Goal: Transaction & Acquisition: Purchase product/service

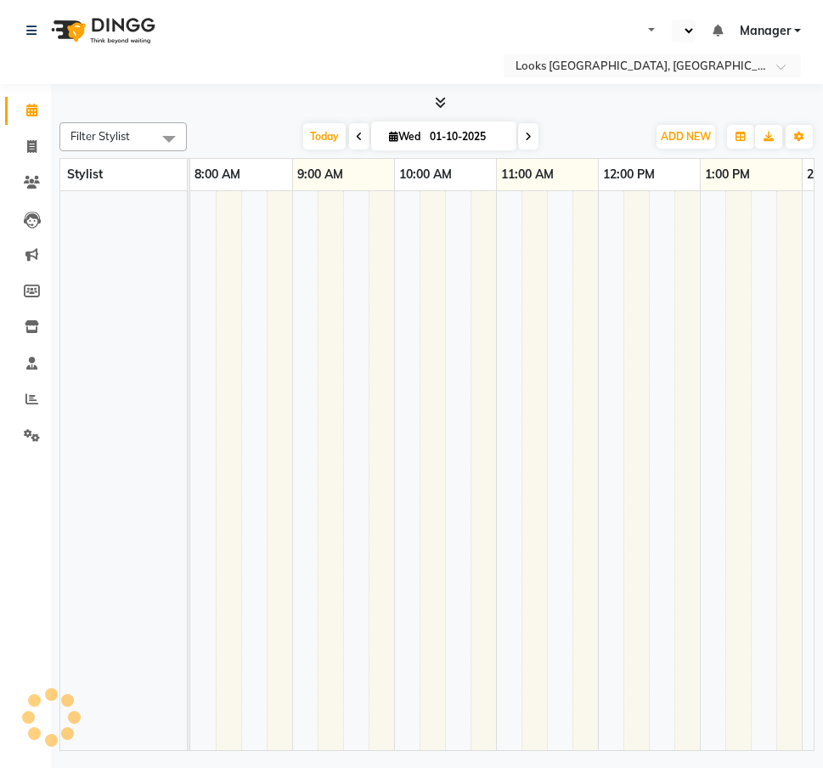
select select "en"
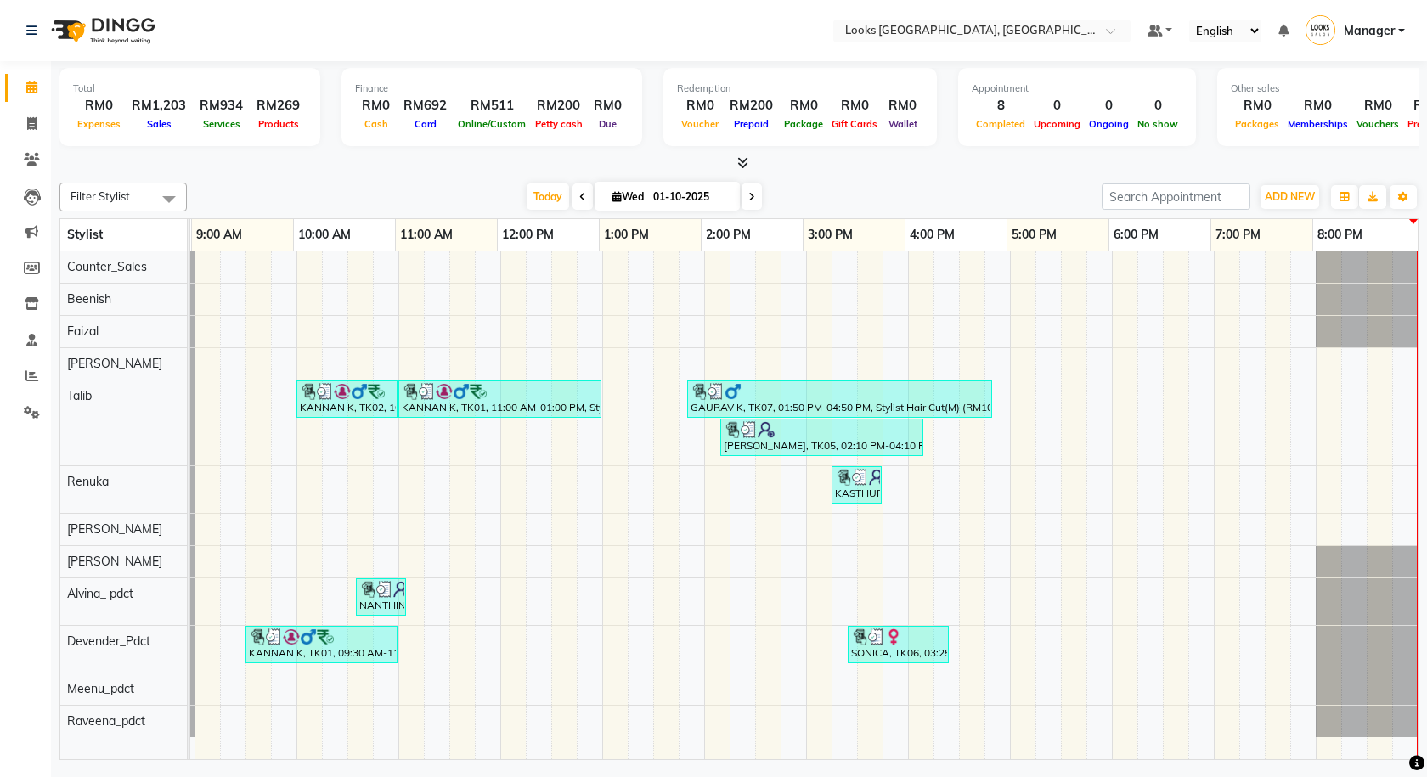
scroll to position [0, 98]
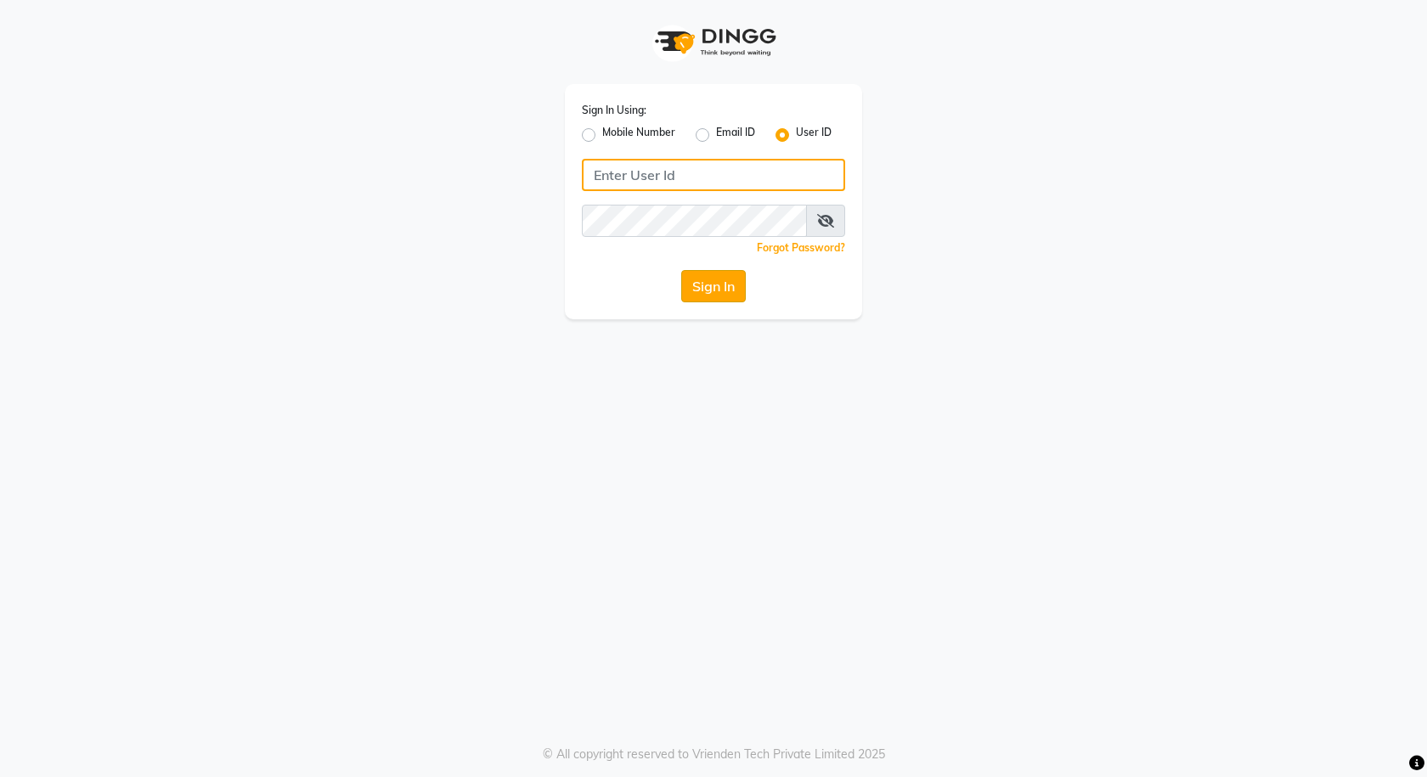
type input "e3591-01"
click at [704, 301] on button "Sign In" at bounding box center [713, 286] width 65 height 32
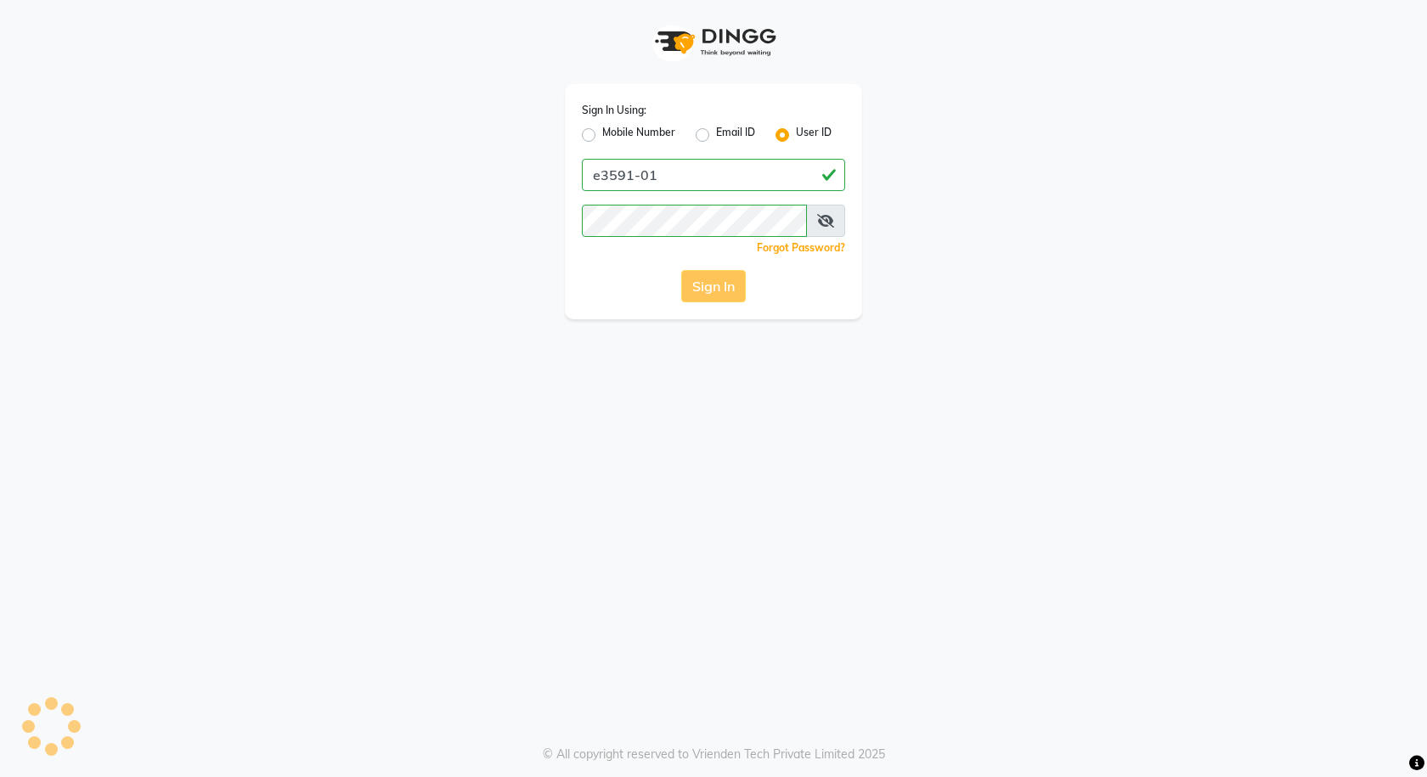
click at [706, 294] on div "Sign In" at bounding box center [713, 286] width 263 height 32
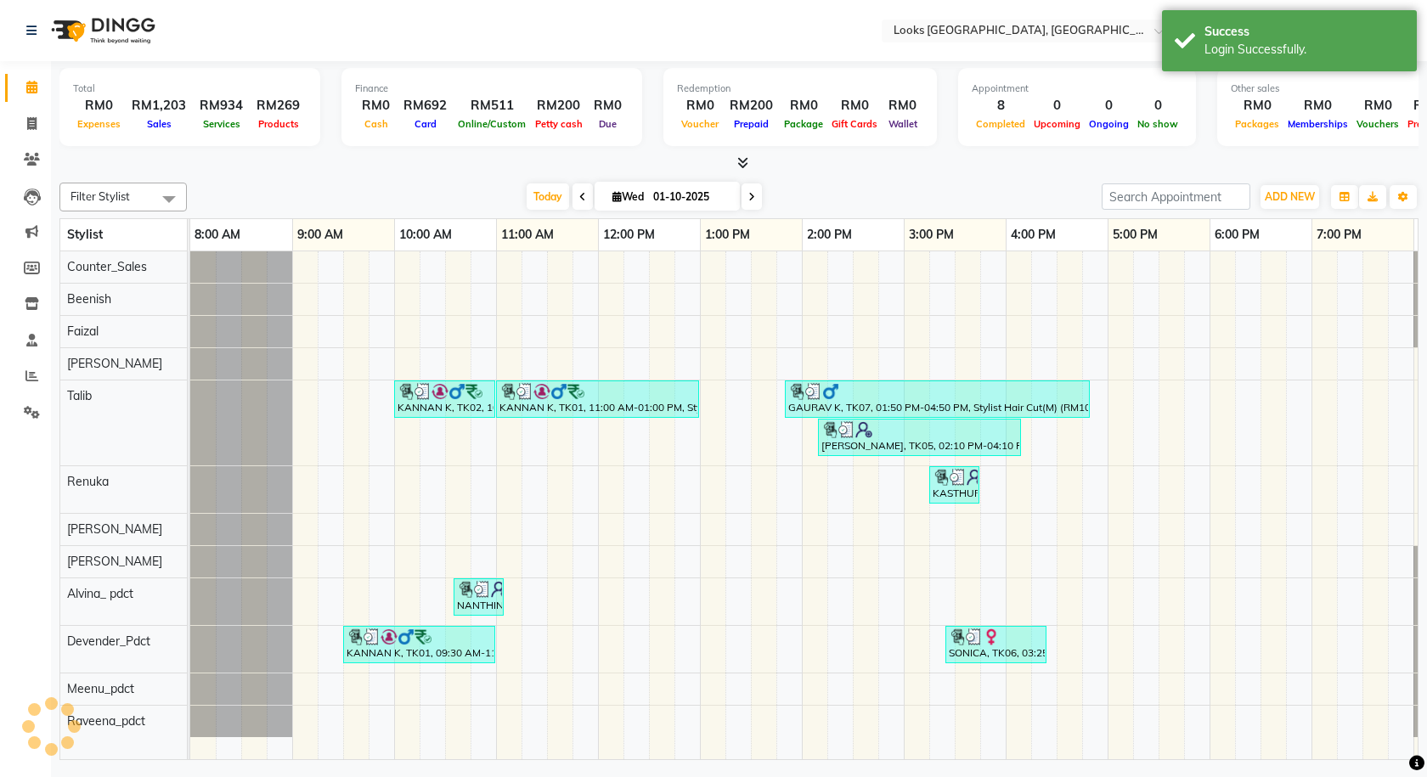
select select "en"
click at [536, 206] on span "Today" at bounding box center [547, 196] width 42 height 26
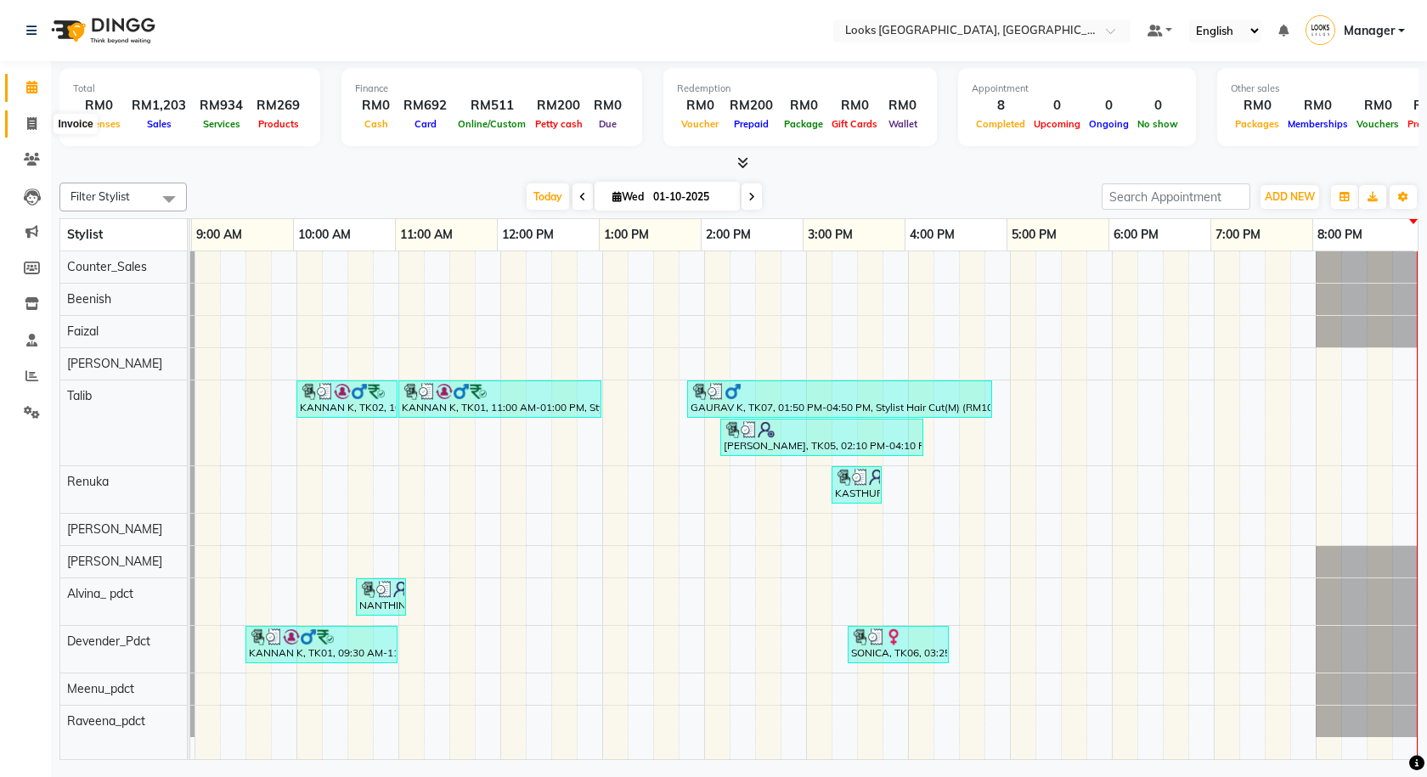
click at [31, 118] on icon at bounding box center [31, 123] width 9 height 13
select select "service"
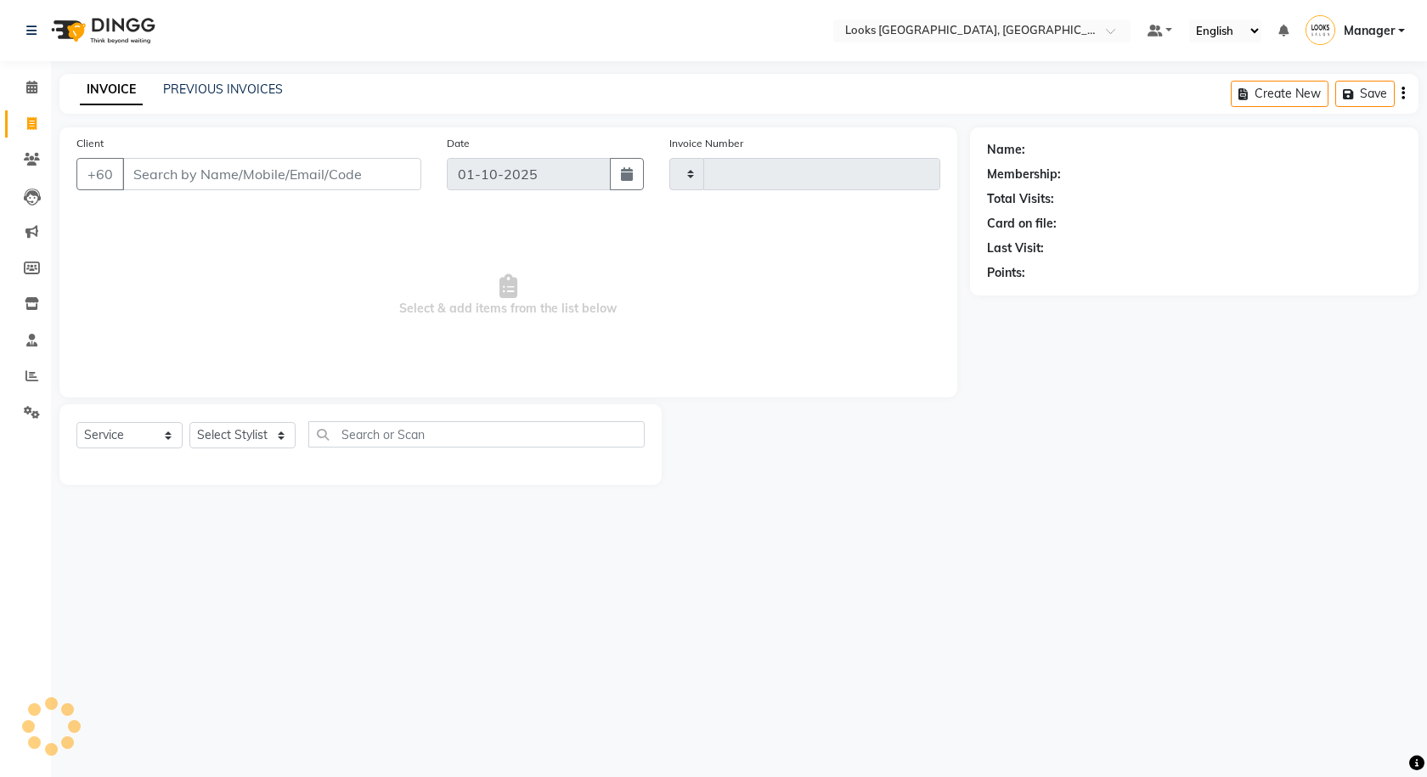
type input "1597"
select select "8109"
click at [197, 93] on link "PREVIOUS INVOICES" at bounding box center [223, 89] width 120 height 15
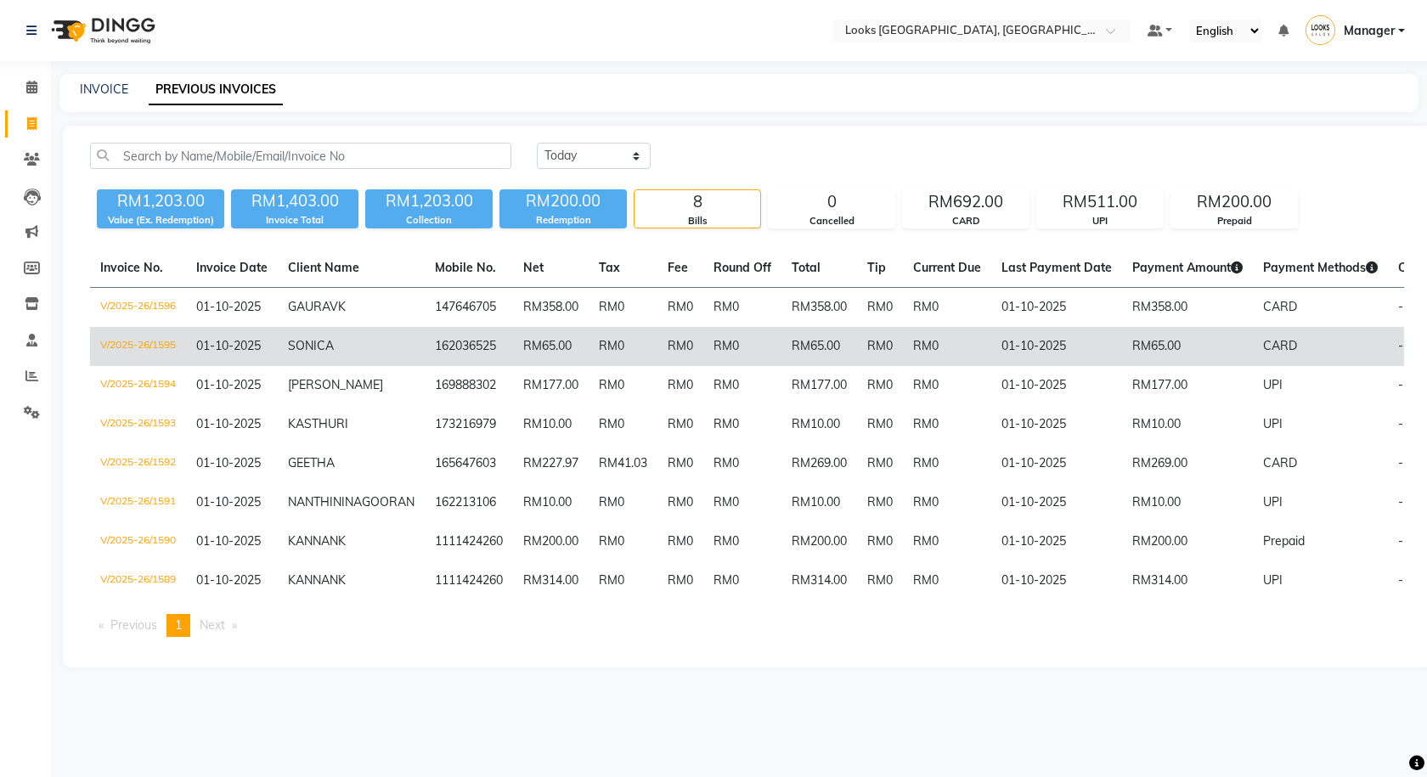
click at [1122, 343] on td "RM65.00" at bounding box center [1187, 346] width 131 height 39
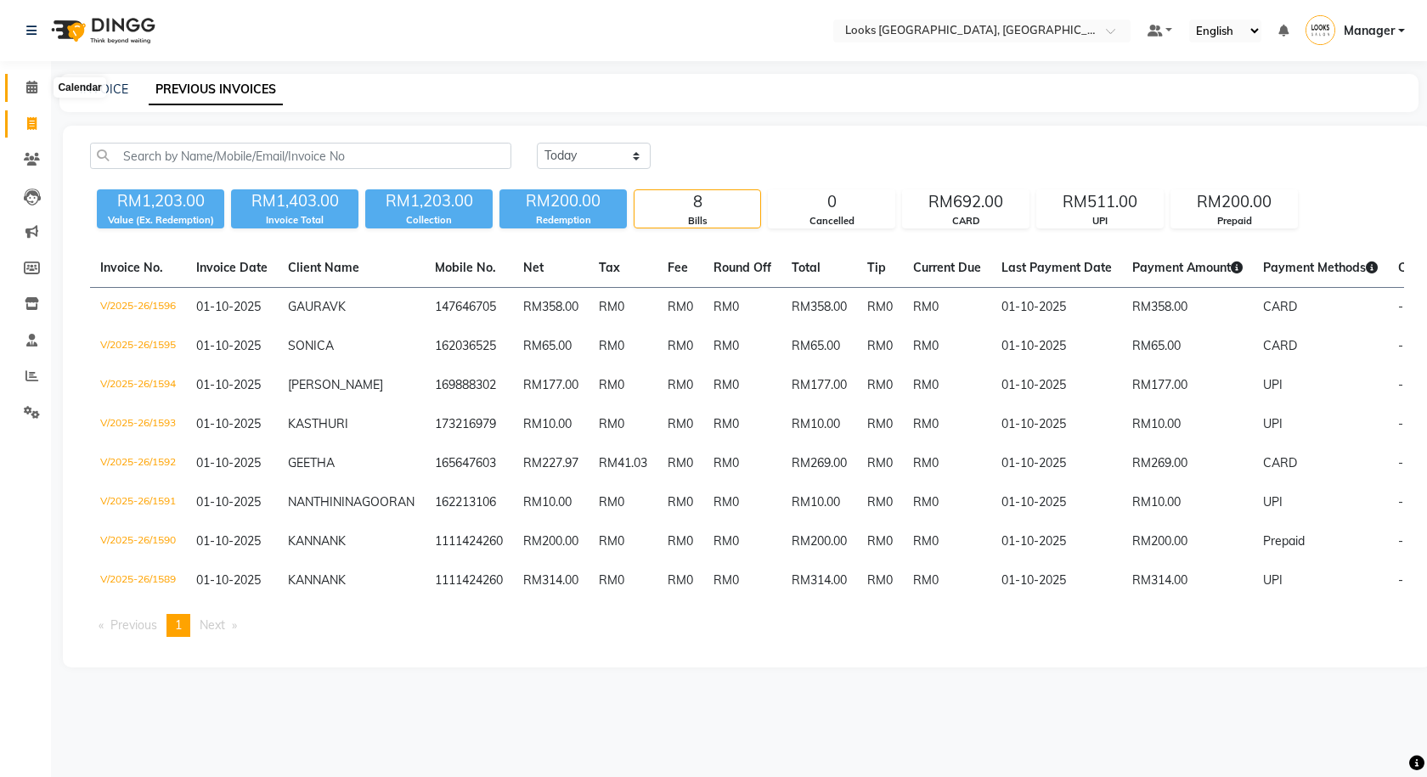
click at [18, 86] on span at bounding box center [32, 88] width 30 height 20
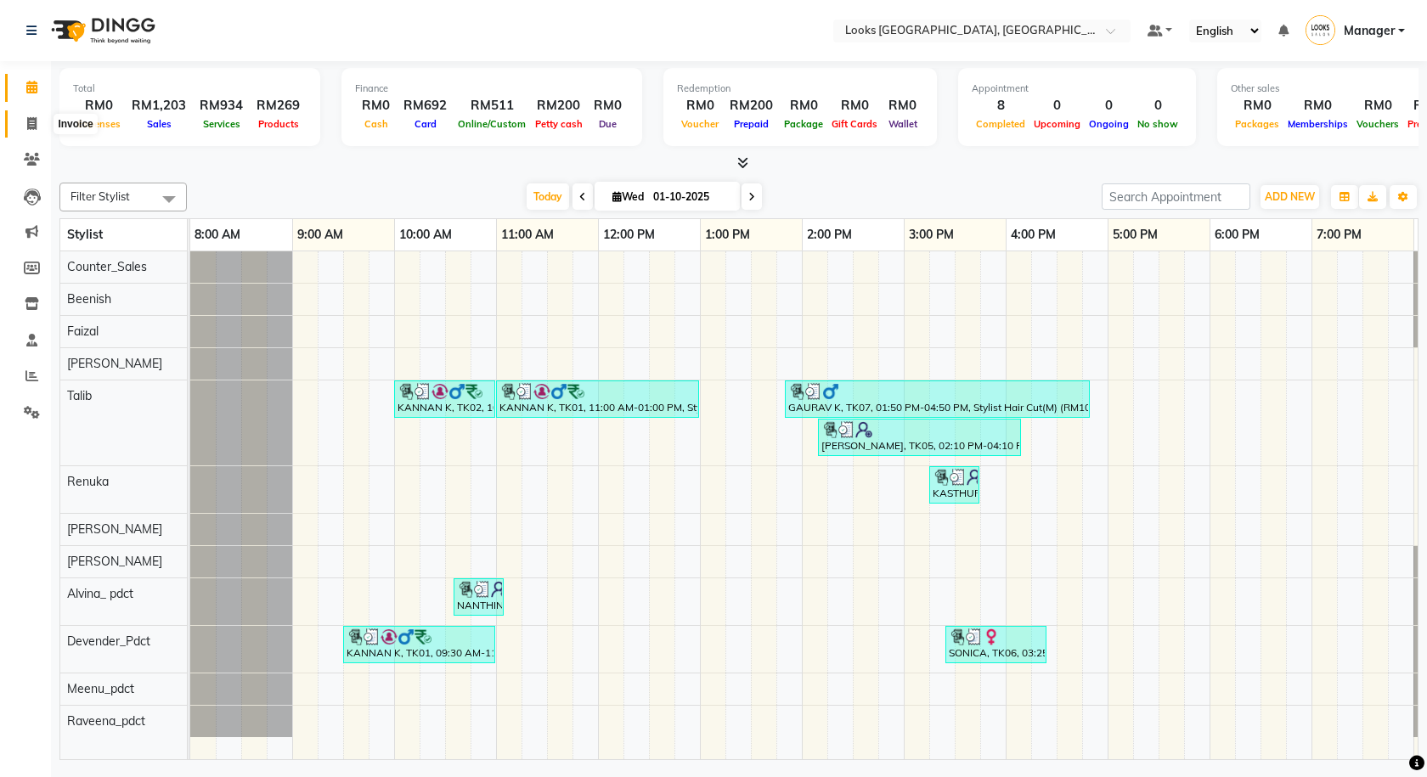
click at [37, 125] on span at bounding box center [32, 125] width 30 height 20
select select "service"
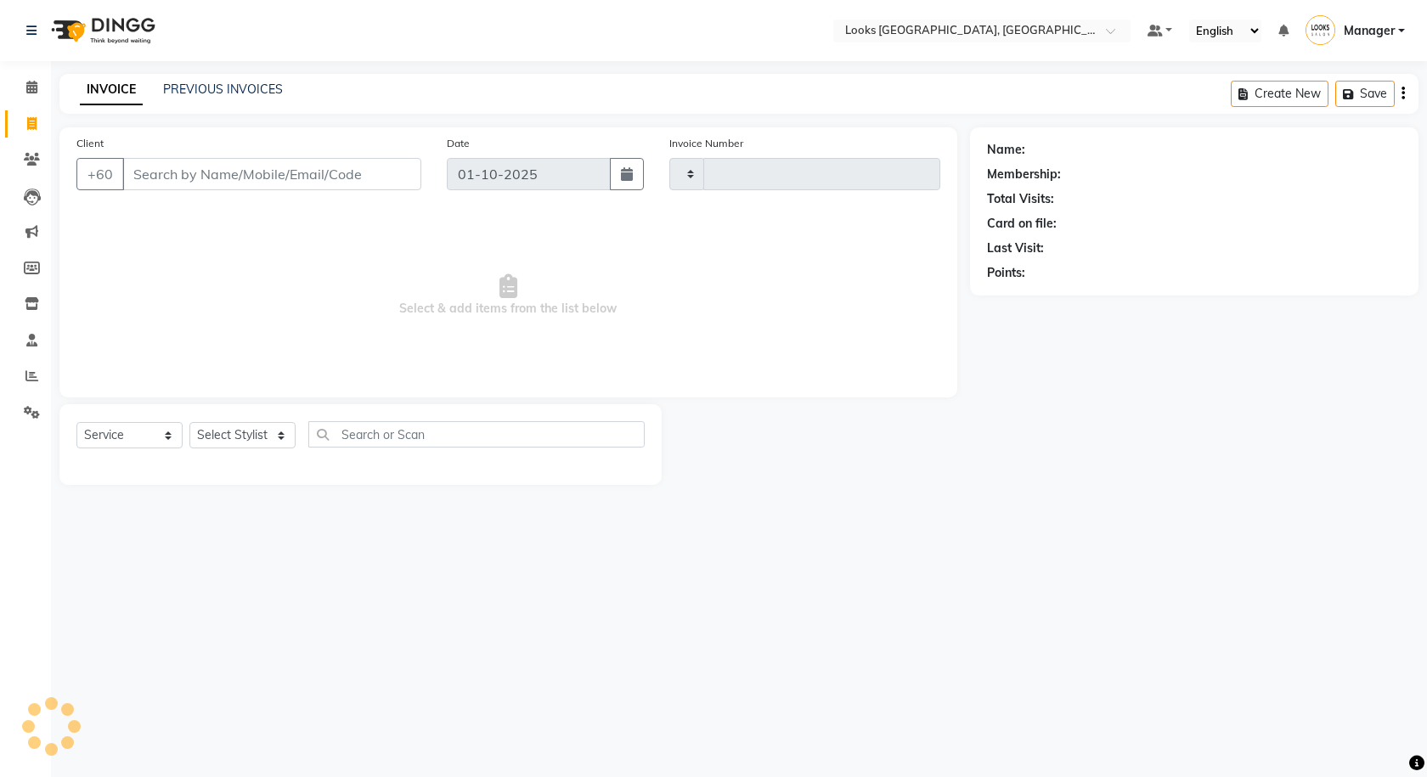
type input "1597"
select select "8109"
click at [33, 93] on icon at bounding box center [31, 87] width 11 height 13
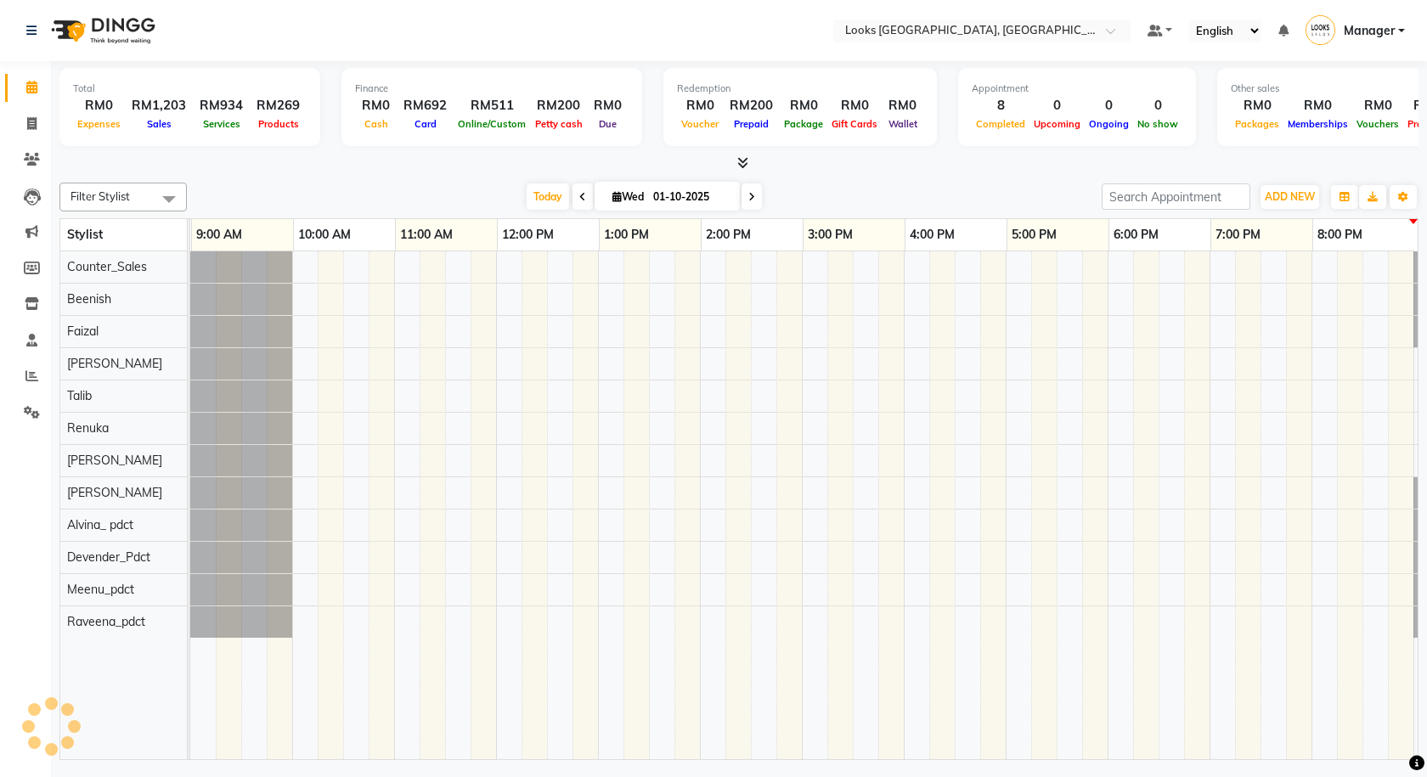
scroll to position [0, 98]
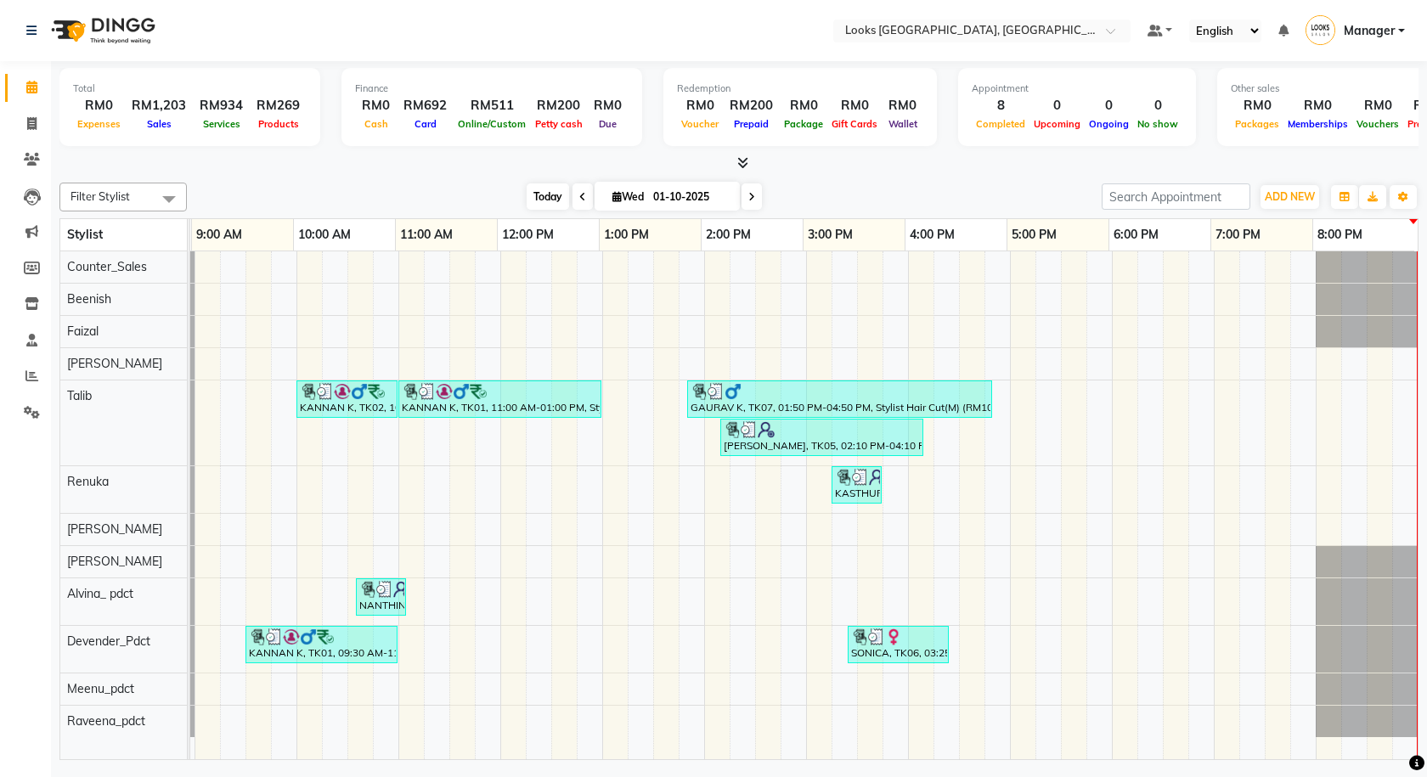
click at [534, 201] on span "Today" at bounding box center [547, 196] width 42 height 26
click at [739, 163] on icon at bounding box center [742, 162] width 11 height 13
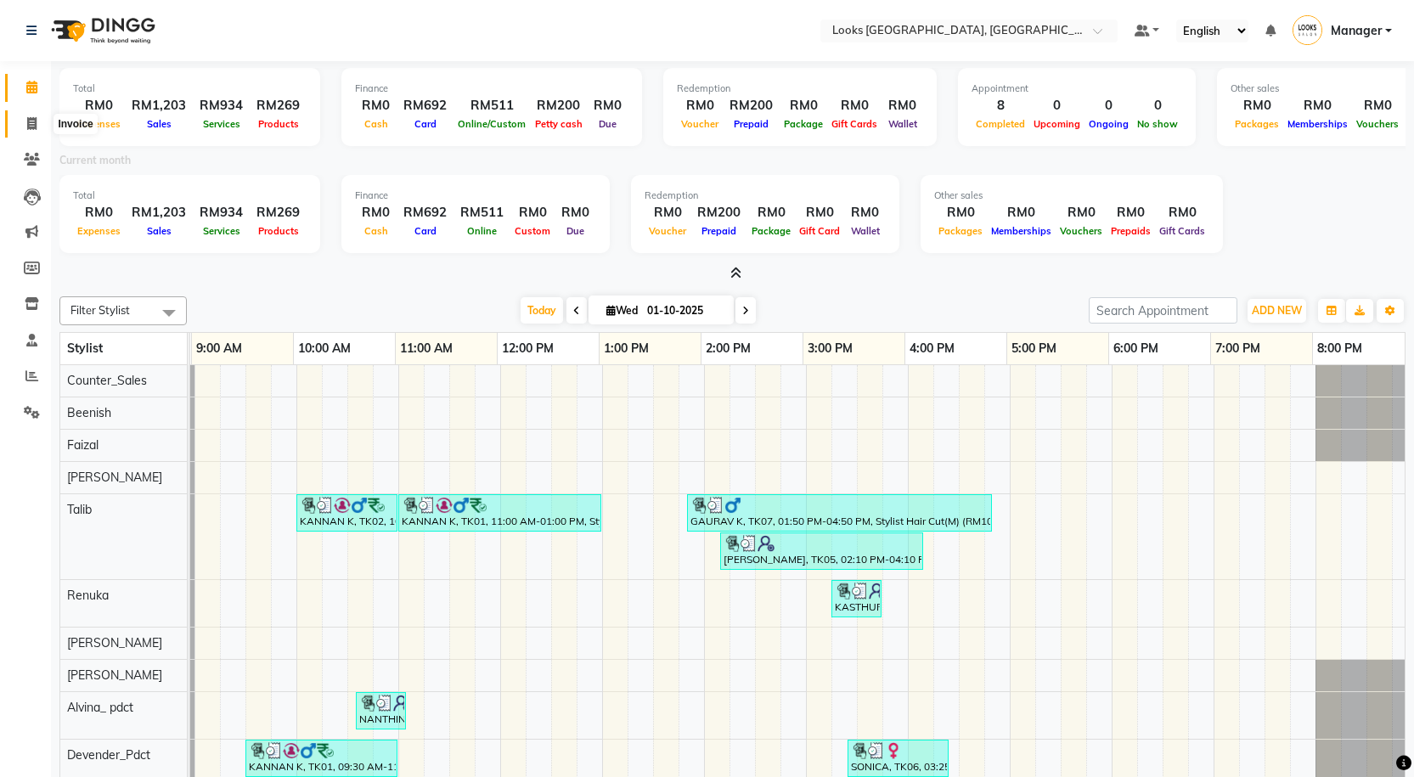
click at [30, 122] on icon at bounding box center [31, 123] width 9 height 13
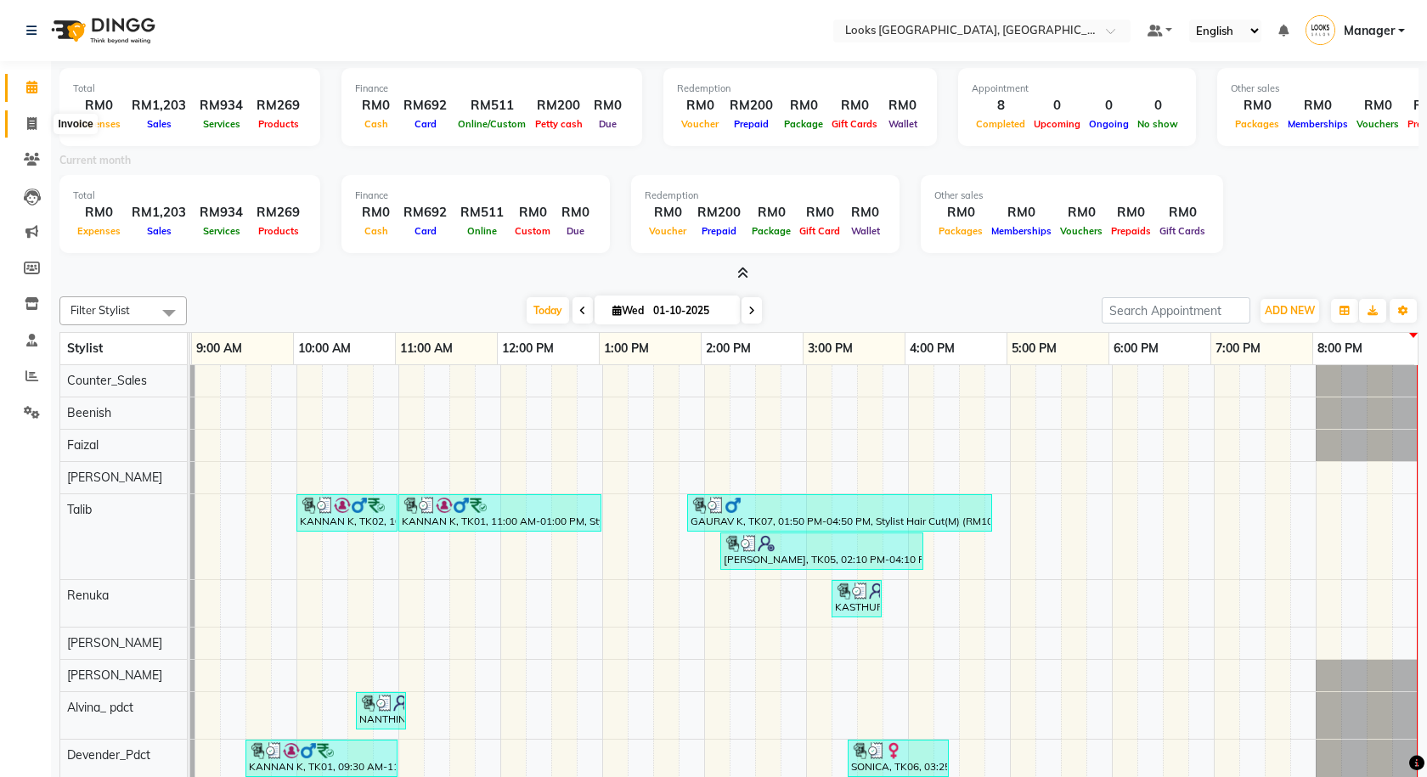
select select "8109"
select select "service"
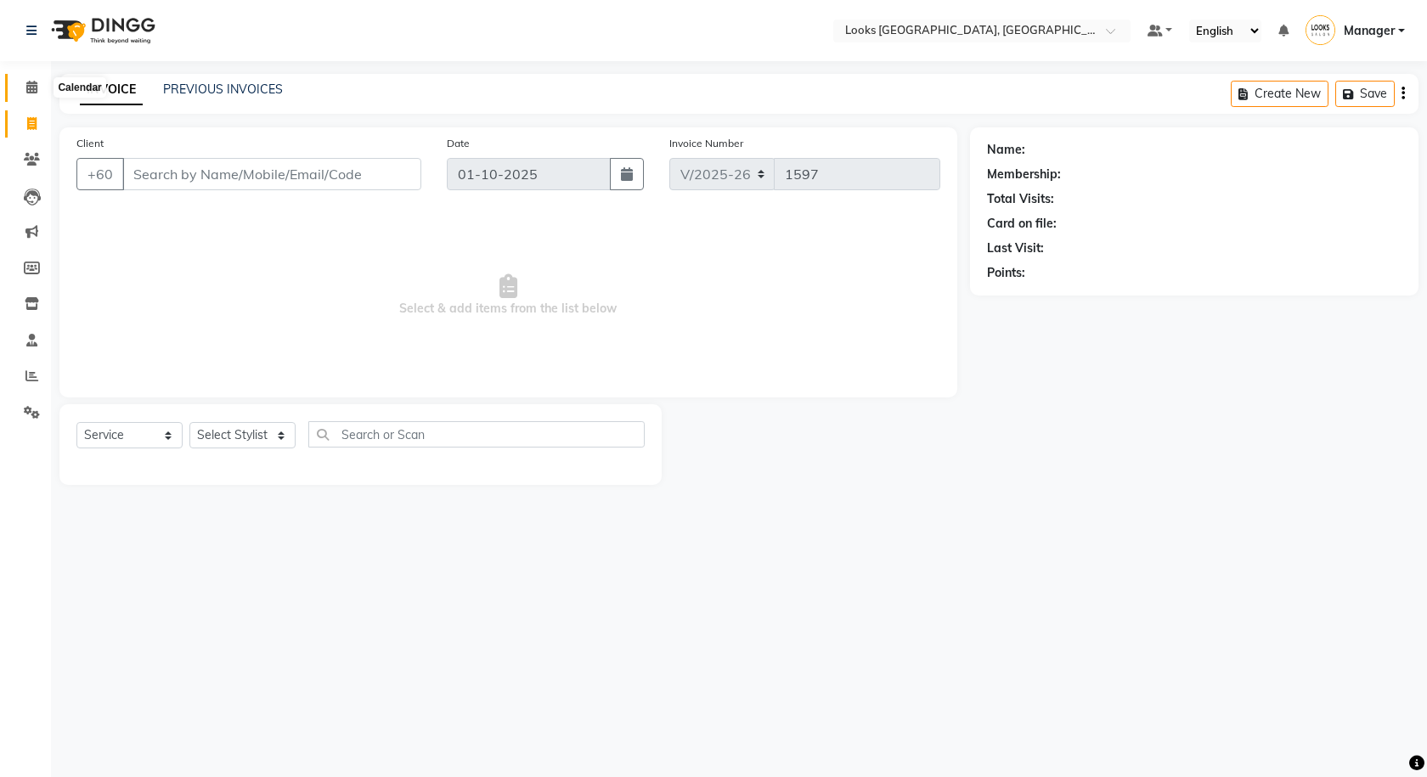
click at [25, 87] on span at bounding box center [32, 88] width 30 height 20
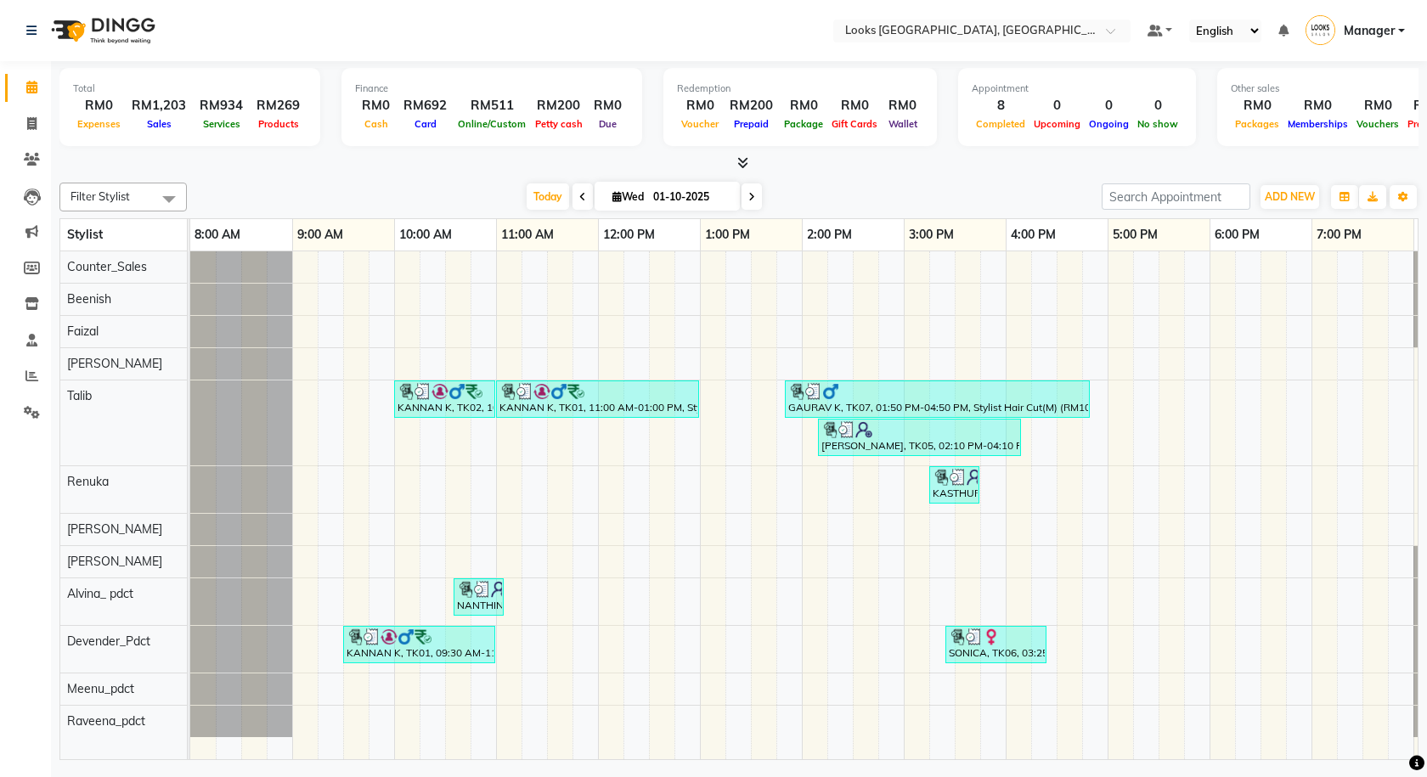
click at [541, 210] on div "Filter Stylist Select All Counter_Sales Beenish Faizal Raj Talib Renuka Jakin M…" at bounding box center [738, 197] width 1359 height 29
click at [530, 197] on span "Today" at bounding box center [547, 196] width 42 height 26
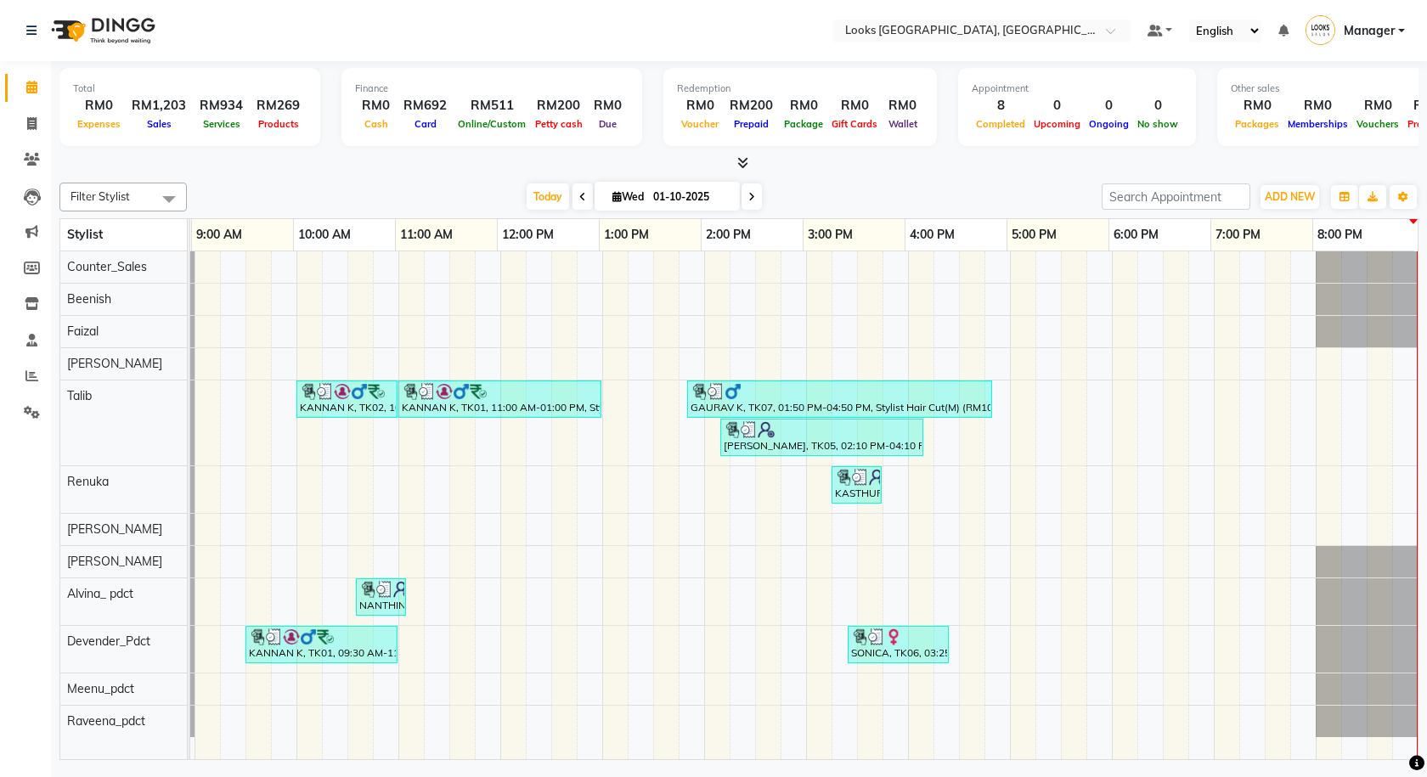
click at [740, 156] on icon at bounding box center [742, 162] width 11 height 13
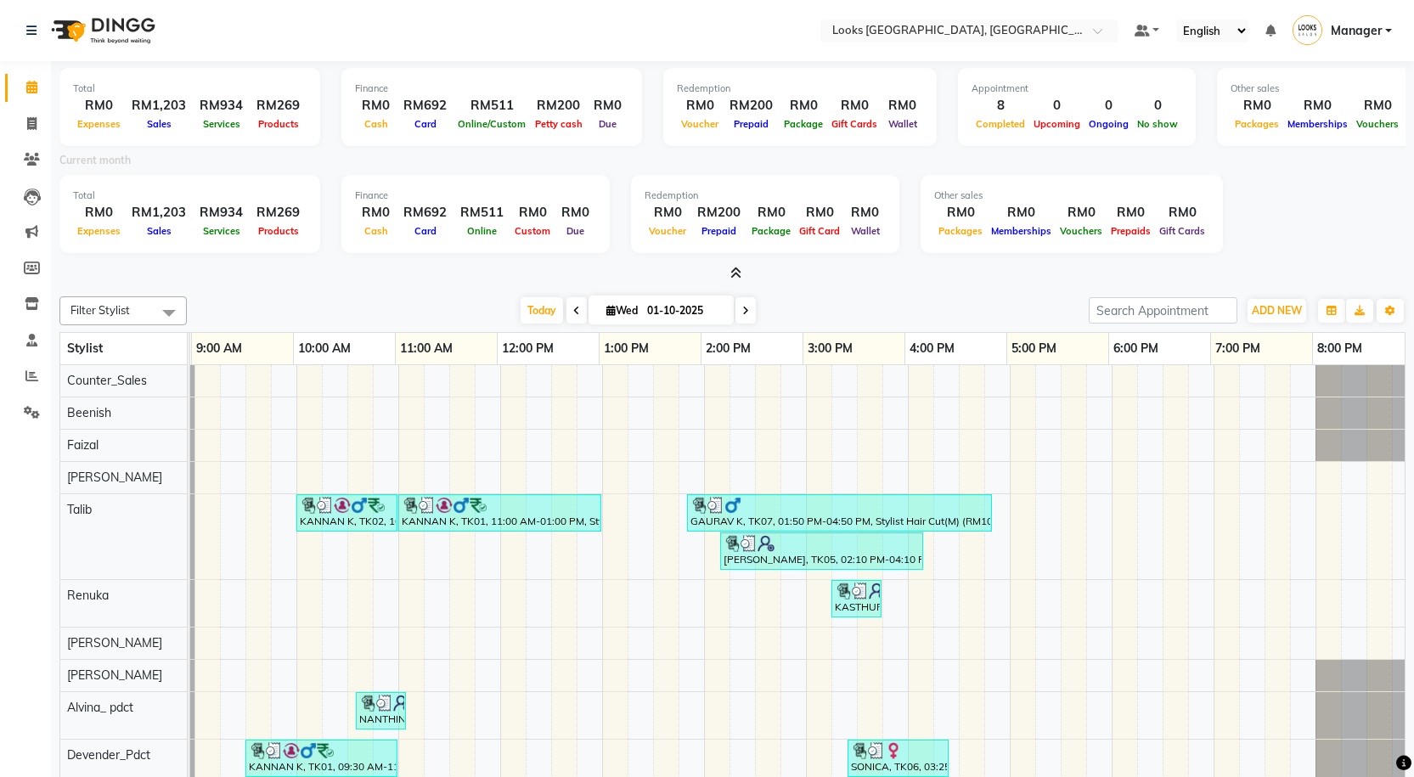
click at [730, 273] on icon at bounding box center [735, 273] width 11 height 13
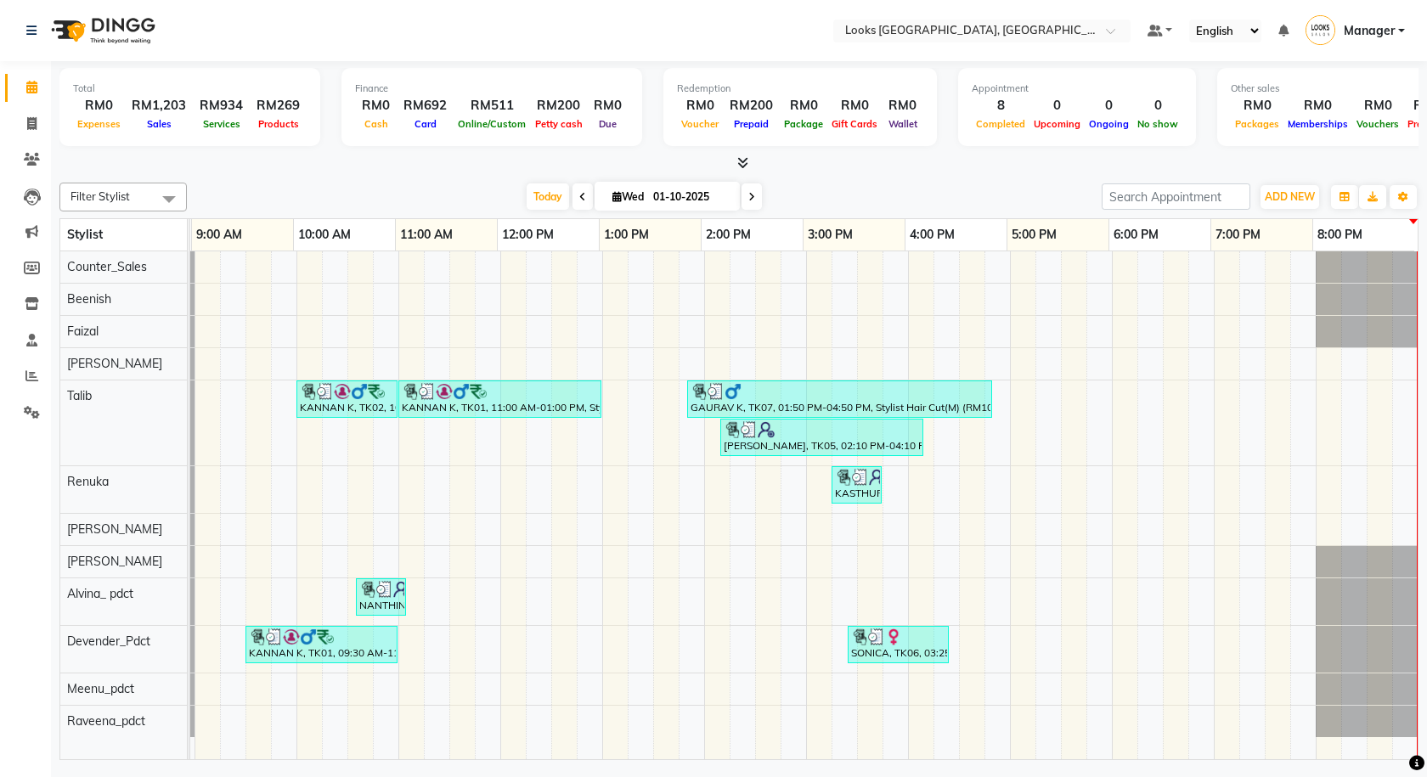
click at [739, 167] on icon at bounding box center [742, 162] width 11 height 13
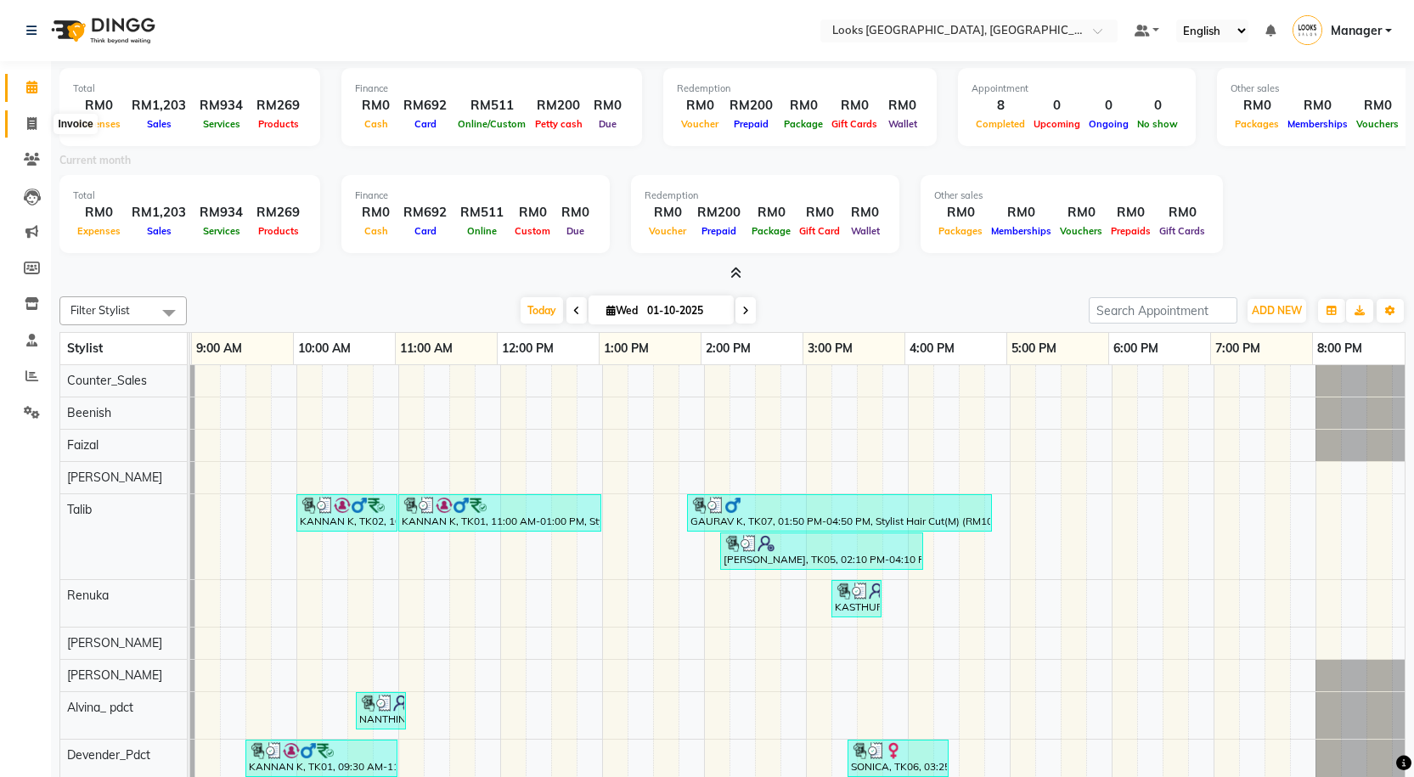
click at [28, 120] on icon at bounding box center [31, 123] width 9 height 13
select select "service"
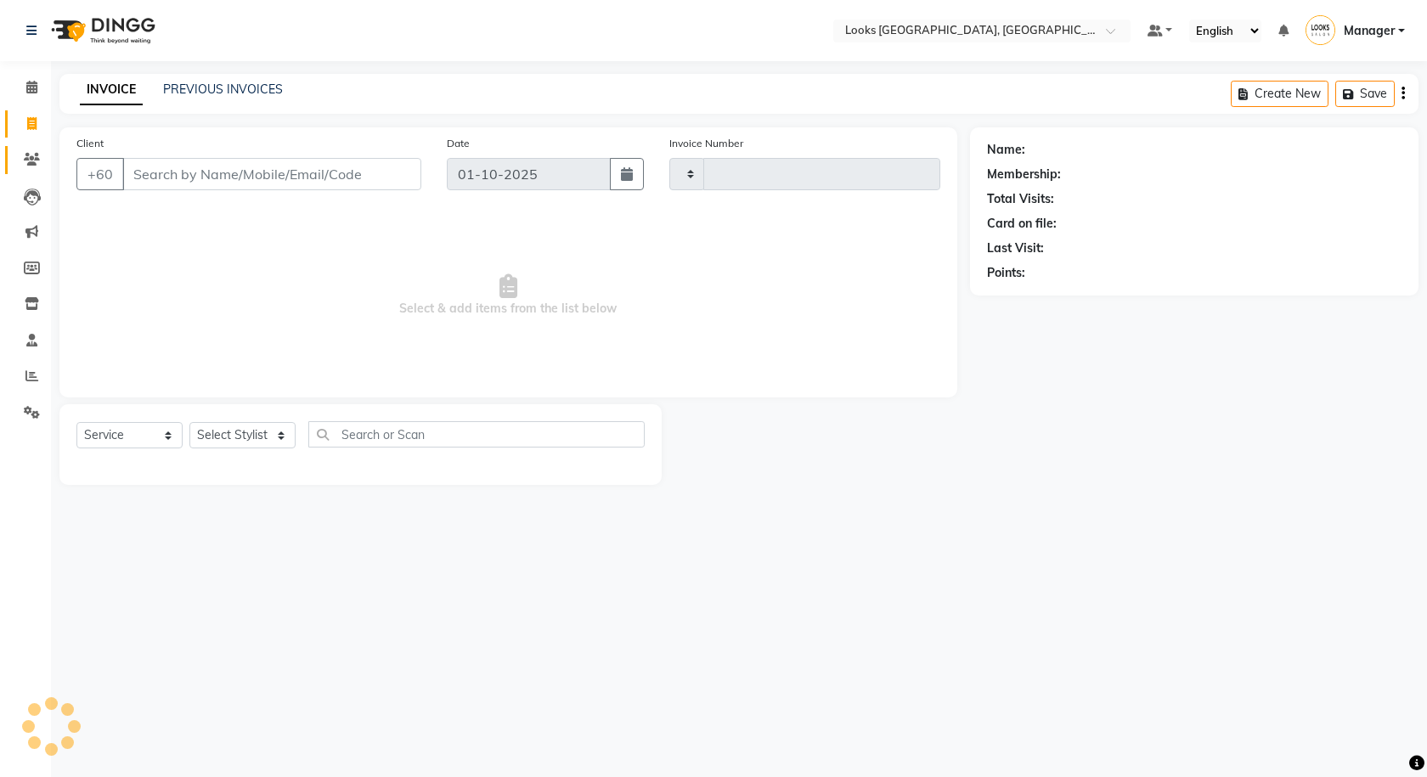
type input "1597"
select select "8109"
click at [26, 147] on link "Clients" at bounding box center [25, 160] width 41 height 28
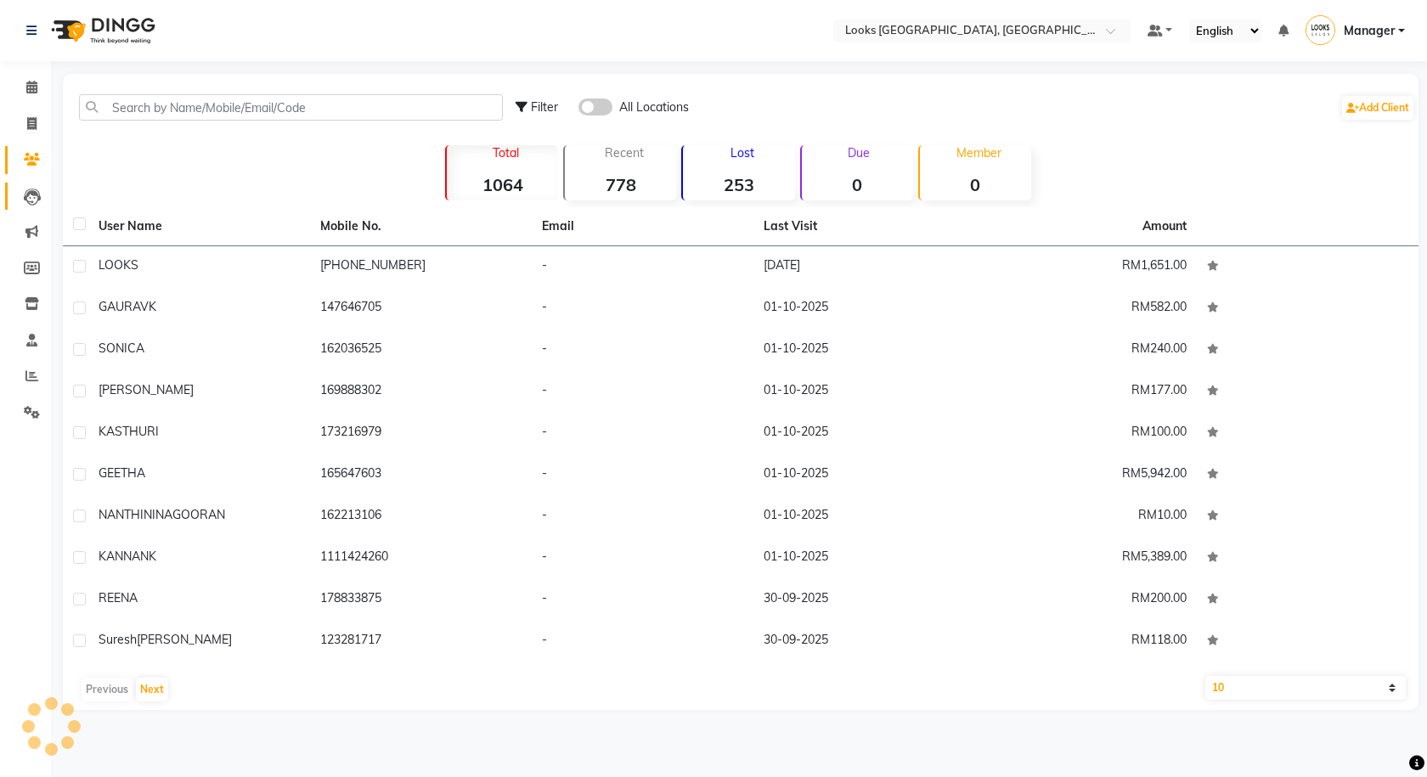
click at [40, 183] on link "Leads" at bounding box center [25, 197] width 41 height 28
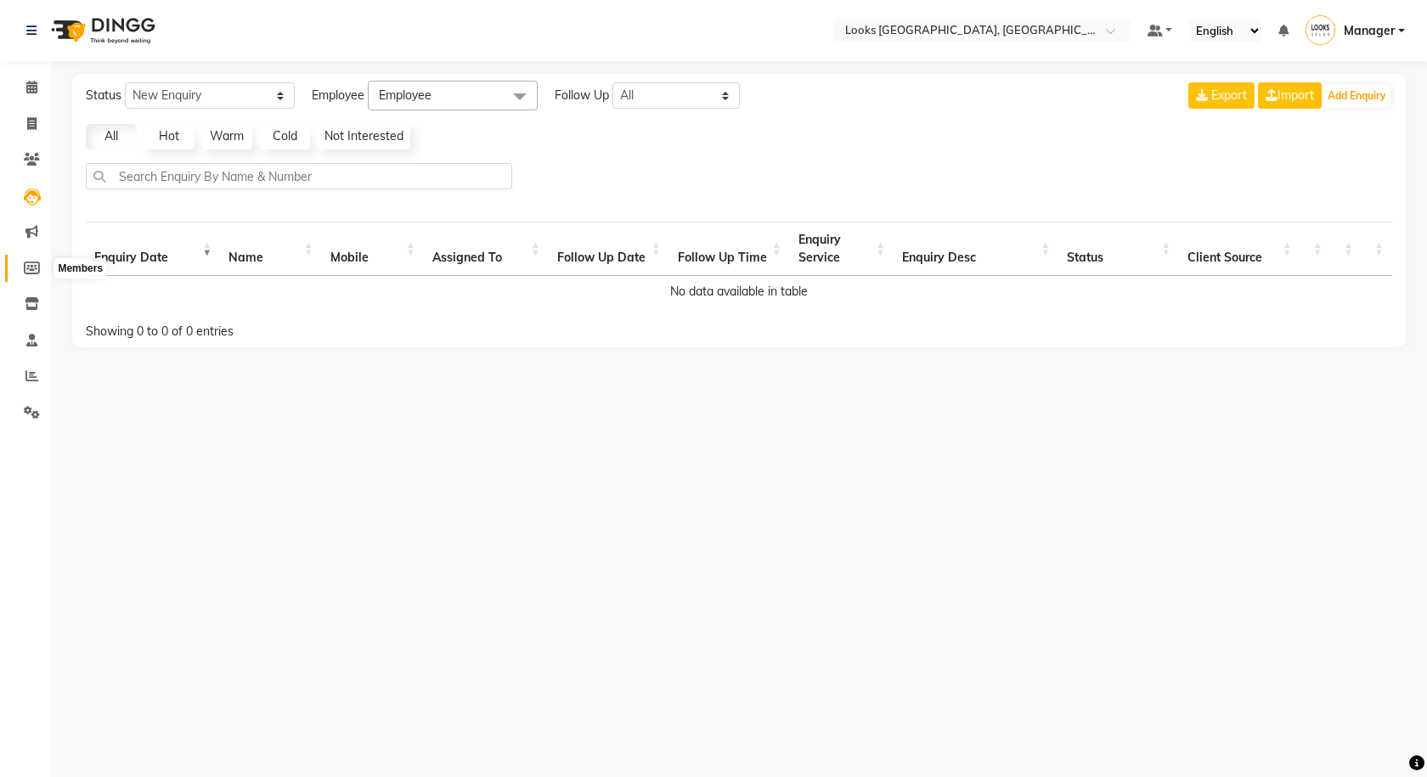
click at [26, 276] on span at bounding box center [32, 269] width 30 height 20
select select
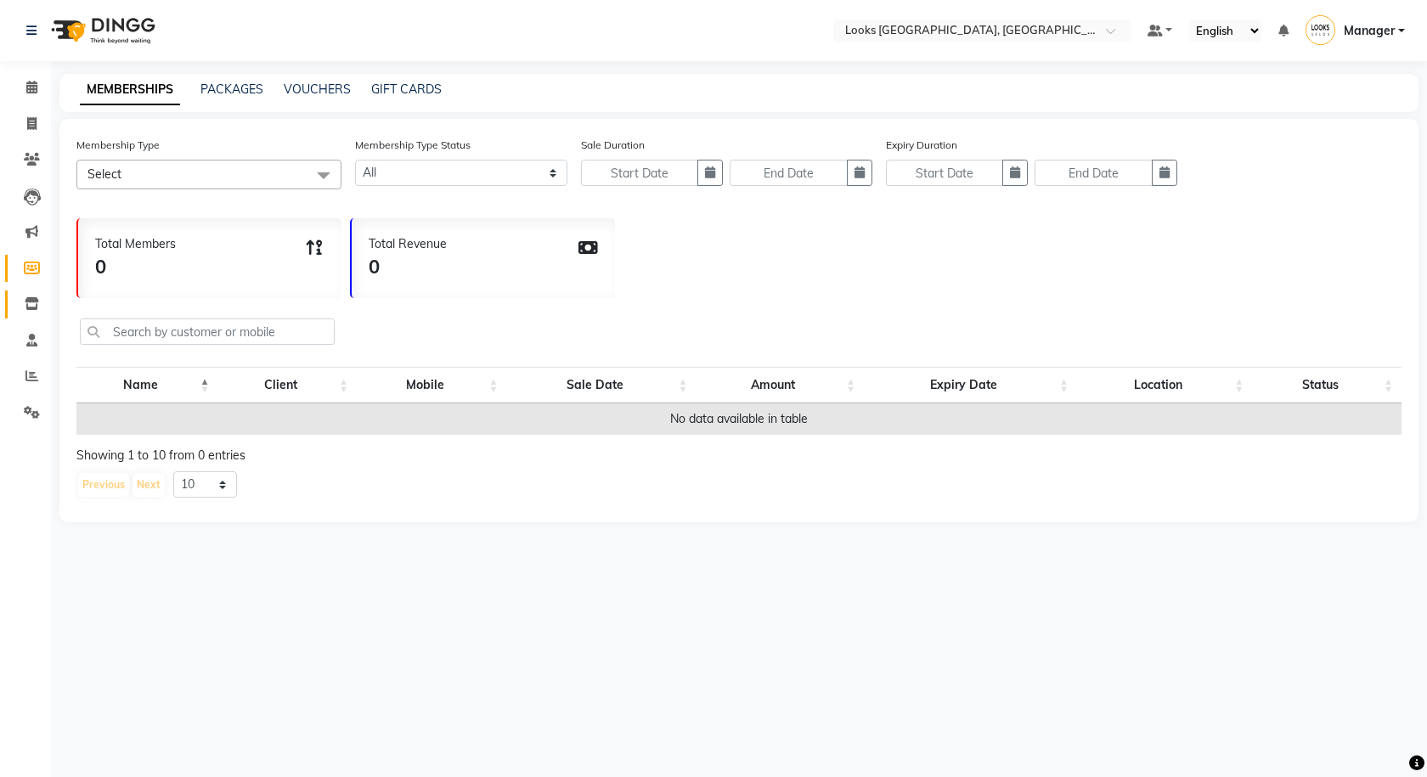
click at [15, 307] on link "Inventory" at bounding box center [25, 304] width 41 height 28
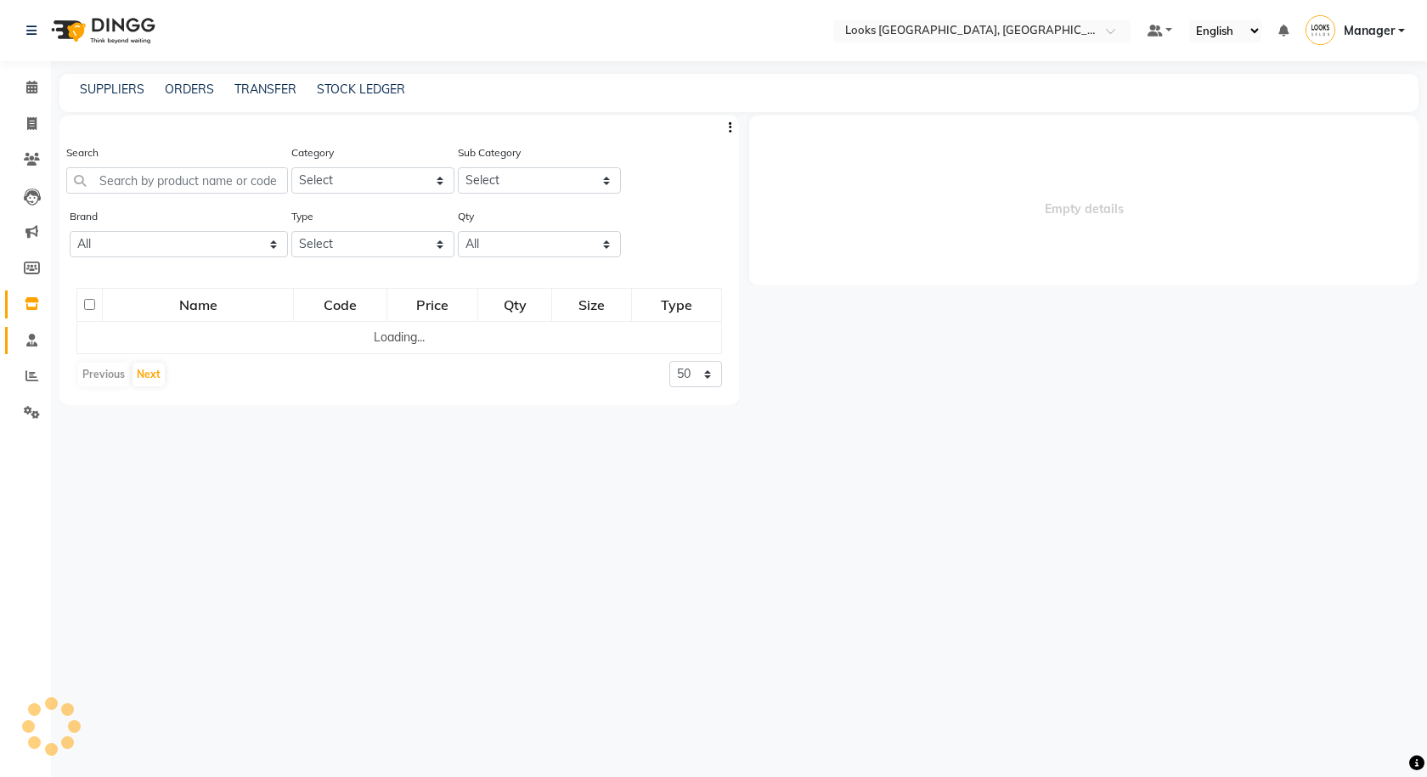
click at [26, 340] on icon at bounding box center [31, 340] width 11 height 13
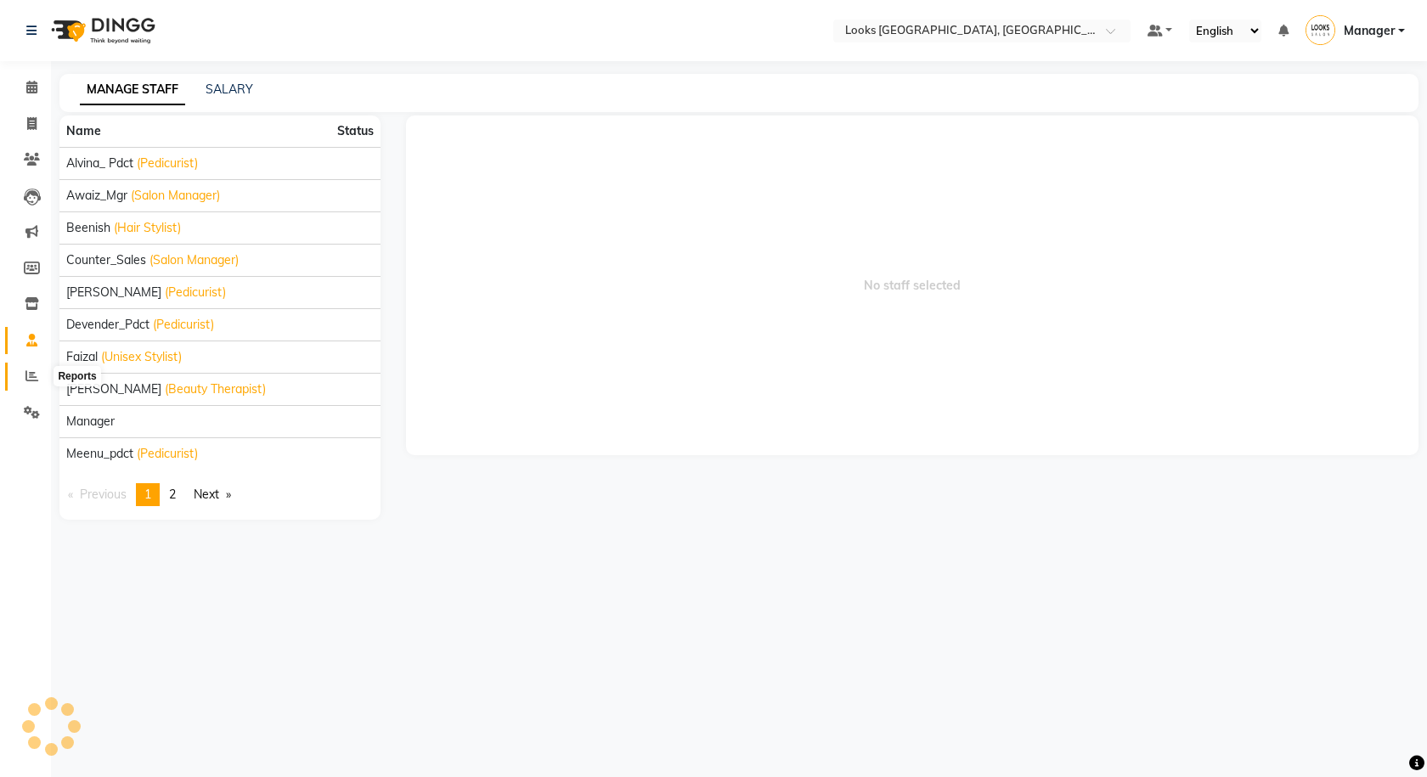
click at [25, 376] on icon at bounding box center [31, 375] width 13 height 13
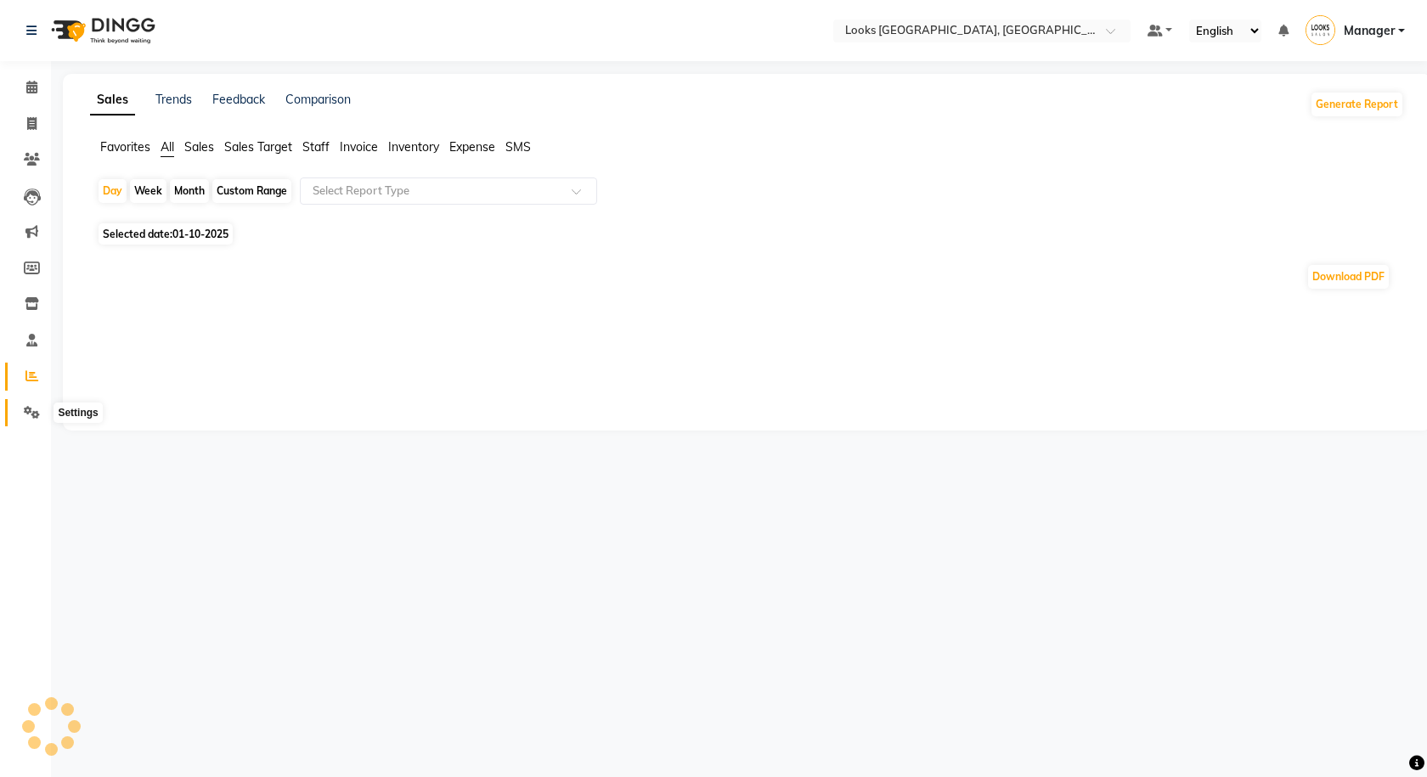
click at [33, 420] on span at bounding box center [32, 413] width 30 height 20
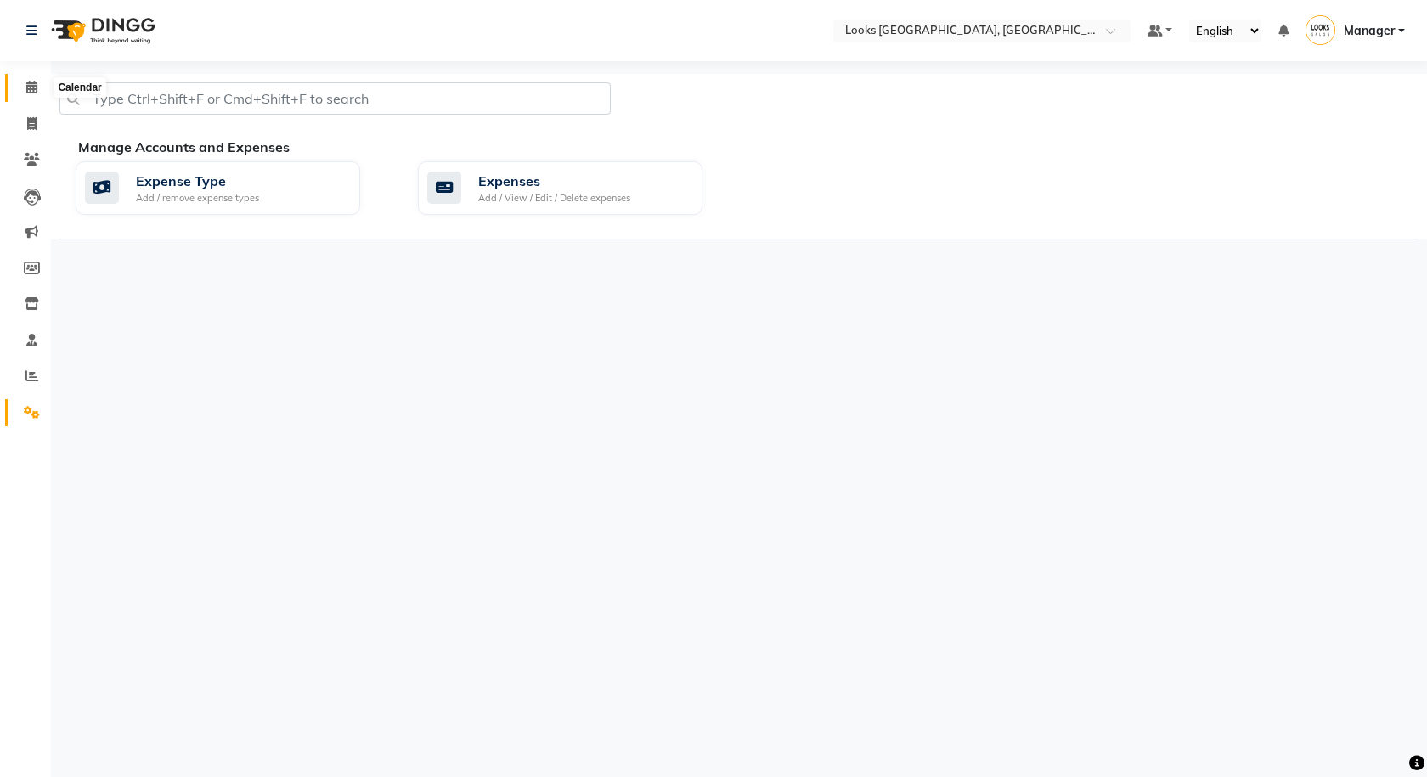
click at [18, 85] on span at bounding box center [32, 88] width 30 height 20
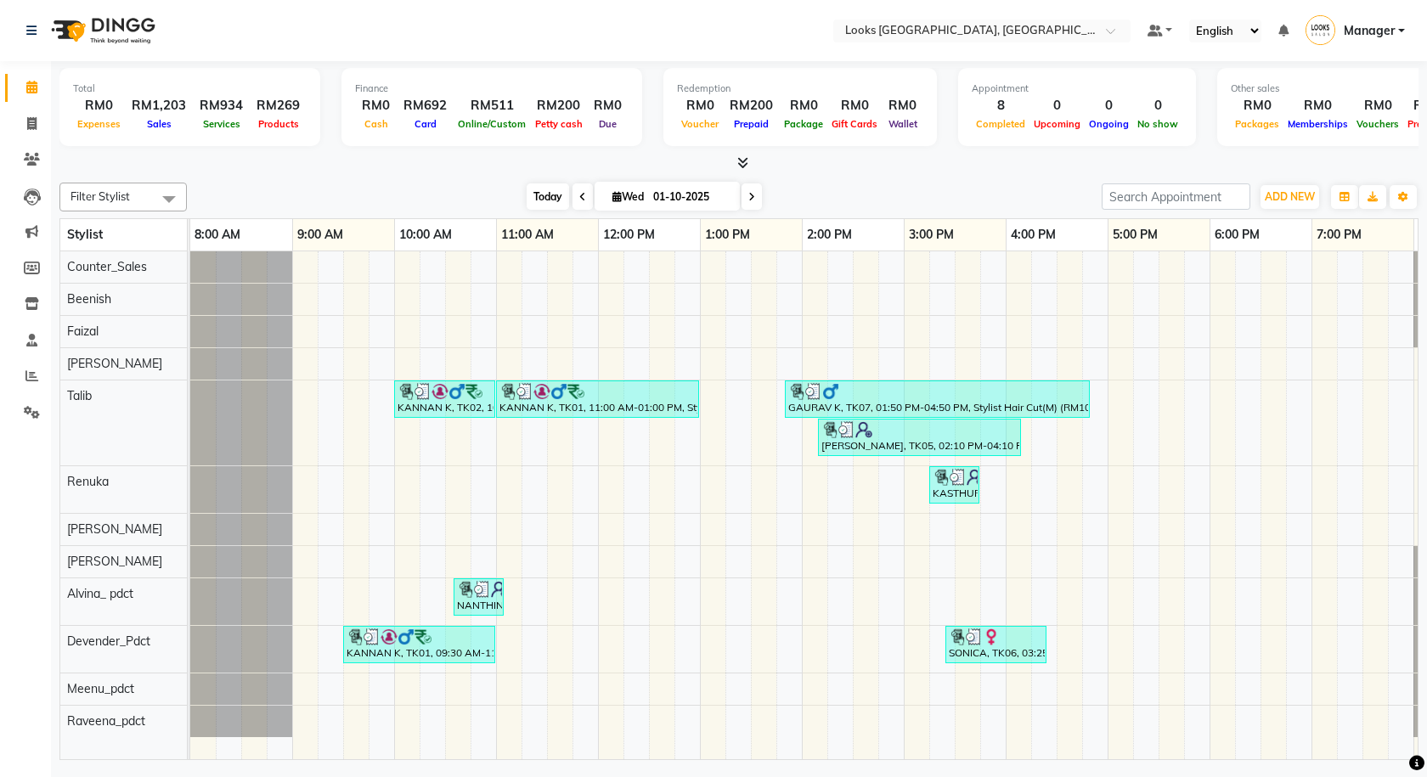
click at [554, 187] on span "Today" at bounding box center [547, 196] width 42 height 26
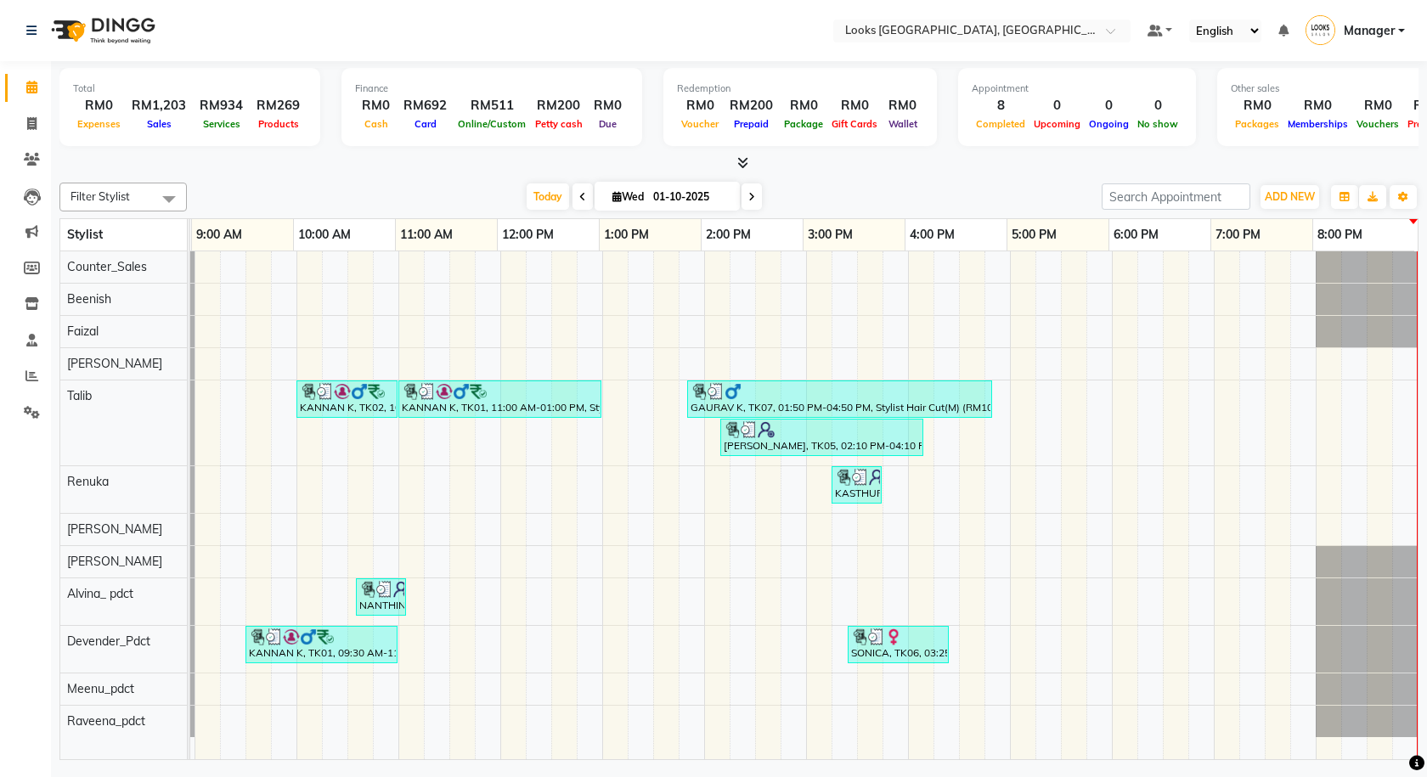
click at [742, 159] on icon at bounding box center [742, 162] width 11 height 13
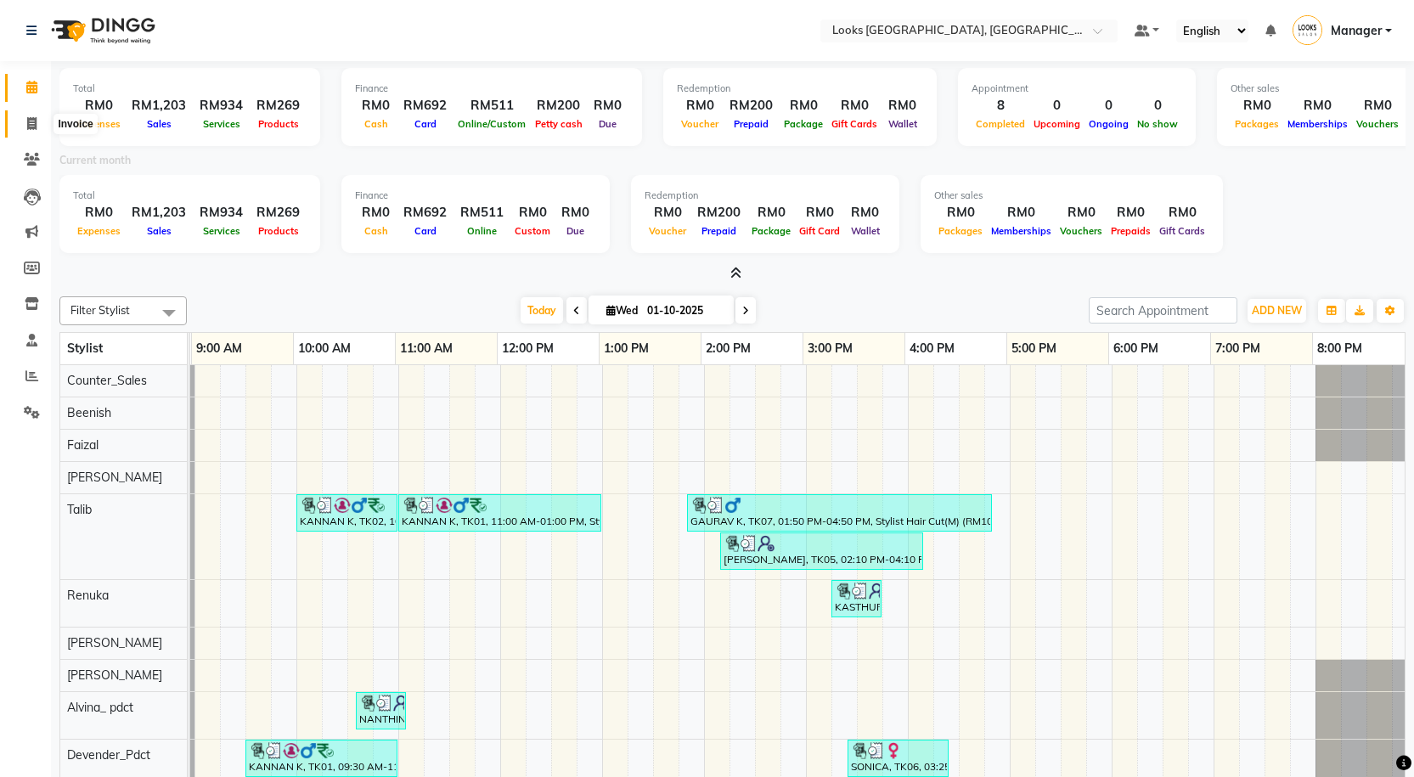
click at [36, 126] on icon at bounding box center [31, 123] width 9 height 13
select select "service"
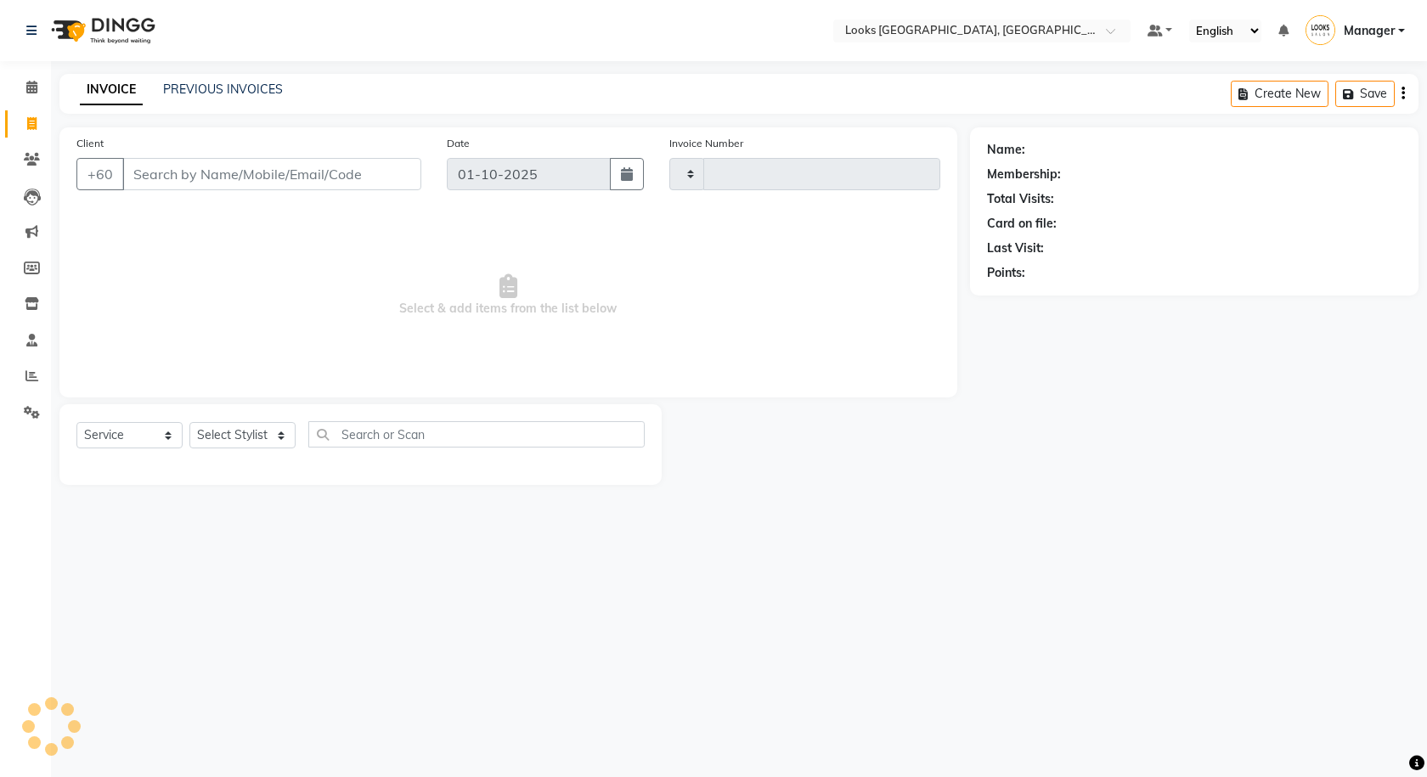
type input "1597"
select select "8109"
click at [37, 150] on span at bounding box center [32, 160] width 30 height 20
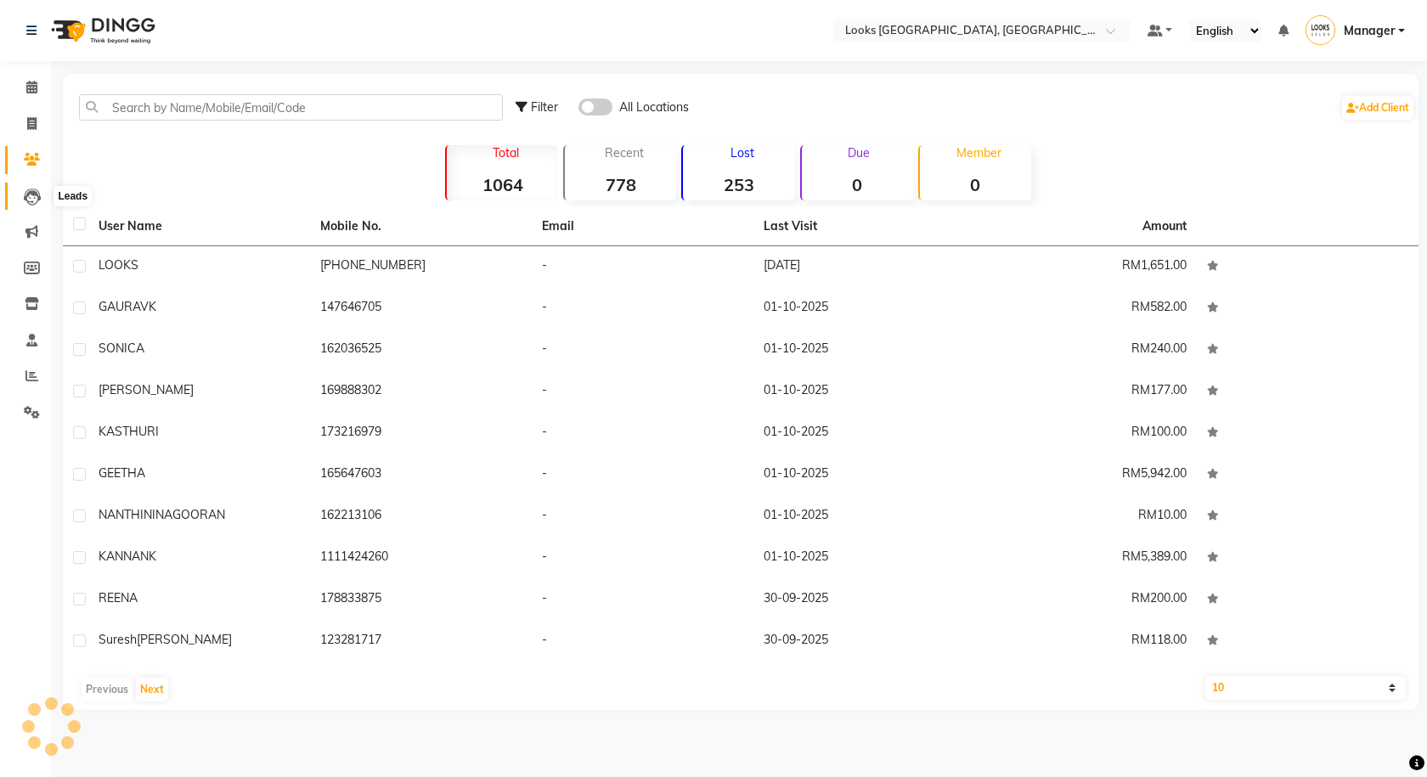
click at [27, 199] on icon at bounding box center [32, 197] width 17 height 17
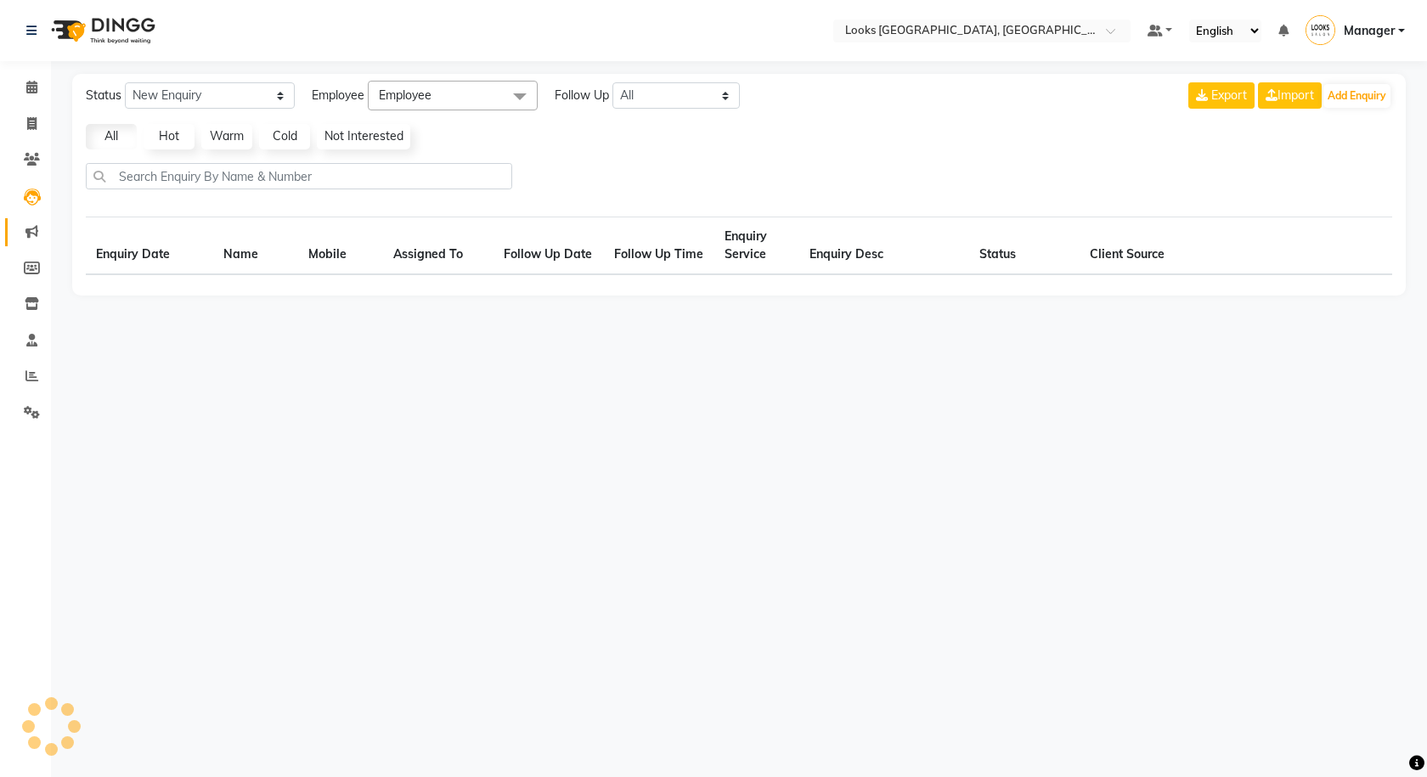
click at [33, 245] on link "Marketing" at bounding box center [25, 232] width 41 height 28
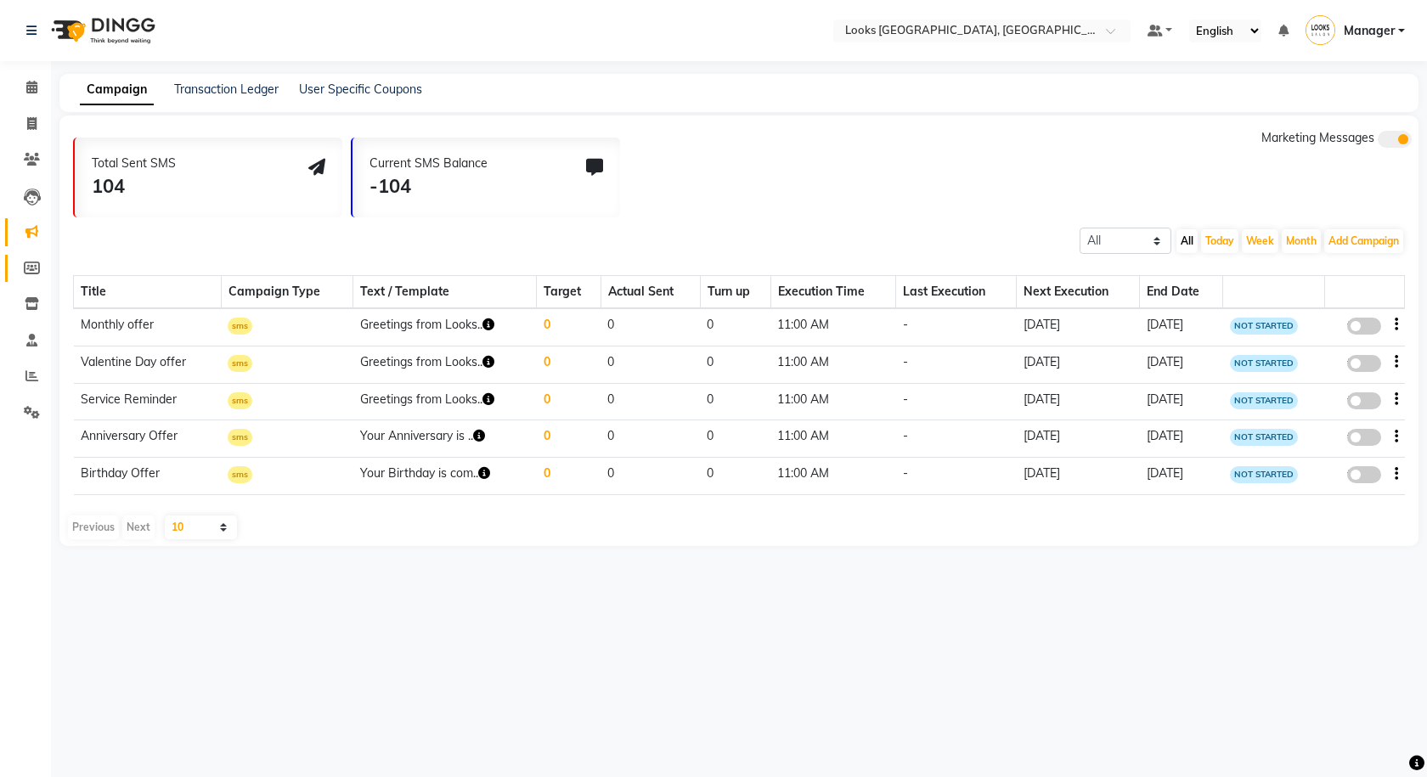
click at [31, 279] on link "Members" at bounding box center [25, 269] width 41 height 28
select select
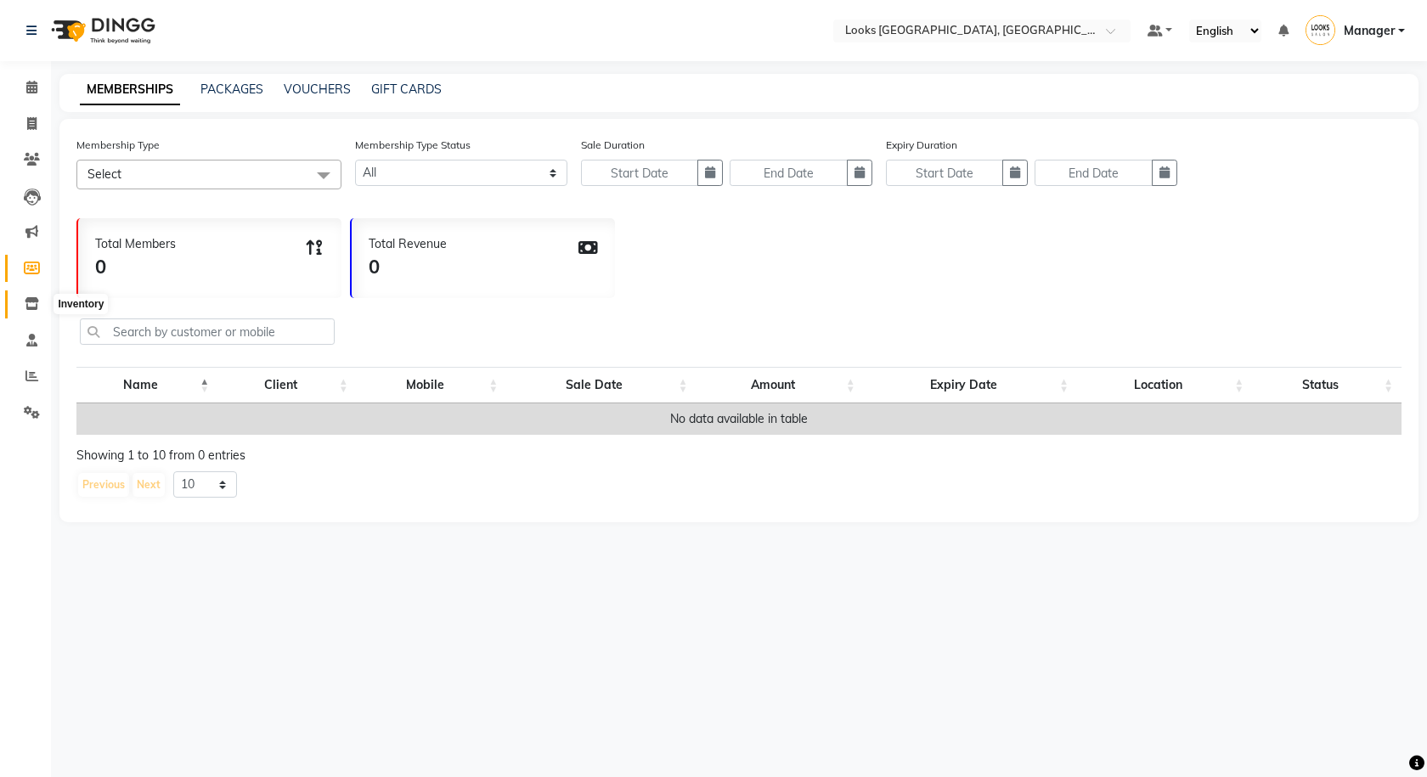
click at [31, 299] on icon at bounding box center [32, 303] width 14 height 13
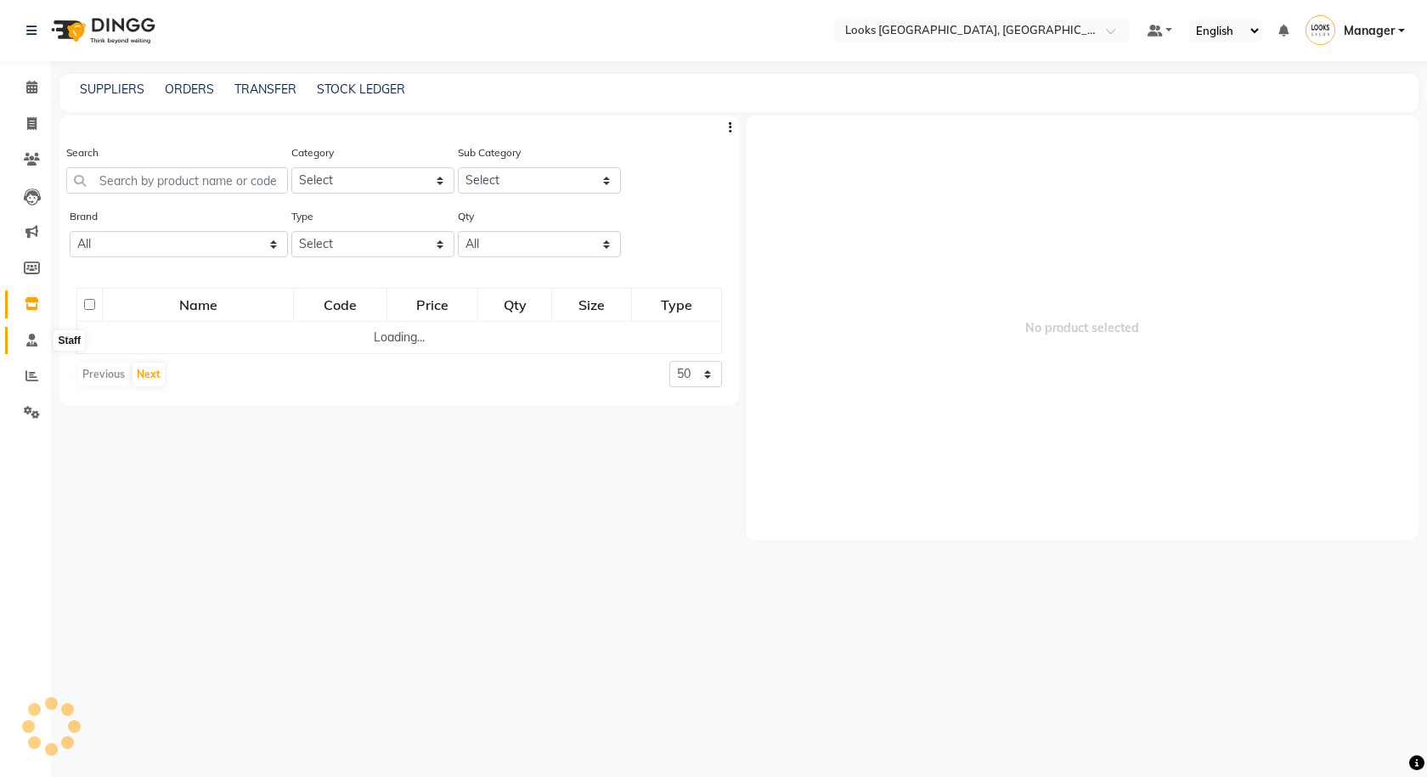
click at [20, 343] on span at bounding box center [32, 341] width 30 height 20
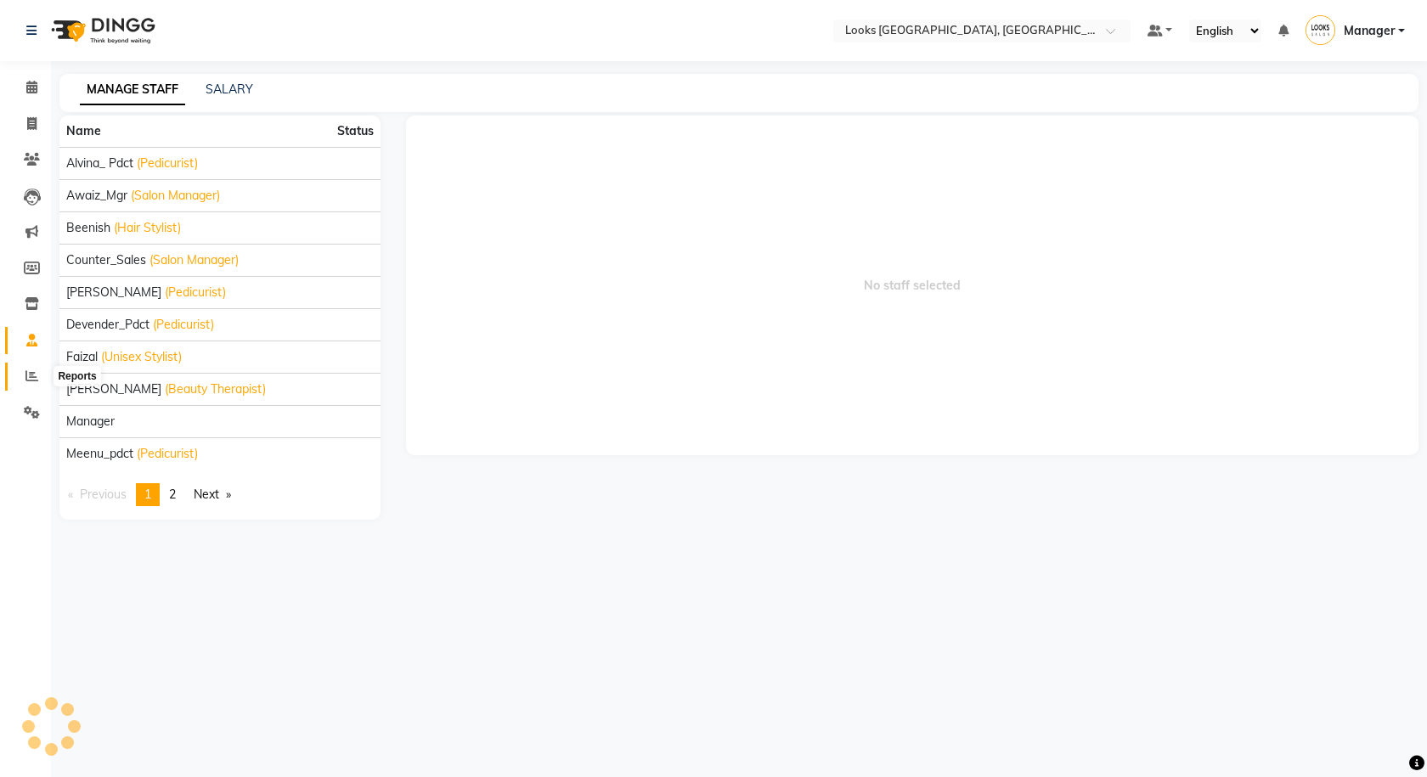
click at [24, 379] on span at bounding box center [32, 377] width 30 height 20
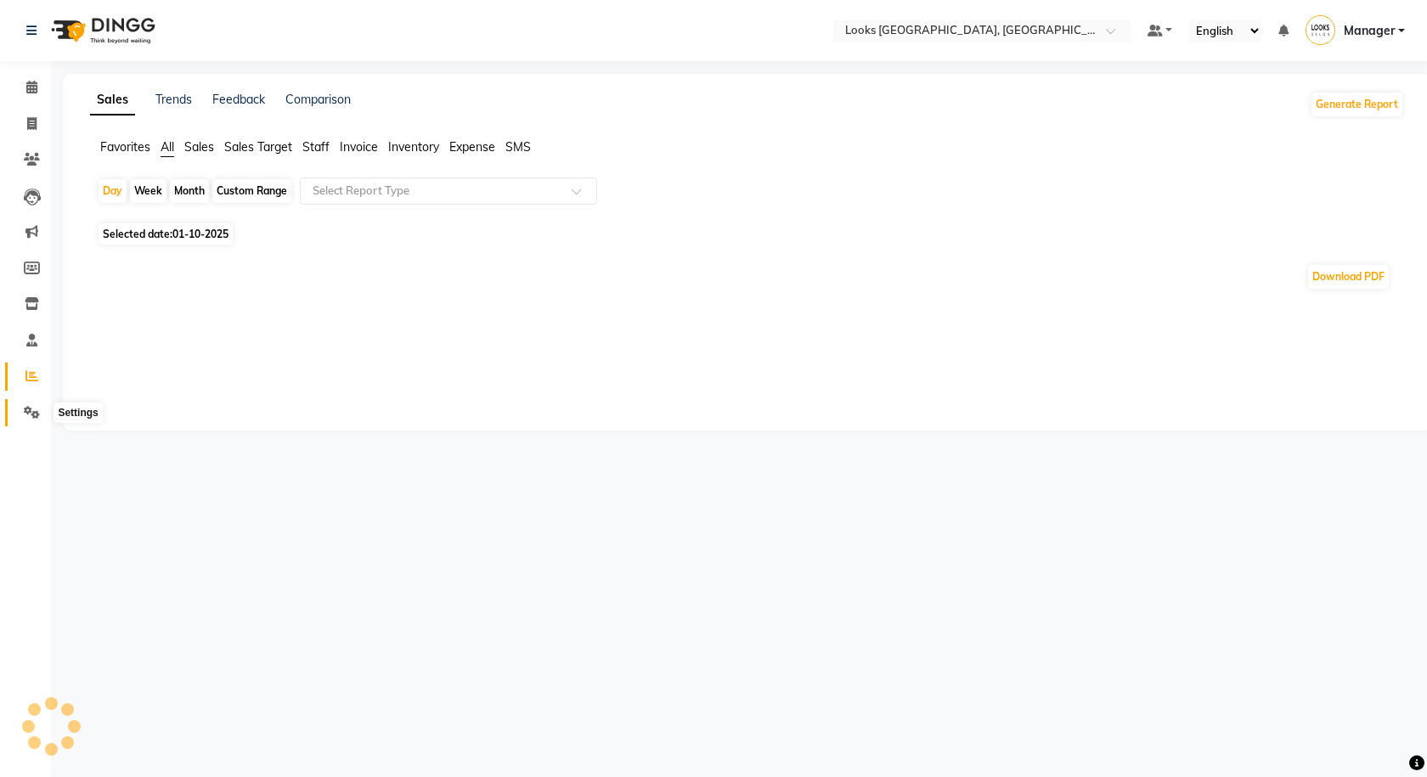
click at [22, 419] on span at bounding box center [32, 413] width 30 height 20
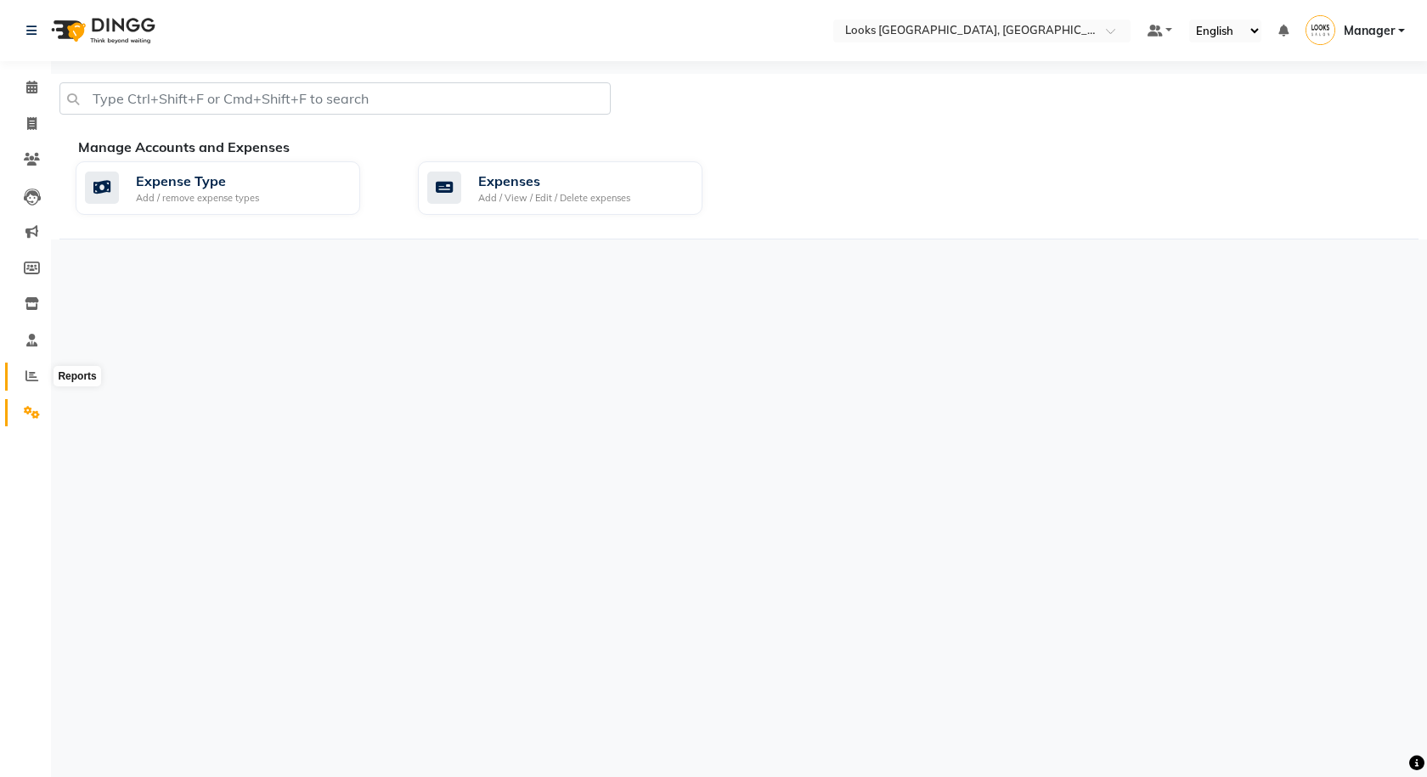
click at [28, 386] on link "Reports" at bounding box center [25, 377] width 41 height 28
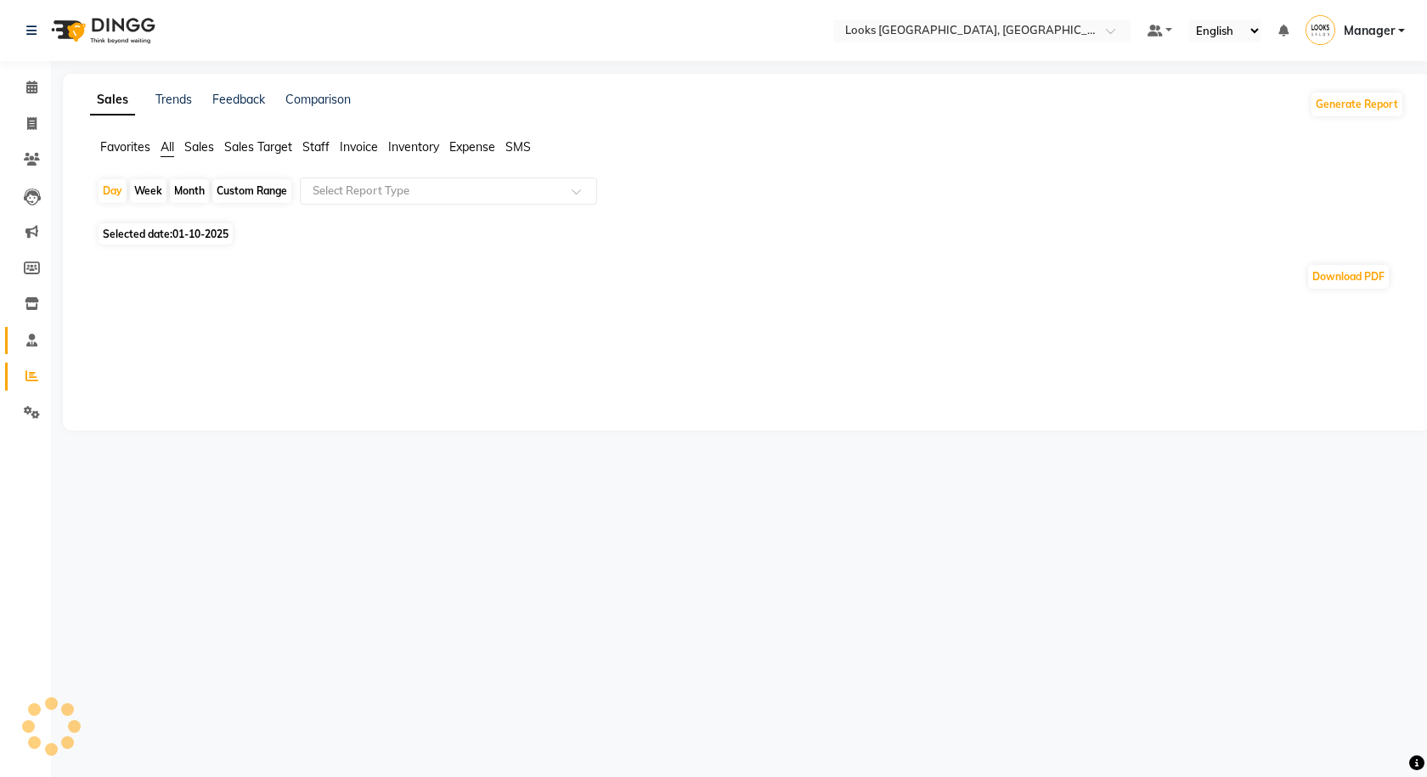
click at [37, 344] on icon at bounding box center [31, 340] width 11 height 13
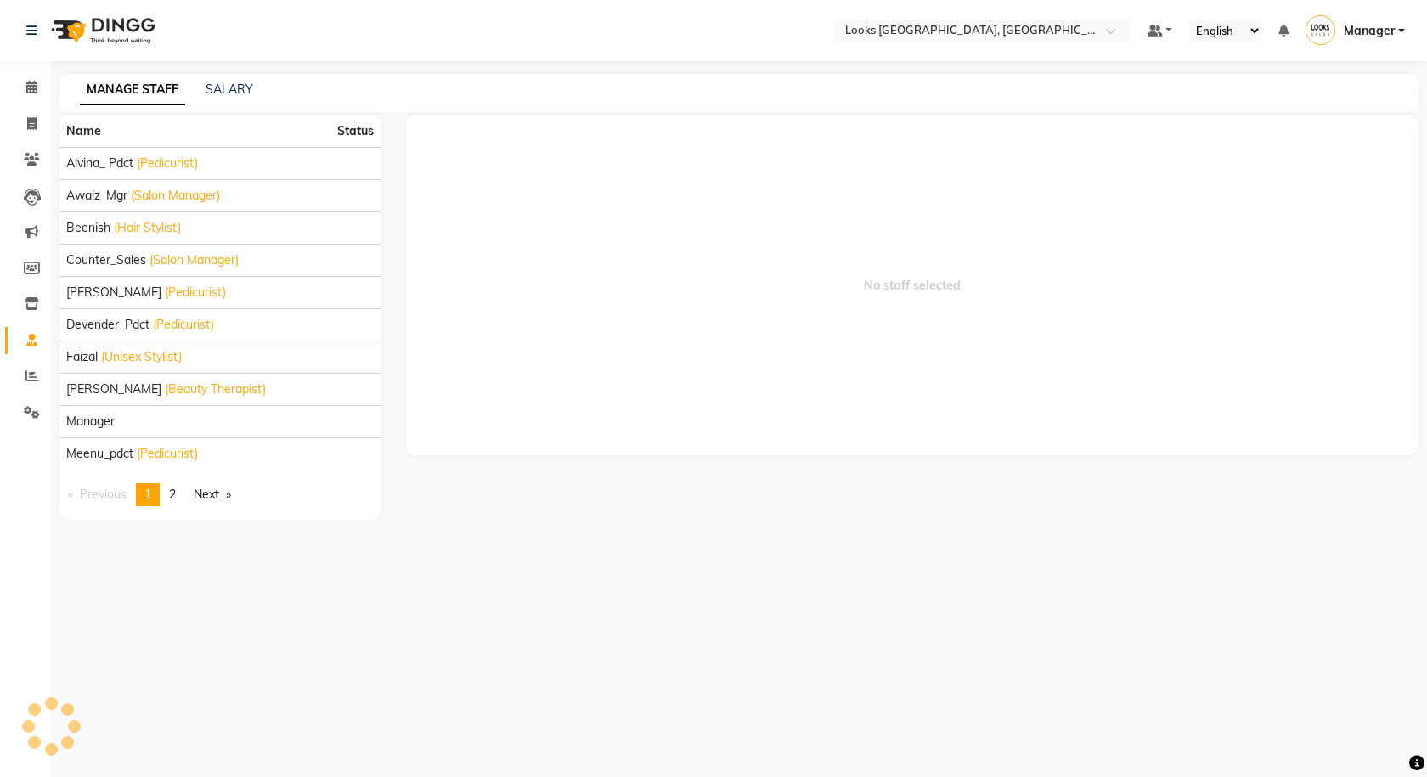
click at [45, 324] on li "Staff" at bounding box center [25, 341] width 51 height 37
click at [37, 307] on icon at bounding box center [32, 303] width 14 height 13
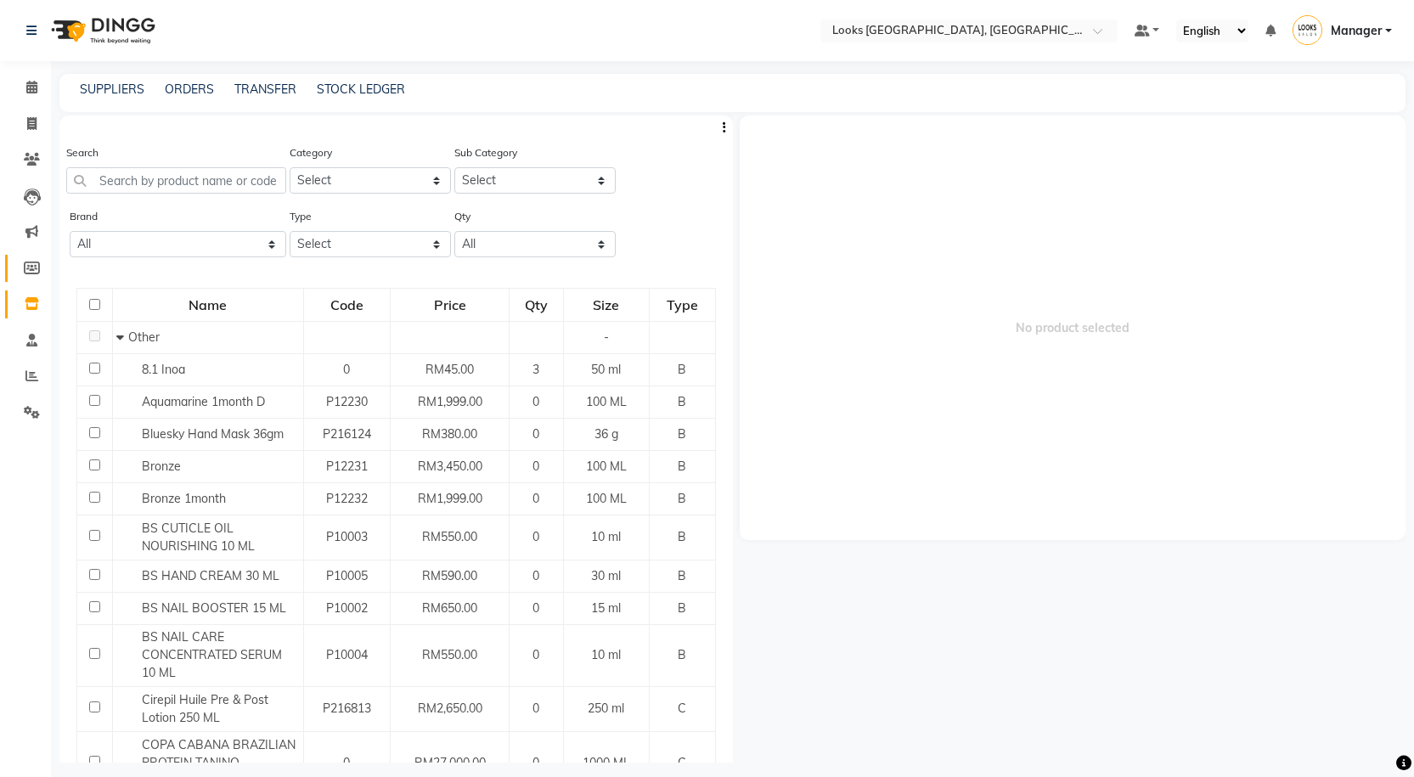
click at [28, 274] on span at bounding box center [32, 269] width 30 height 20
select select
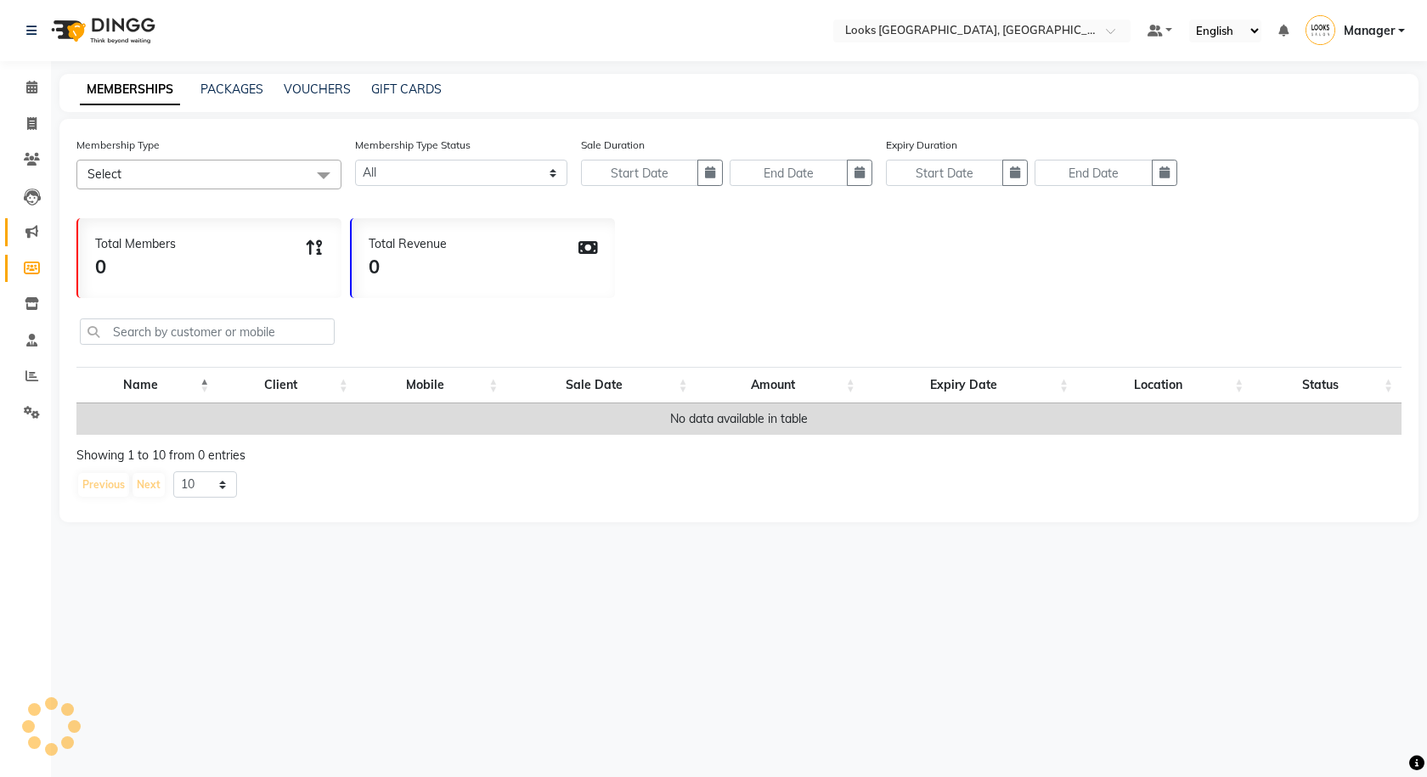
click at [28, 228] on icon at bounding box center [31, 231] width 13 height 13
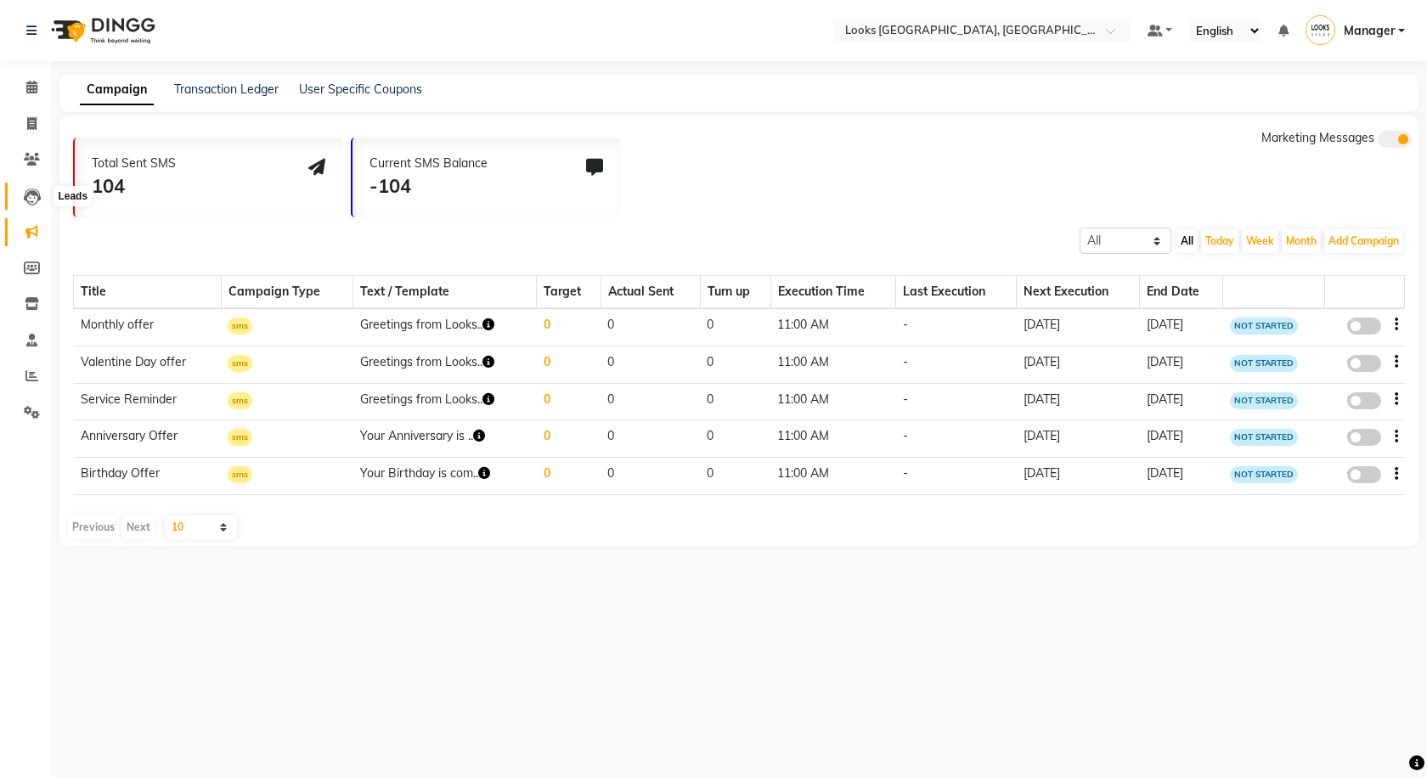
click at [28, 187] on span at bounding box center [32, 197] width 30 height 20
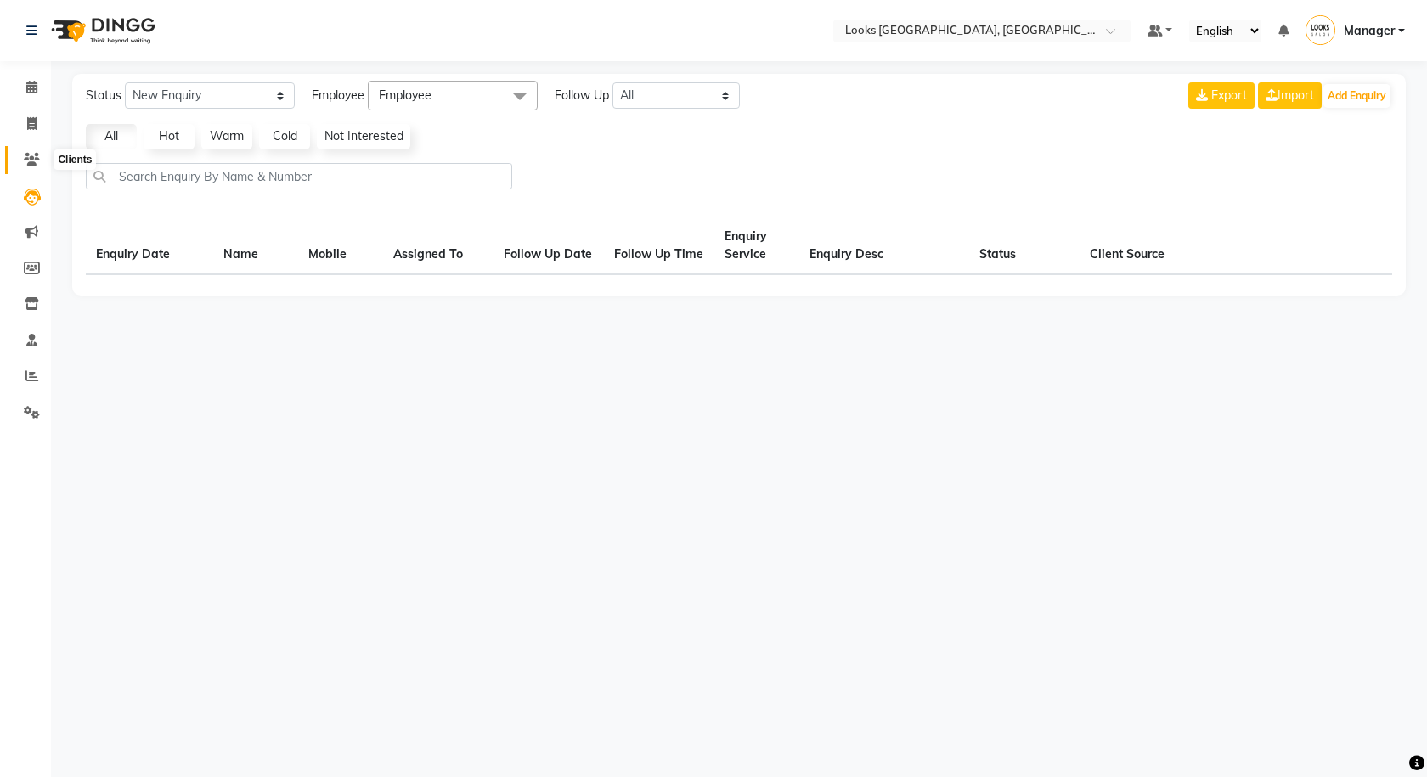
click at [31, 167] on span at bounding box center [32, 160] width 30 height 20
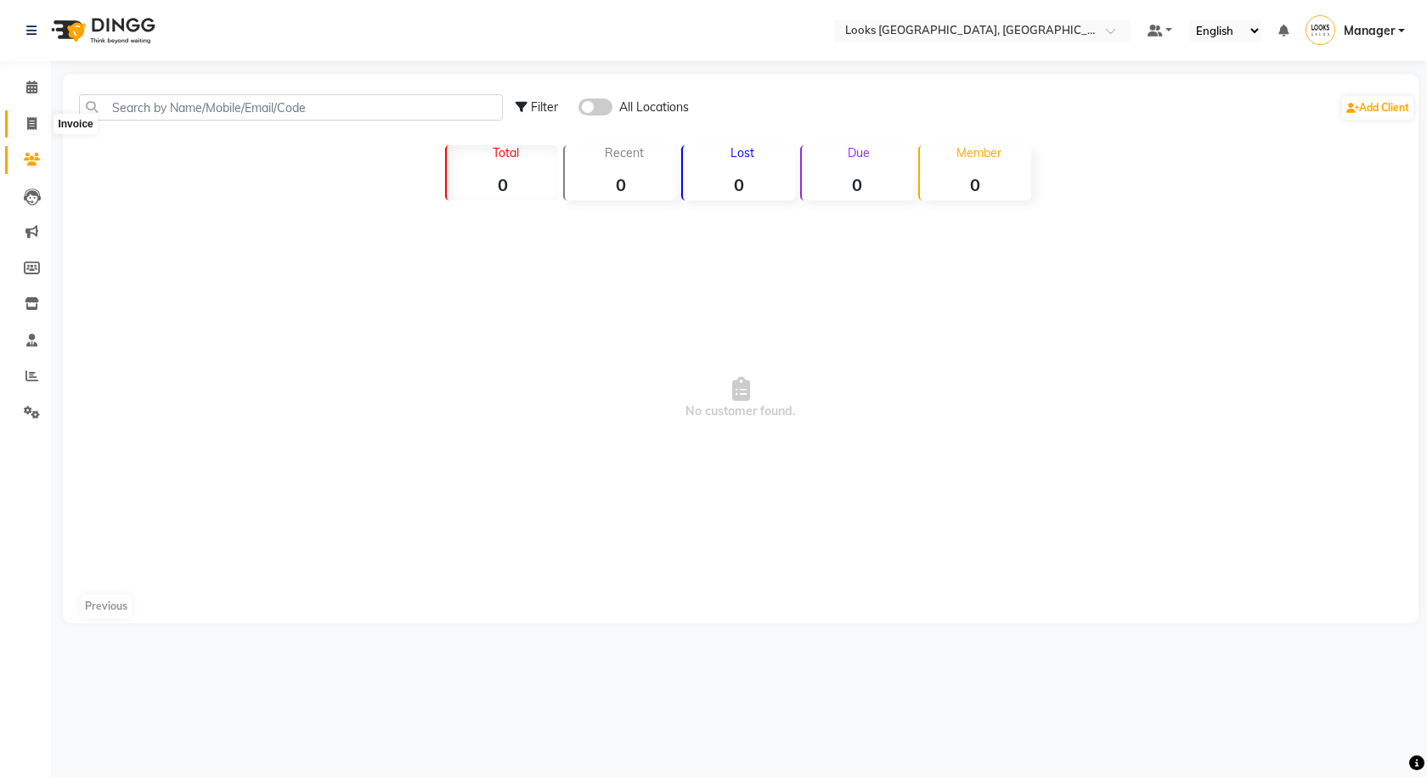
click at [31, 119] on icon at bounding box center [31, 123] width 9 height 13
select select "service"
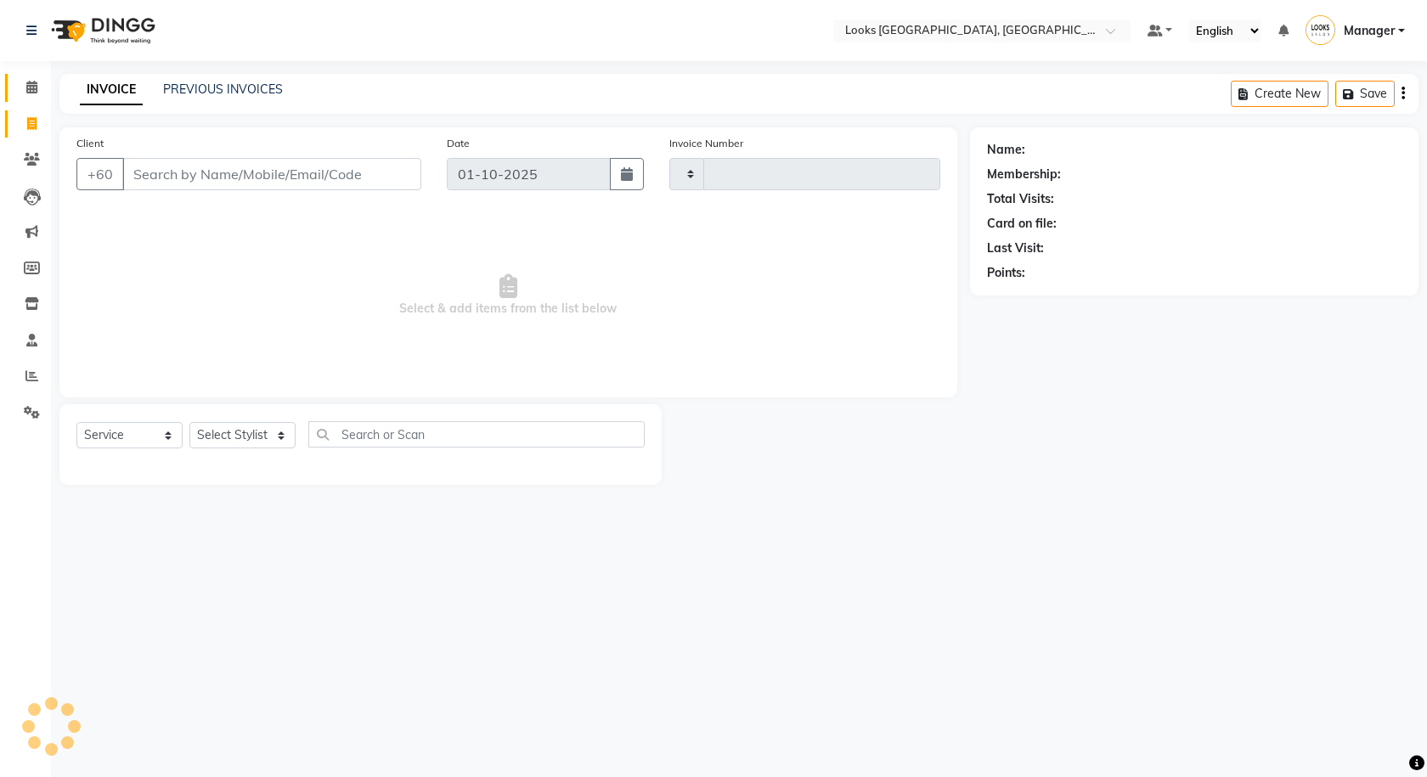
type input "1597"
click at [23, 85] on span at bounding box center [32, 88] width 30 height 20
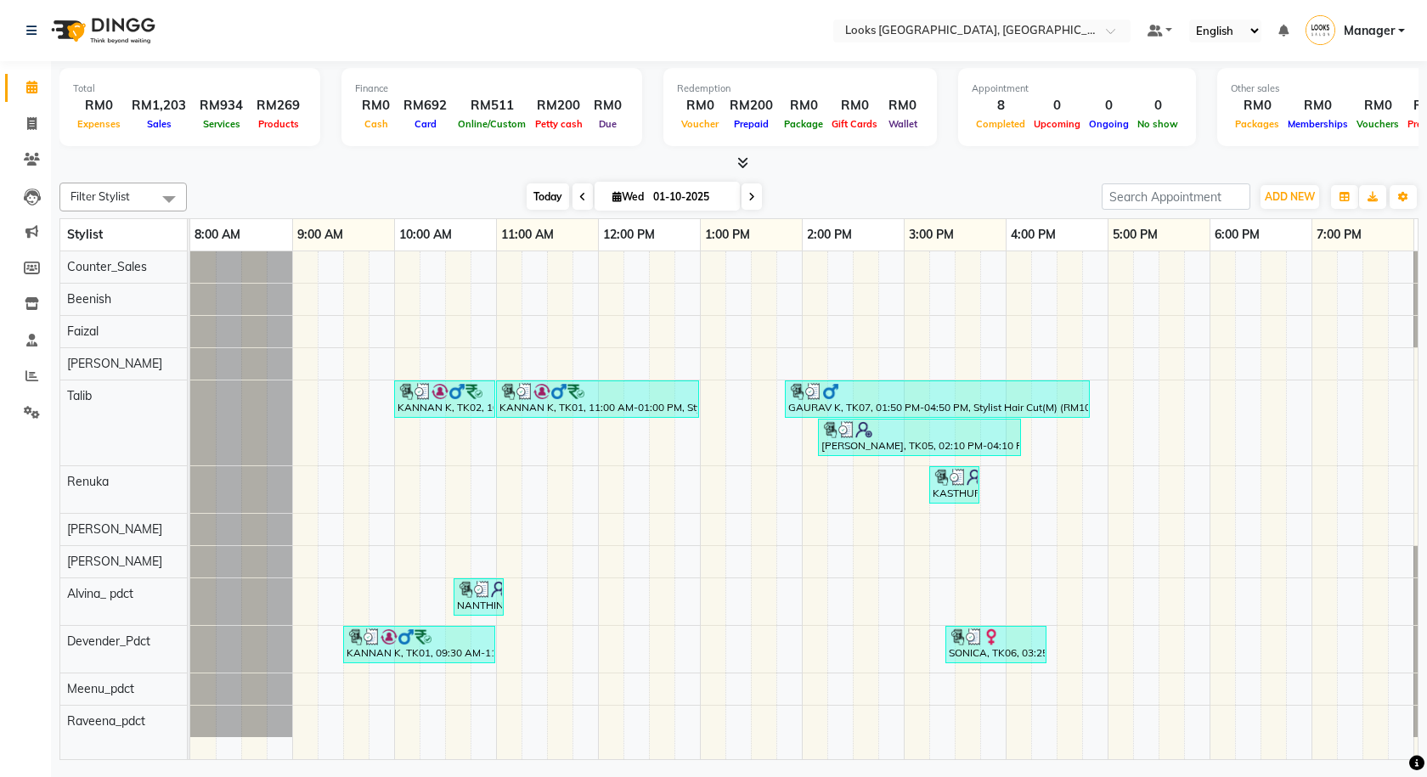
click at [527, 187] on span "Today" at bounding box center [547, 196] width 42 height 26
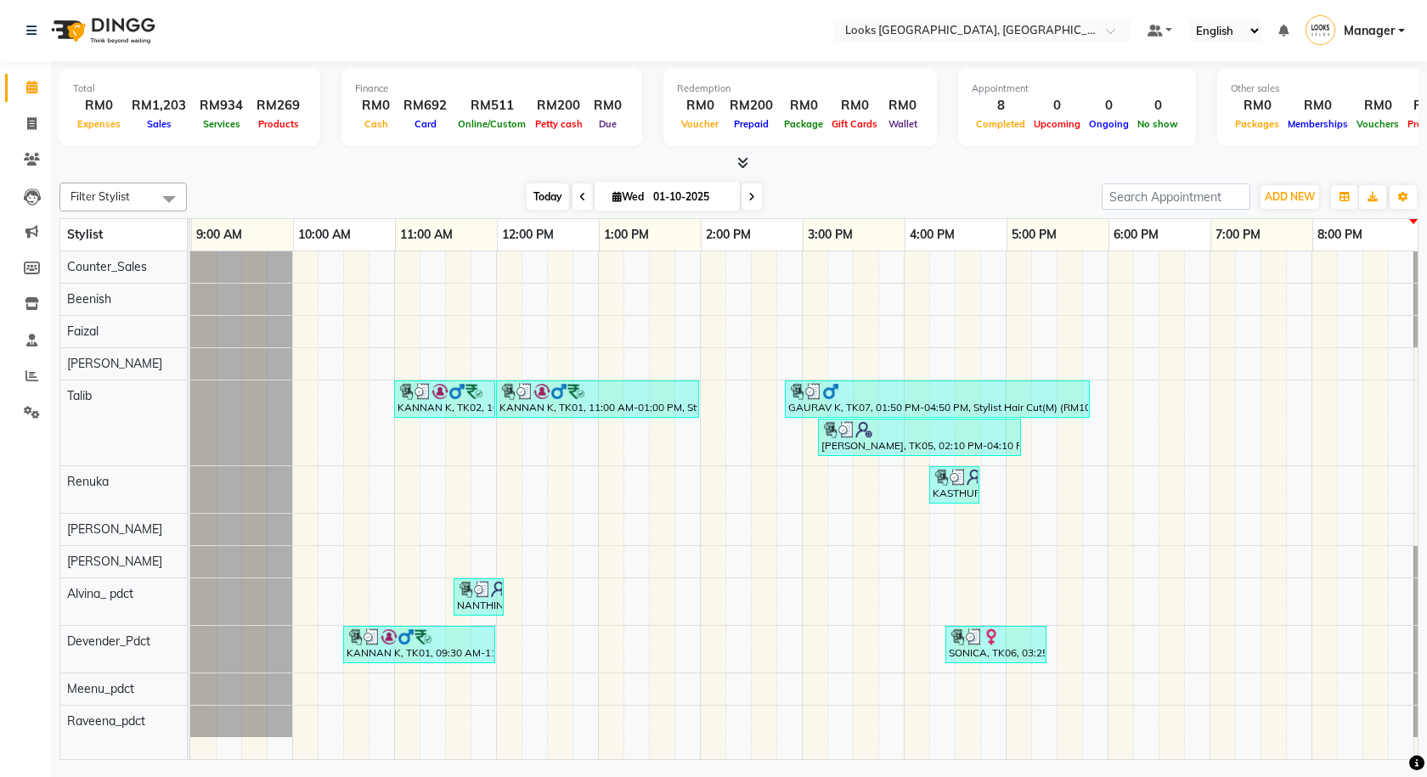
scroll to position [0, 98]
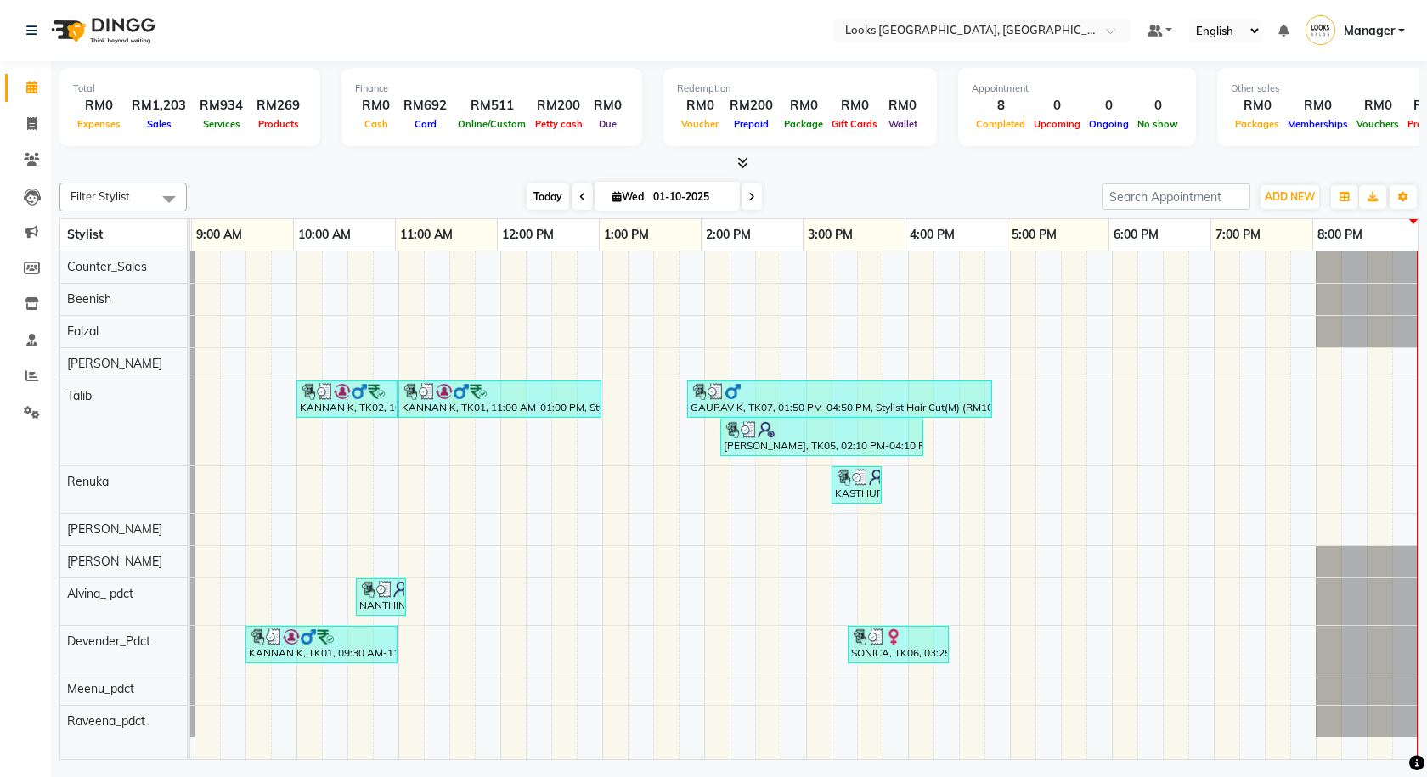
click at [542, 197] on span "Today" at bounding box center [547, 196] width 42 height 26
click at [633, 197] on span "Wed" at bounding box center [628, 196] width 40 height 13
select select "10"
select select "2025"
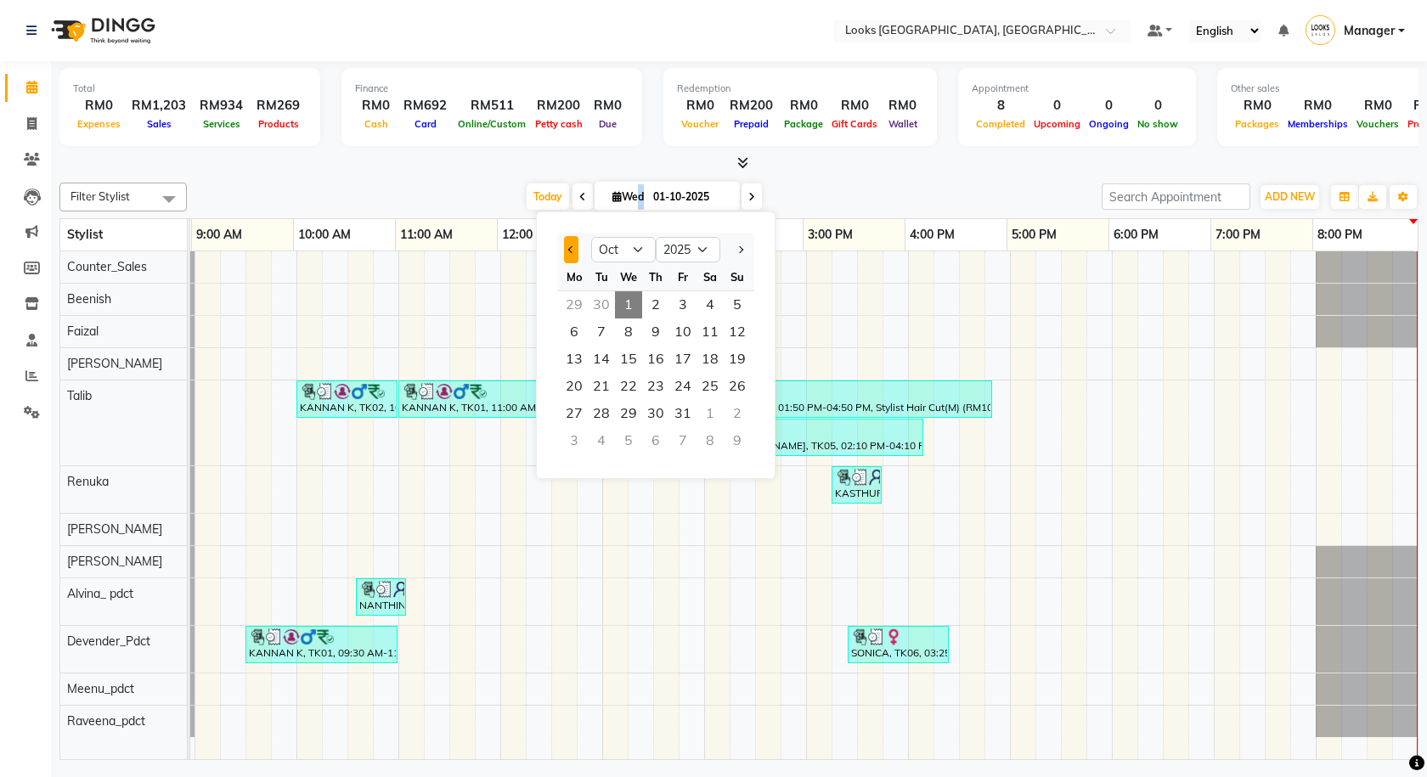
click at [572, 253] on button "Previous month" at bounding box center [571, 249] width 14 height 27
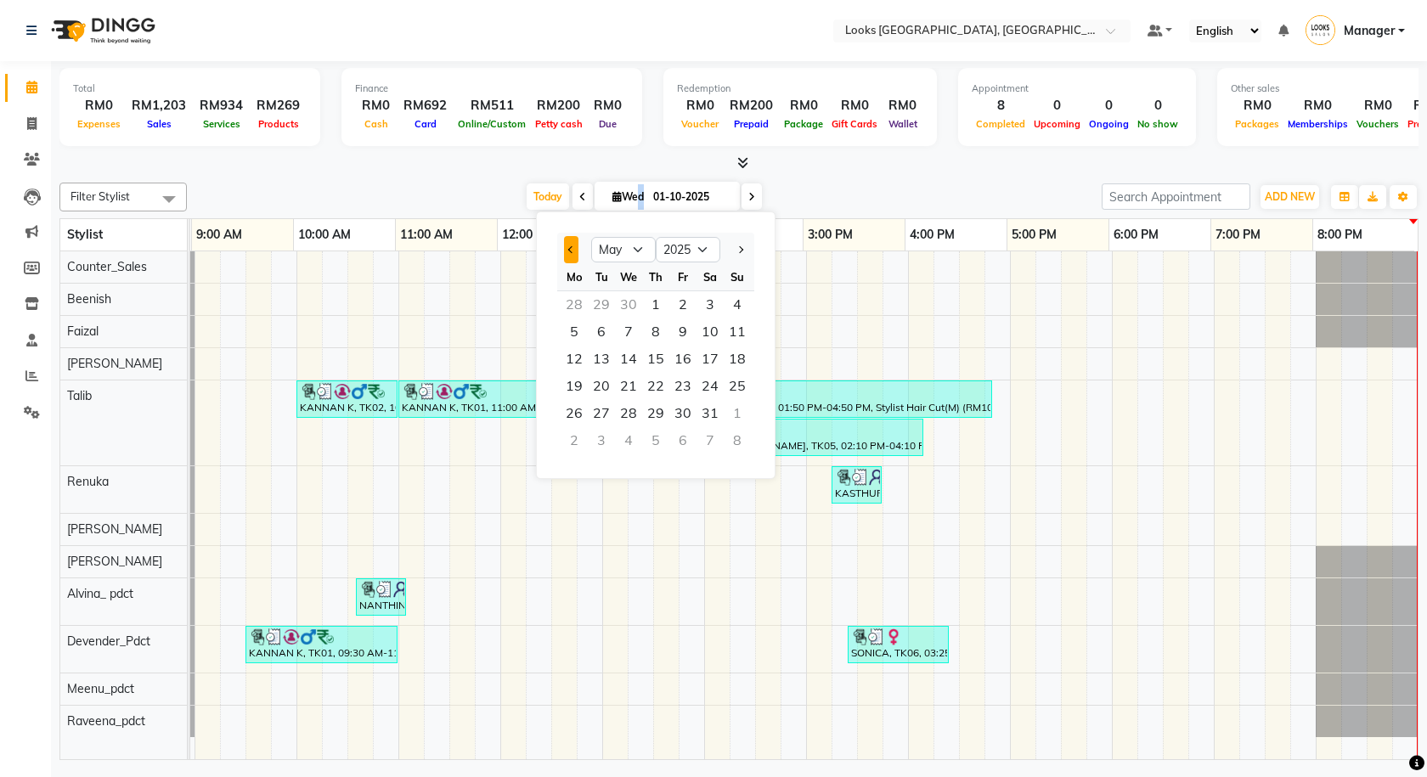
click at [572, 253] on button "Previous month" at bounding box center [571, 249] width 14 height 27
select select "1"
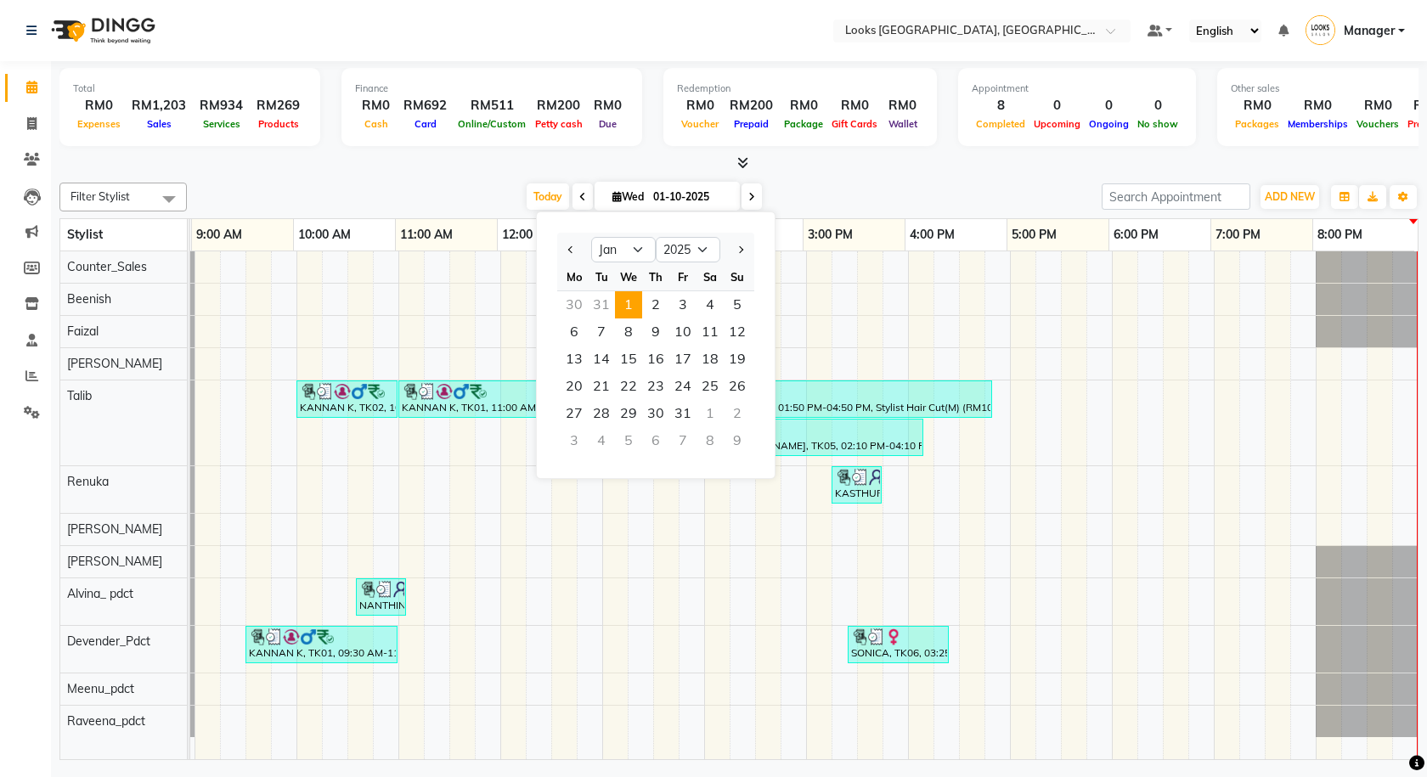
click at [641, 308] on div "30 31 1 2 3 4 5" at bounding box center [655, 304] width 197 height 27
click at [635, 307] on span "1" at bounding box center [628, 304] width 27 height 27
type input "01-01-2025"
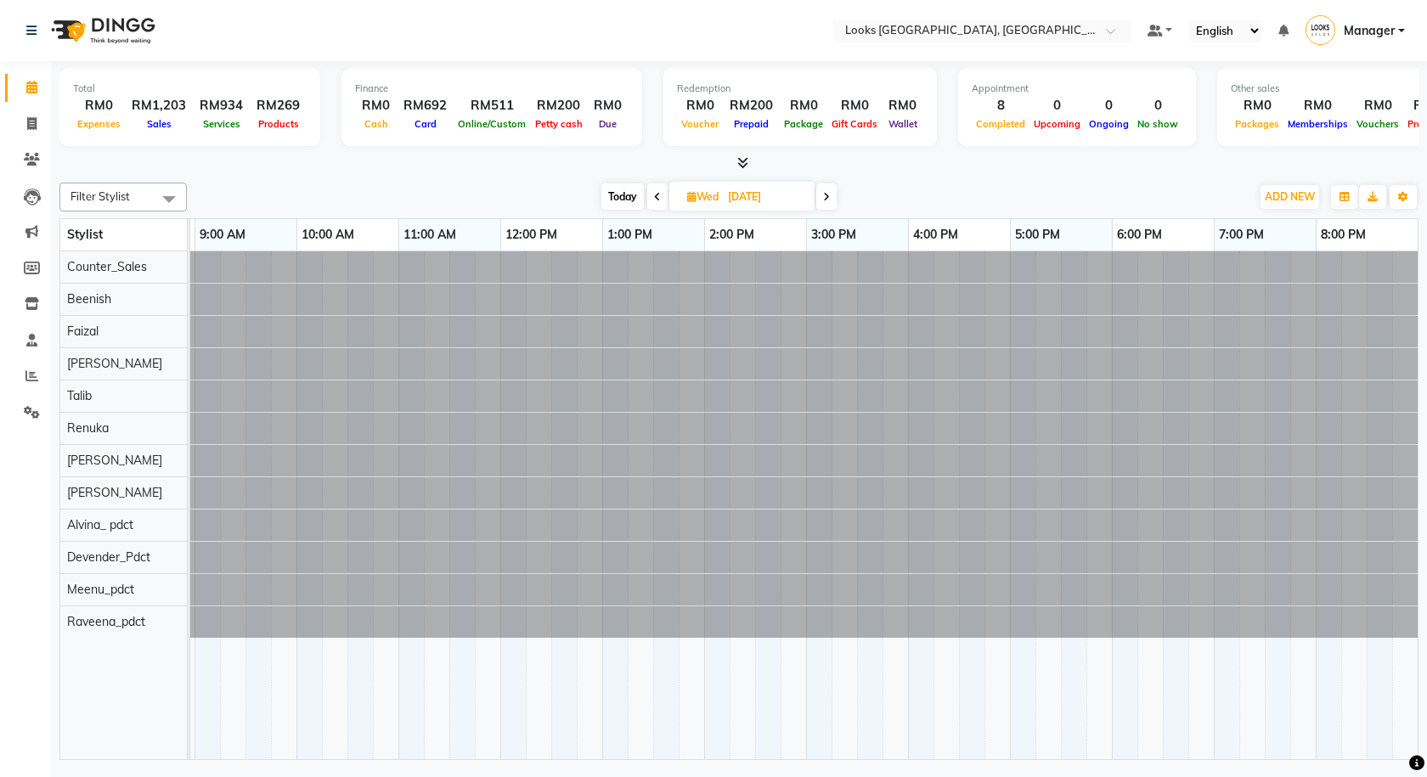
click at [695, 200] on span "Wed" at bounding box center [703, 196] width 40 height 13
select select "2025"
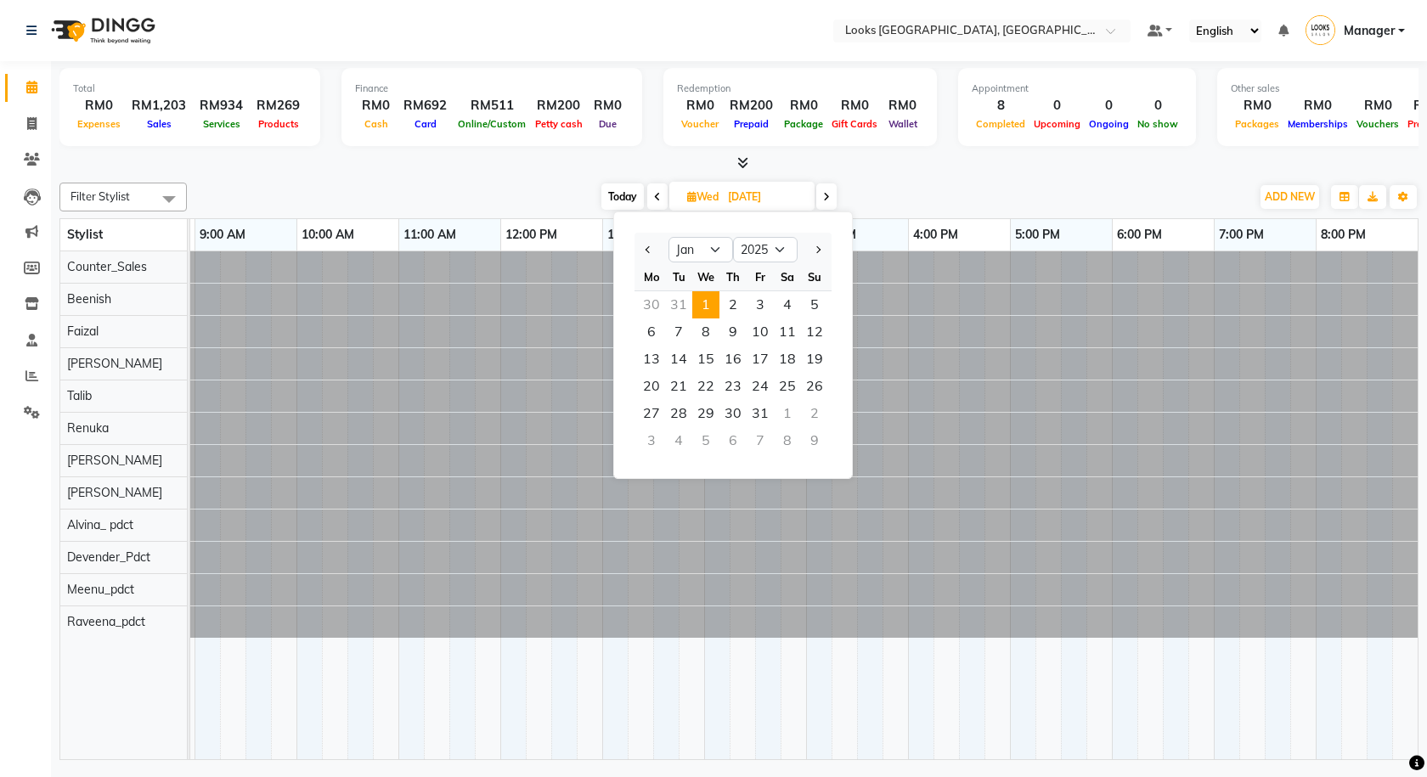
click at [828, 239] on div at bounding box center [814, 249] width 34 height 27
click at [821, 239] on button "Next month" at bounding box center [817, 249] width 14 height 27
select select "4"
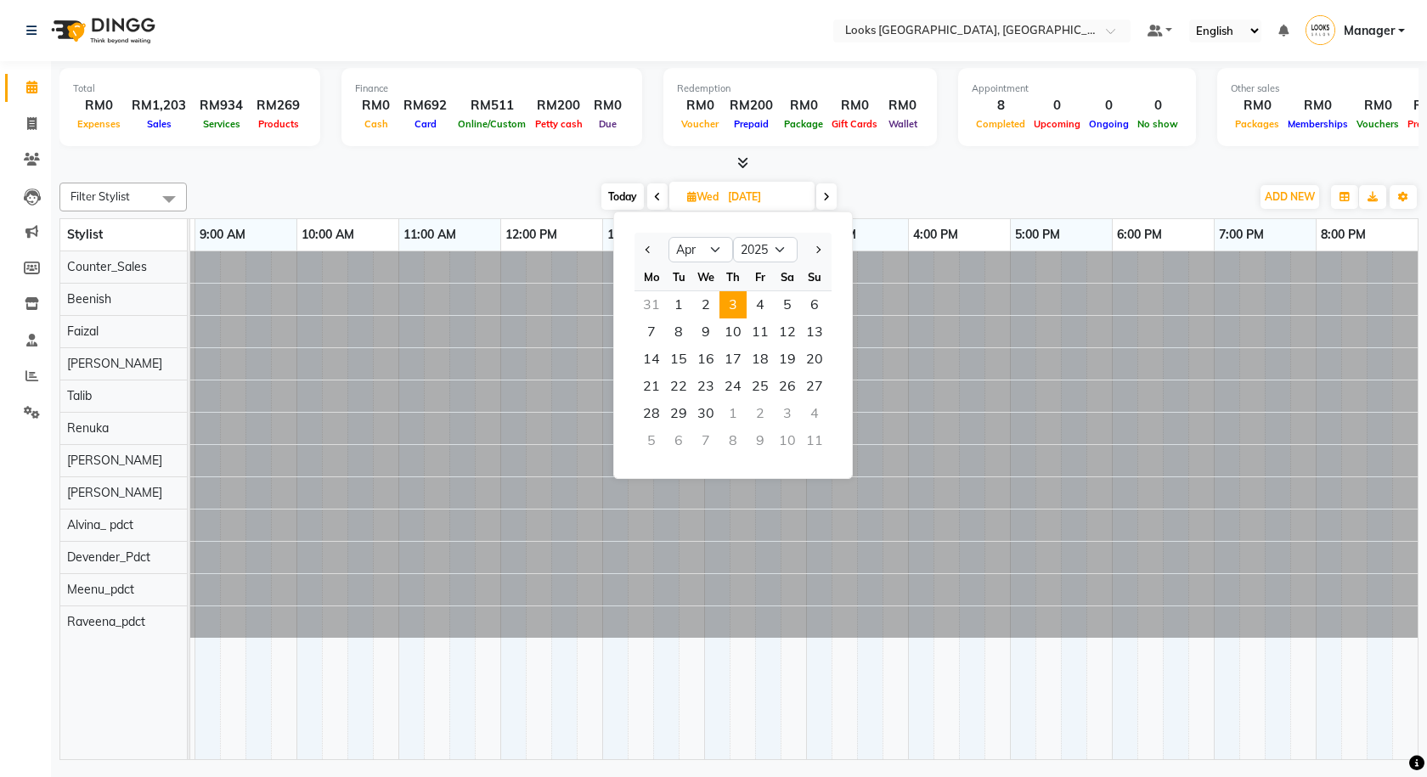
click at [722, 310] on span "3" at bounding box center [732, 304] width 27 height 27
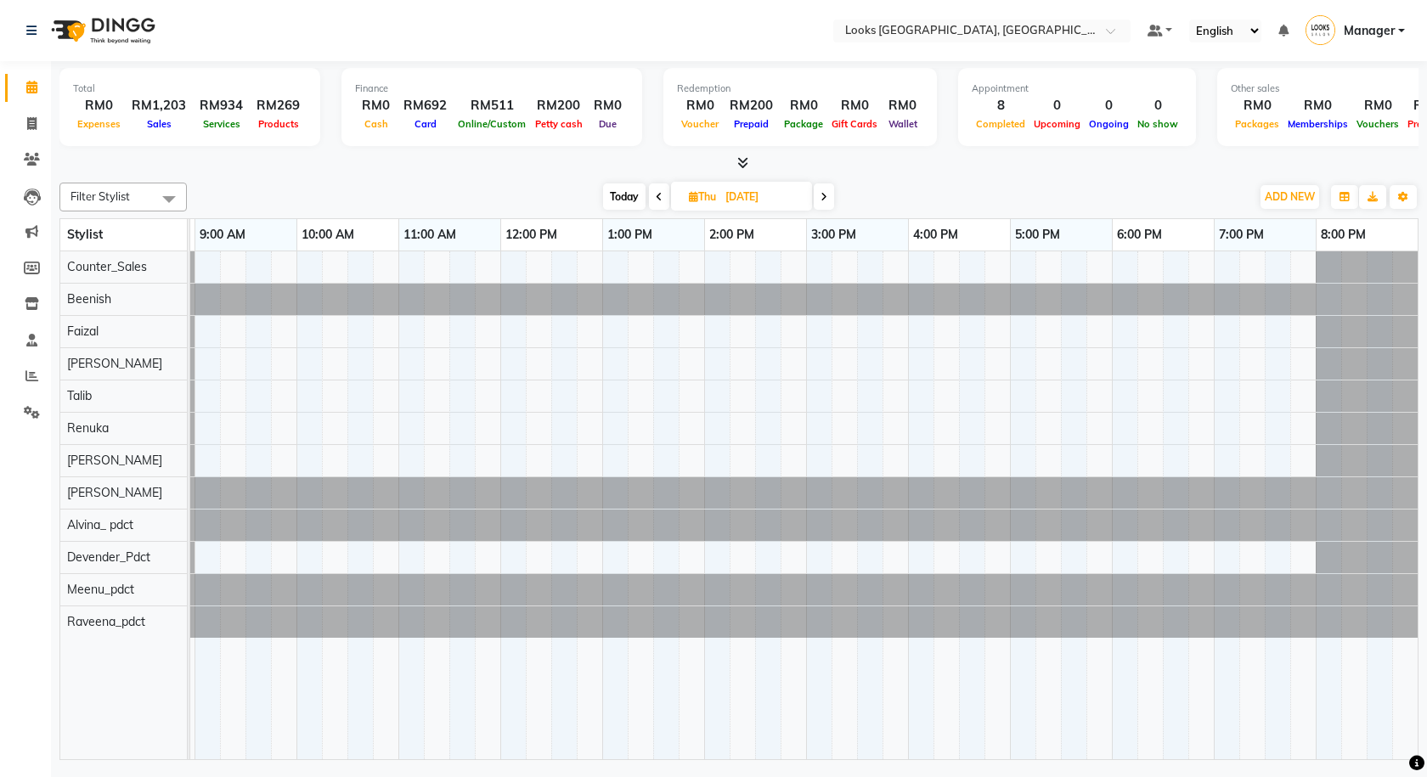
click at [624, 200] on span "Today" at bounding box center [624, 196] width 42 height 26
type input "01-10-2025"
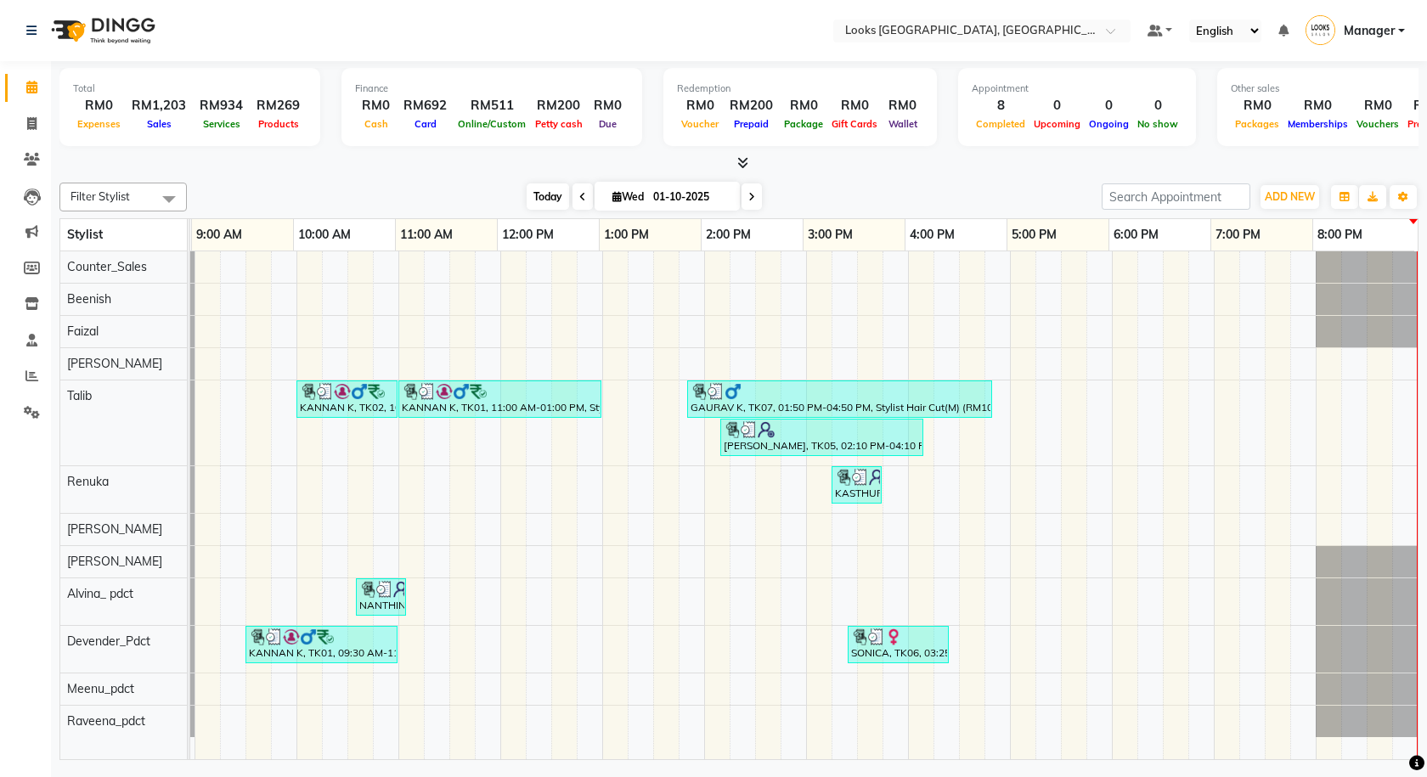
click at [529, 198] on span "Today" at bounding box center [547, 196] width 42 height 26
click at [741, 166] on icon at bounding box center [742, 162] width 11 height 13
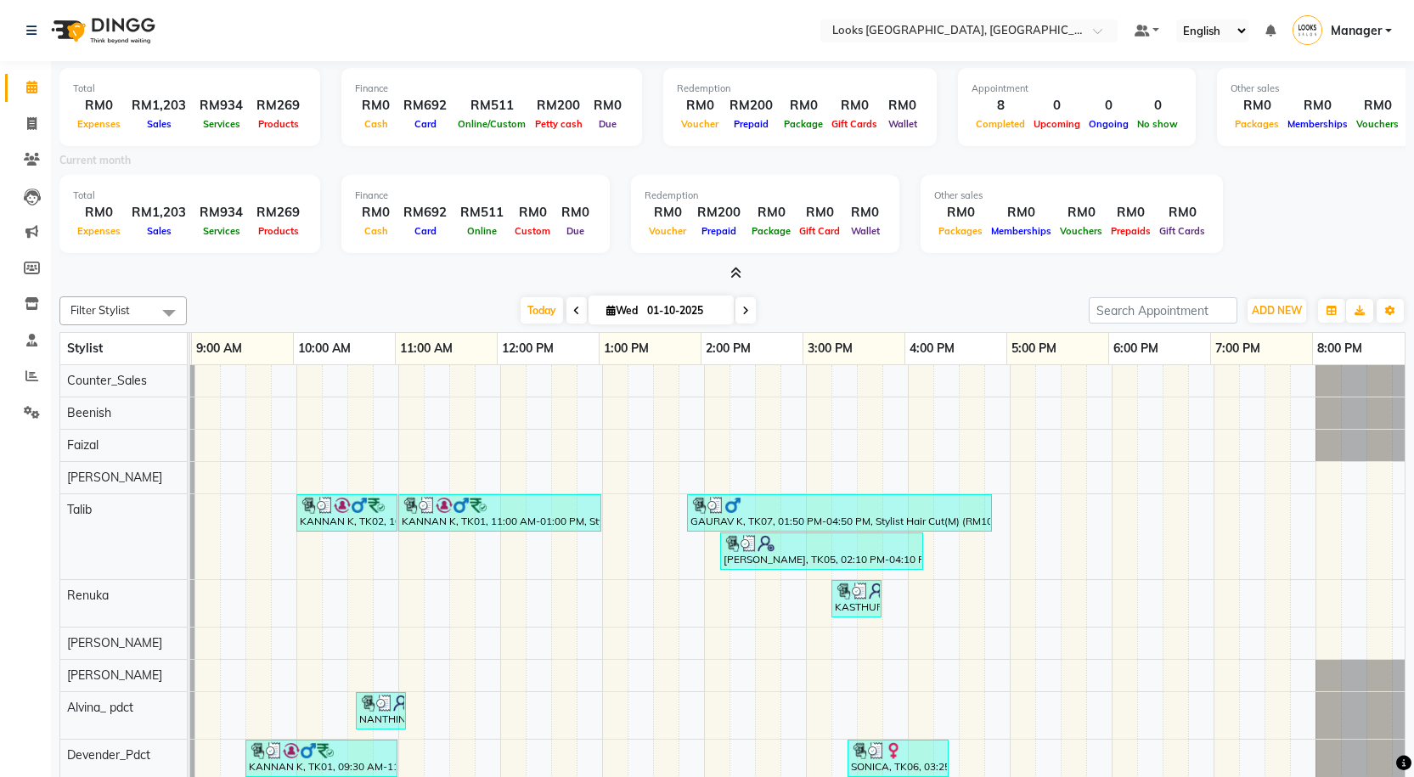
drag, startPoint x: 58, startPoint y: 93, endPoint x: 68, endPoint y: 76, distance: 19.8
click at [68, 76] on div "Total RM0 Expenses RM1,203 Sales RM934 Services RM269 Products Finance RM0 Cash…" at bounding box center [732, 469] width 1363 height 817
click at [537, 314] on span "Today" at bounding box center [542, 310] width 42 height 26
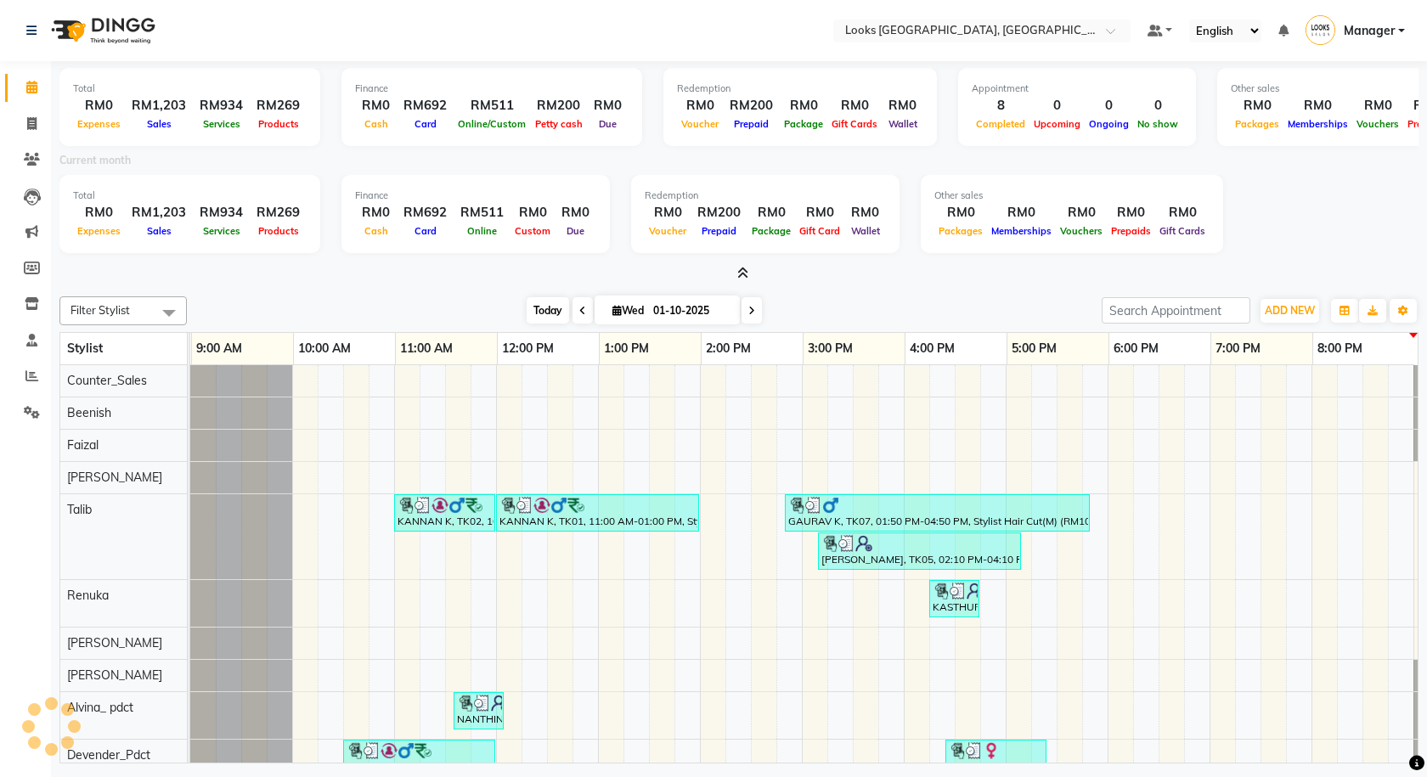
scroll to position [0, 101]
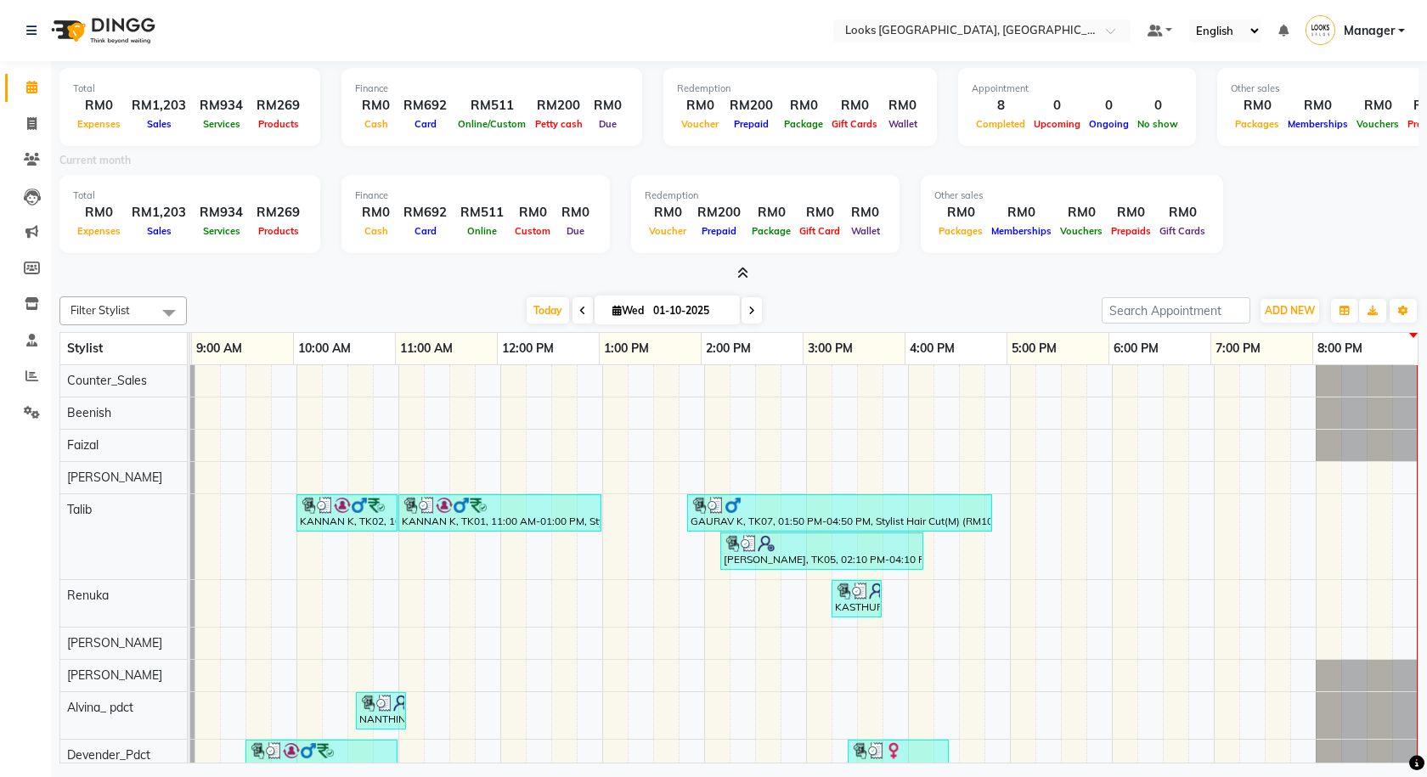
click at [742, 274] on icon at bounding box center [742, 273] width 11 height 13
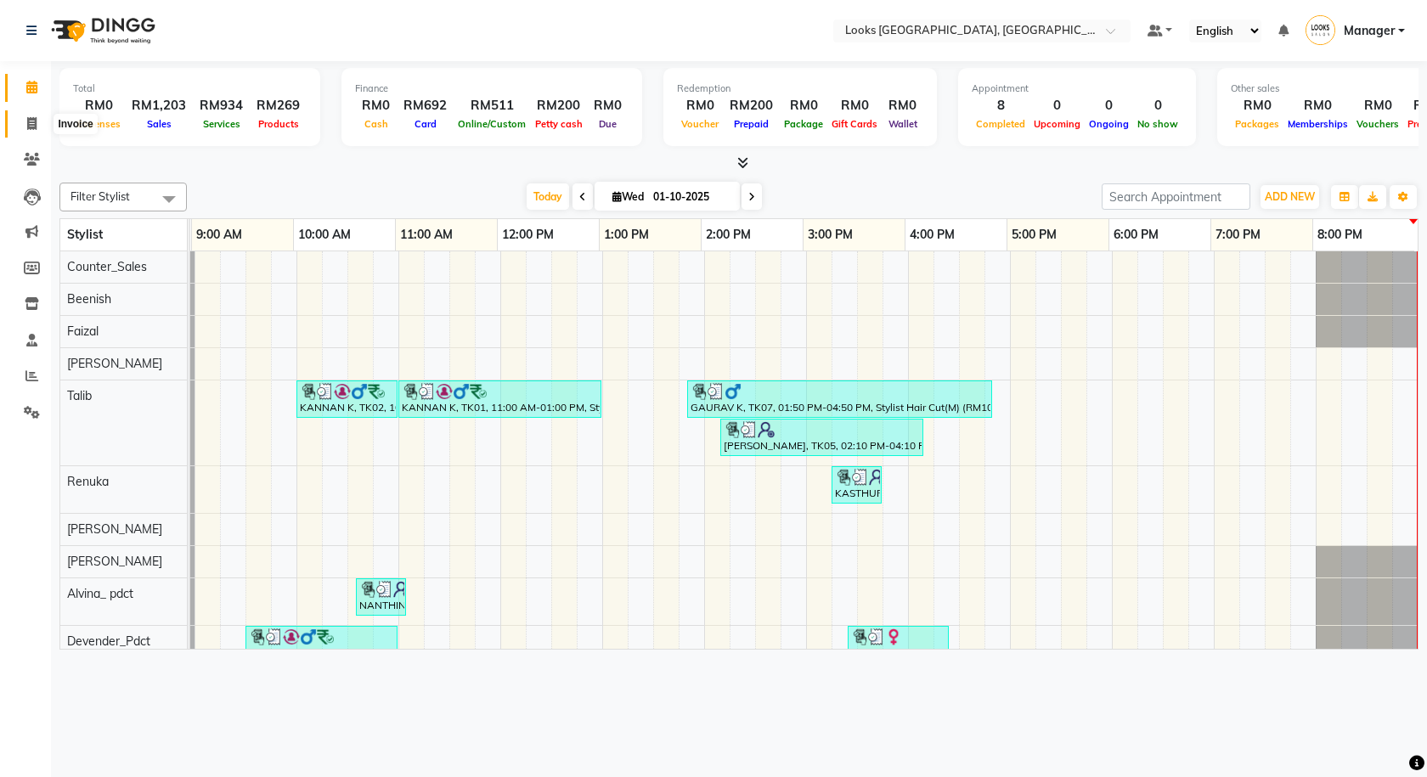
click at [21, 119] on span at bounding box center [32, 125] width 30 height 20
select select "service"
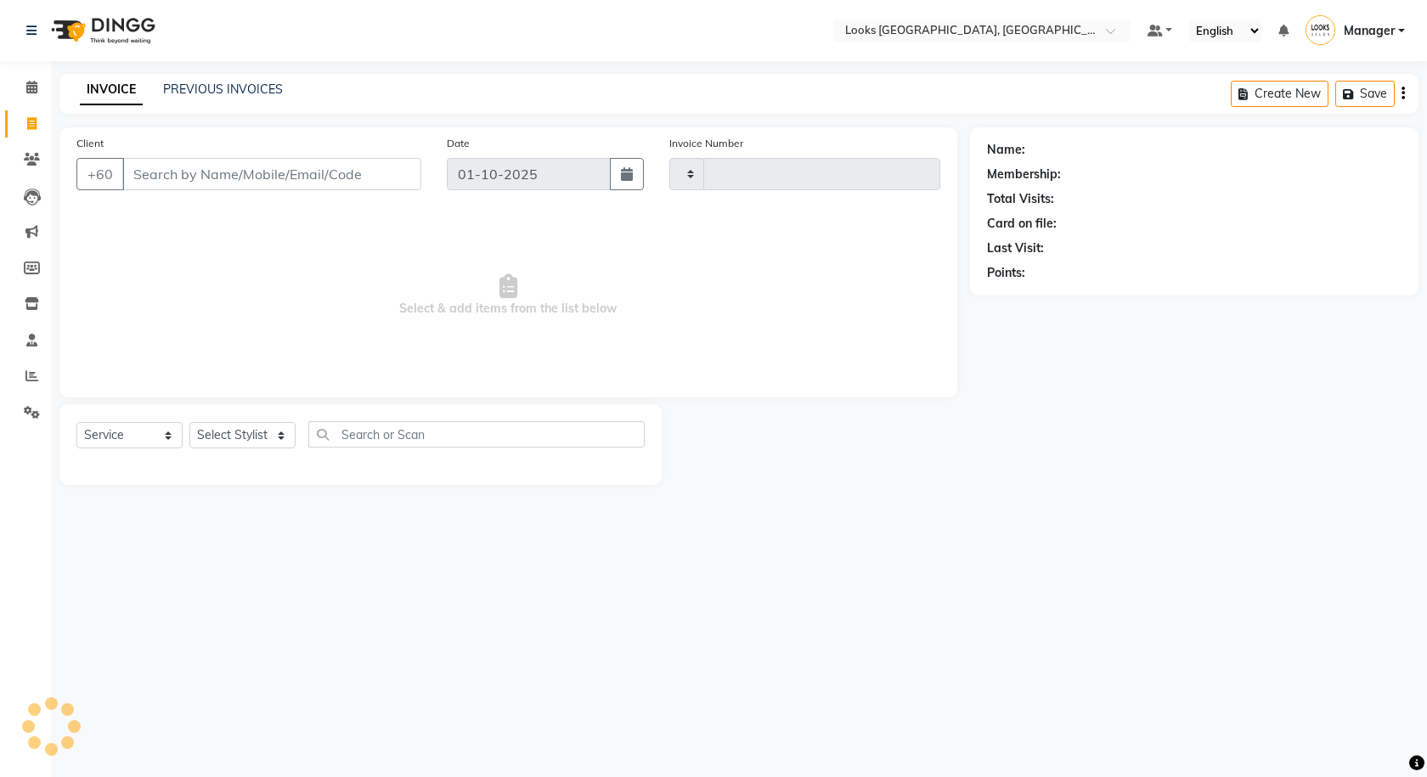
type input "1597"
select select "8109"
click at [24, 415] on icon at bounding box center [32, 412] width 16 height 13
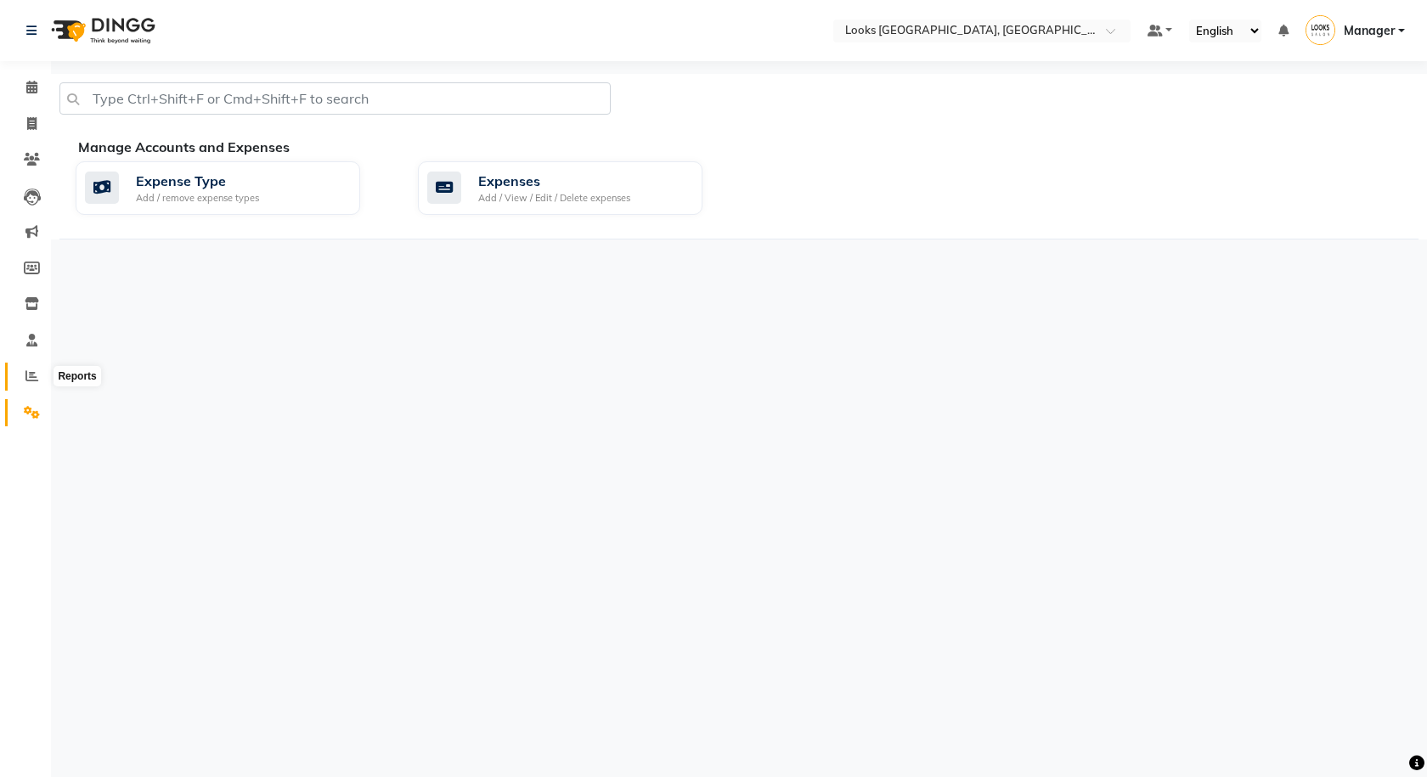
click at [25, 380] on icon at bounding box center [31, 375] width 13 height 13
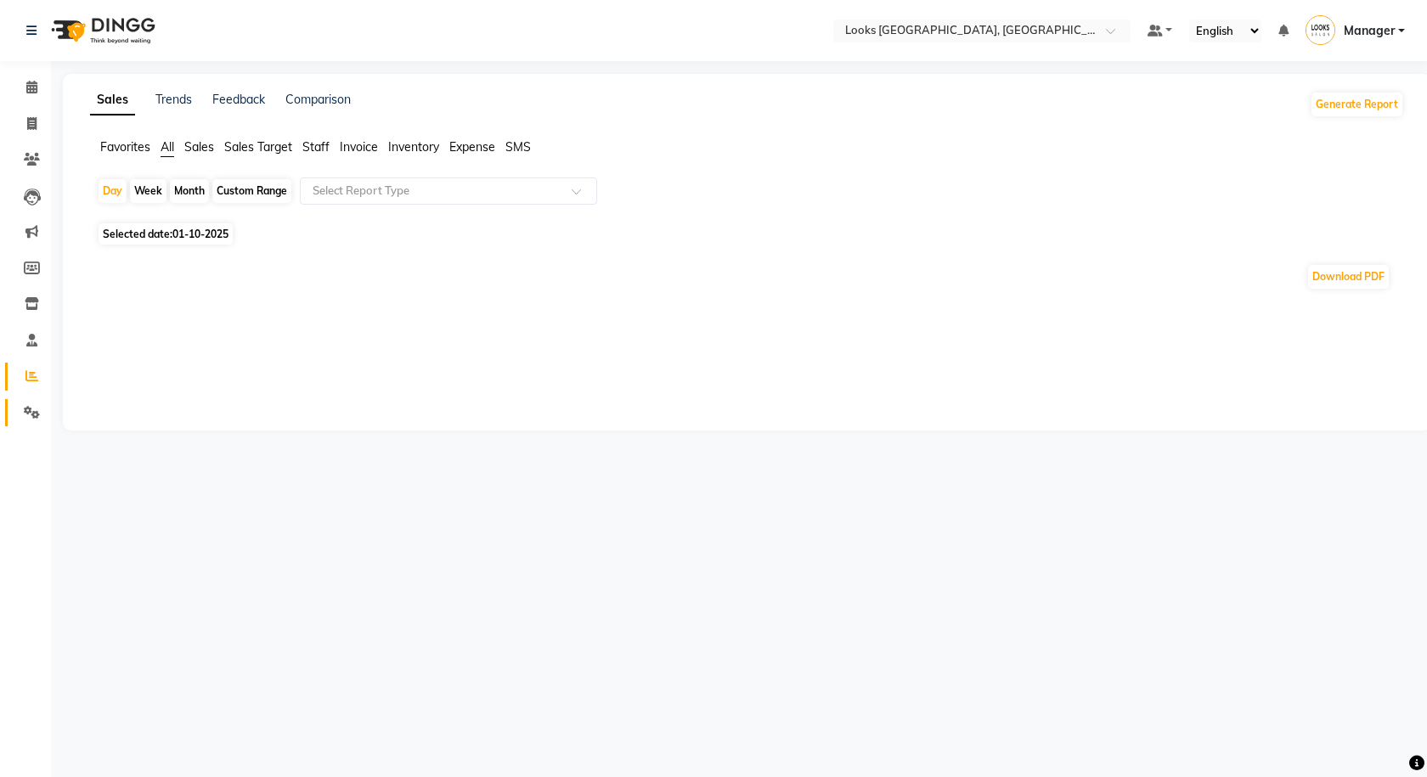
click at [47, 414] on li "Settings" at bounding box center [25, 413] width 51 height 37
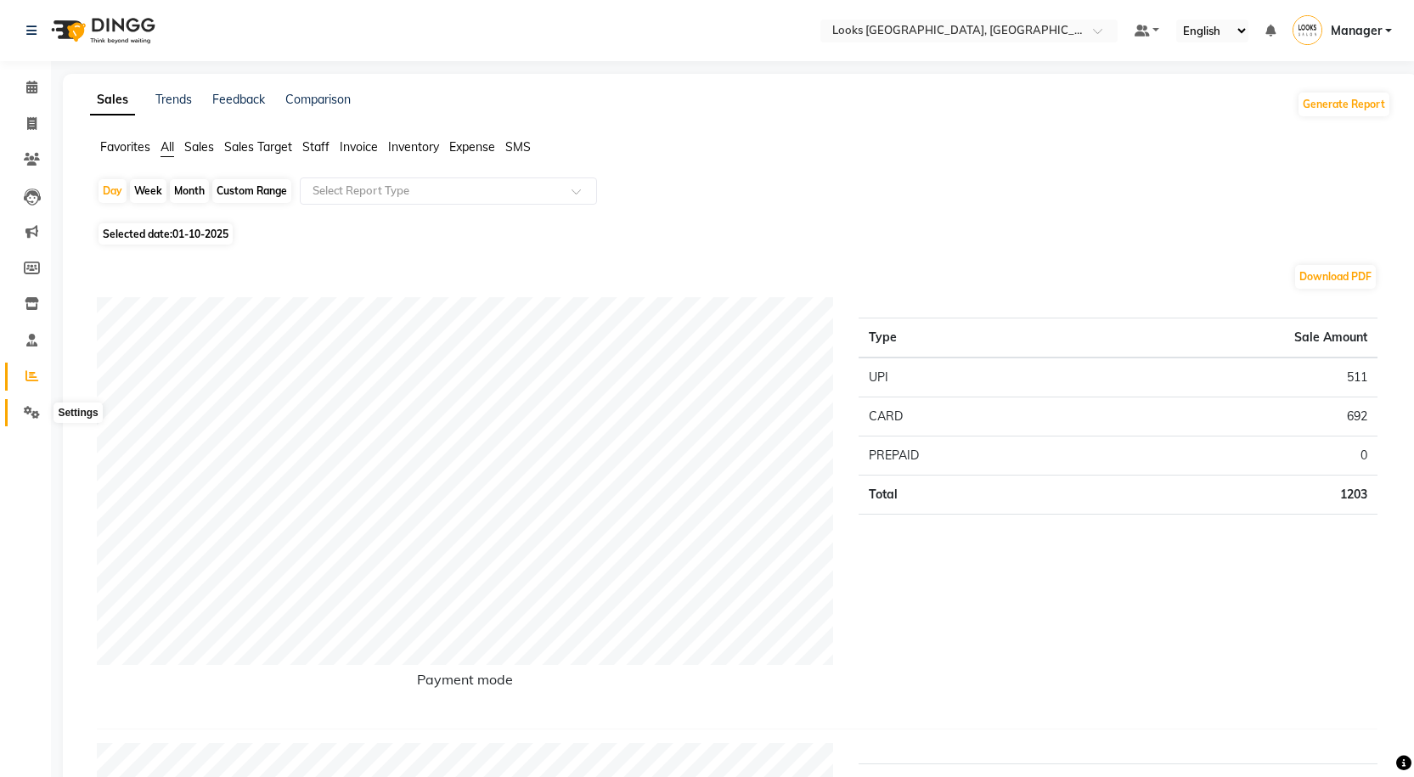
click at [31, 404] on span at bounding box center [32, 413] width 30 height 20
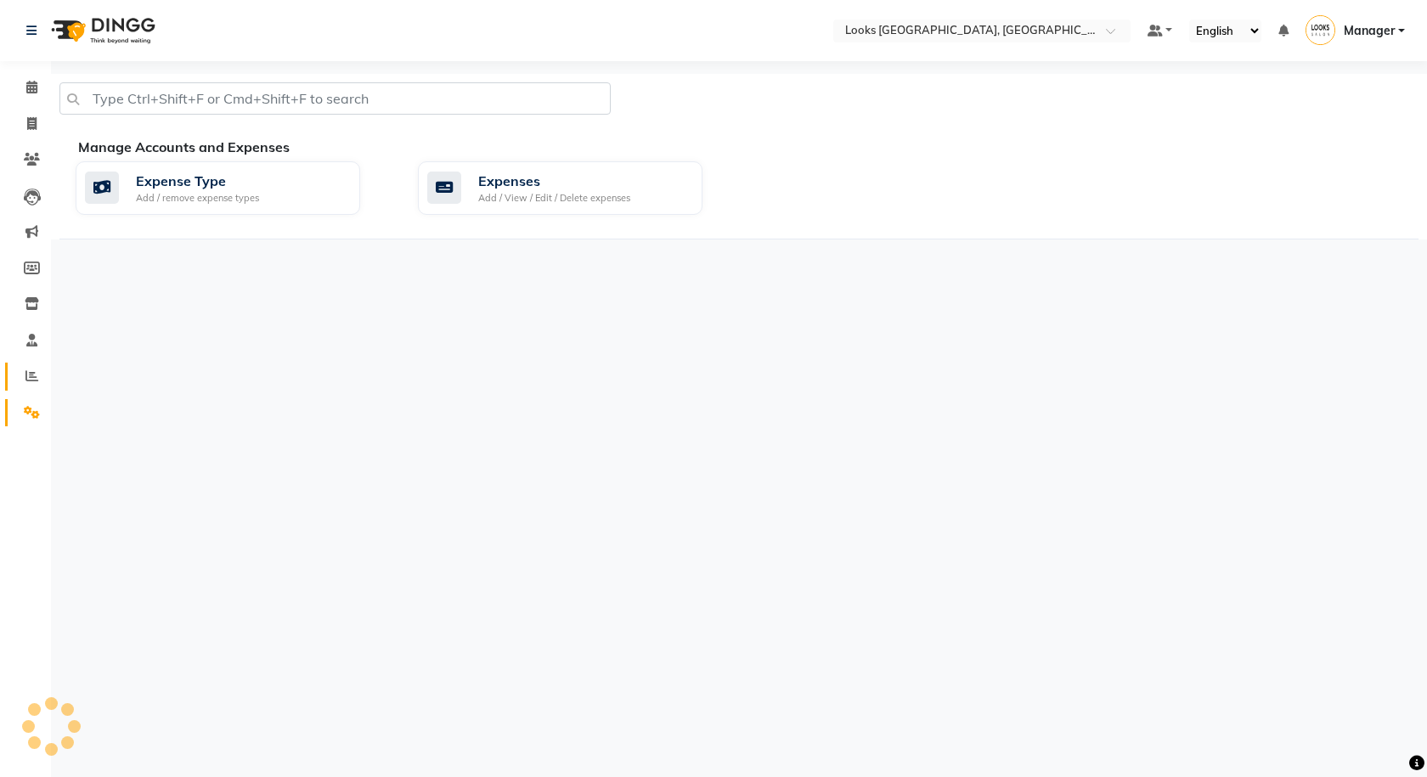
click at [32, 365] on link "Reports" at bounding box center [25, 377] width 41 height 28
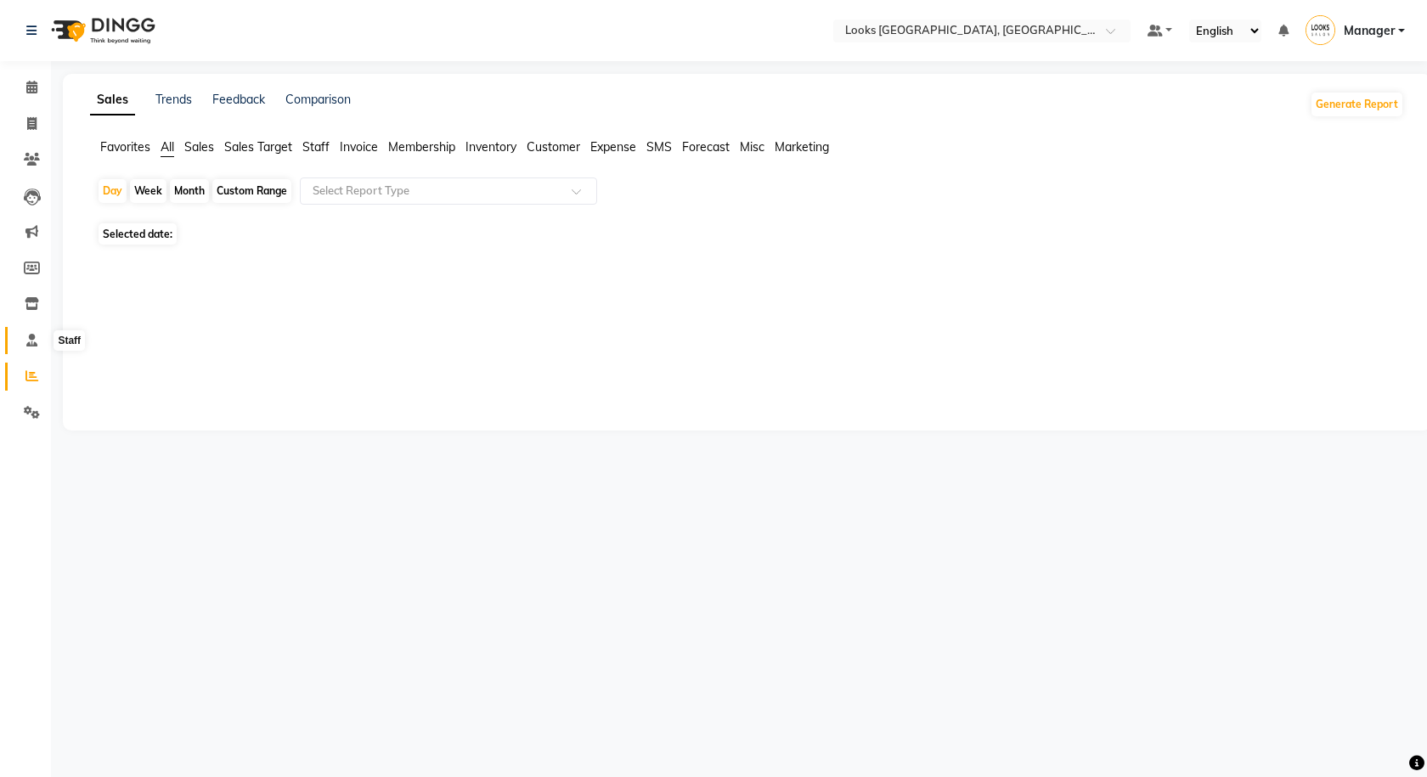
click at [30, 336] on icon at bounding box center [31, 340] width 11 height 13
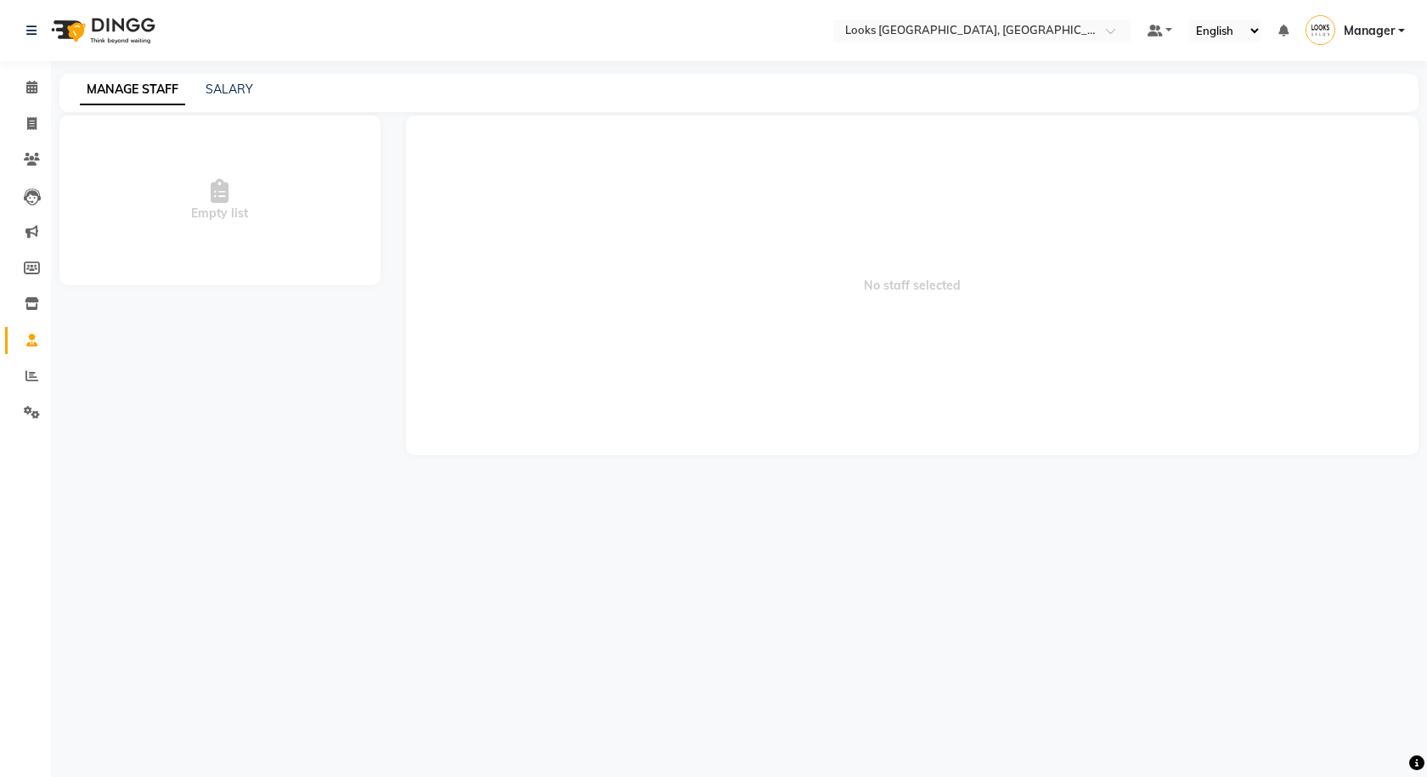
click at [29, 285] on li "Members" at bounding box center [25, 268] width 51 height 37
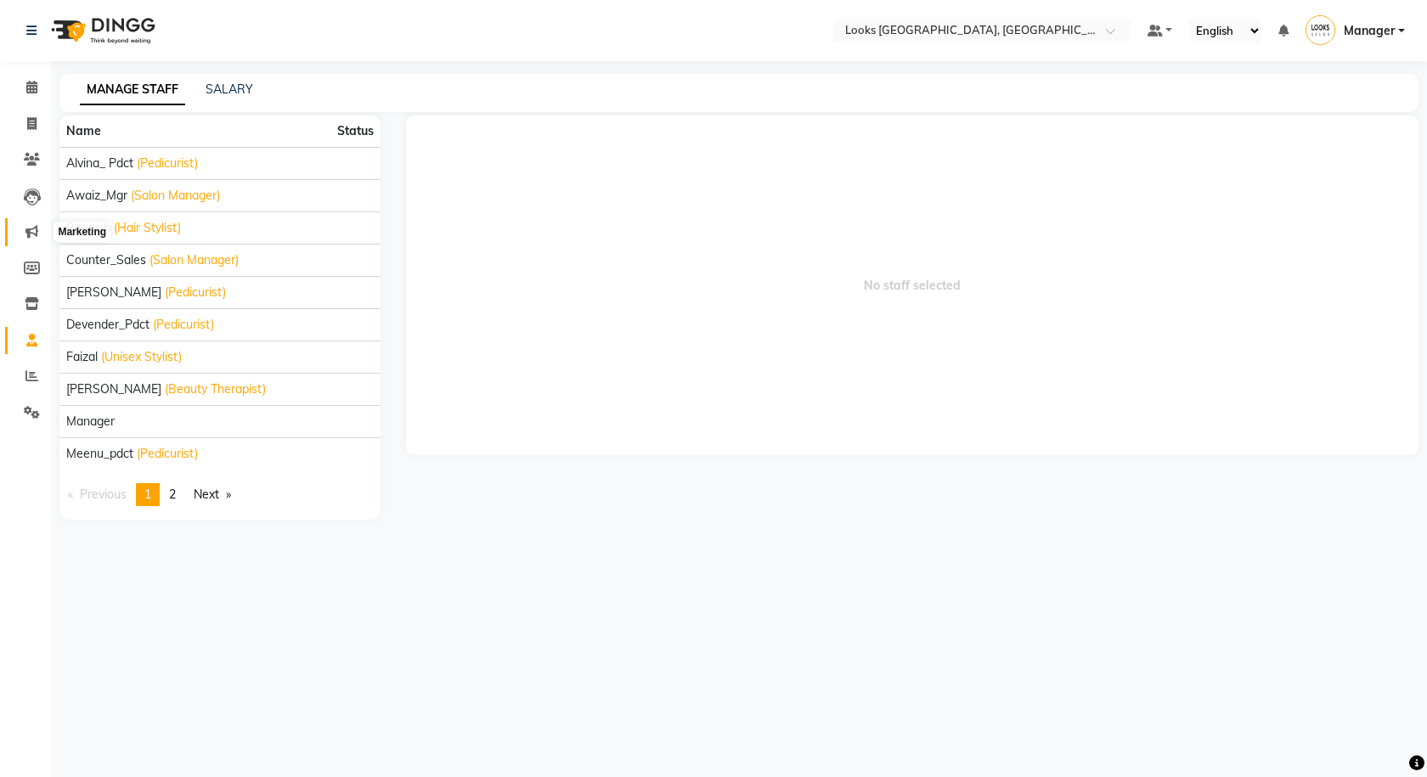
click at [28, 228] on icon at bounding box center [31, 231] width 13 height 13
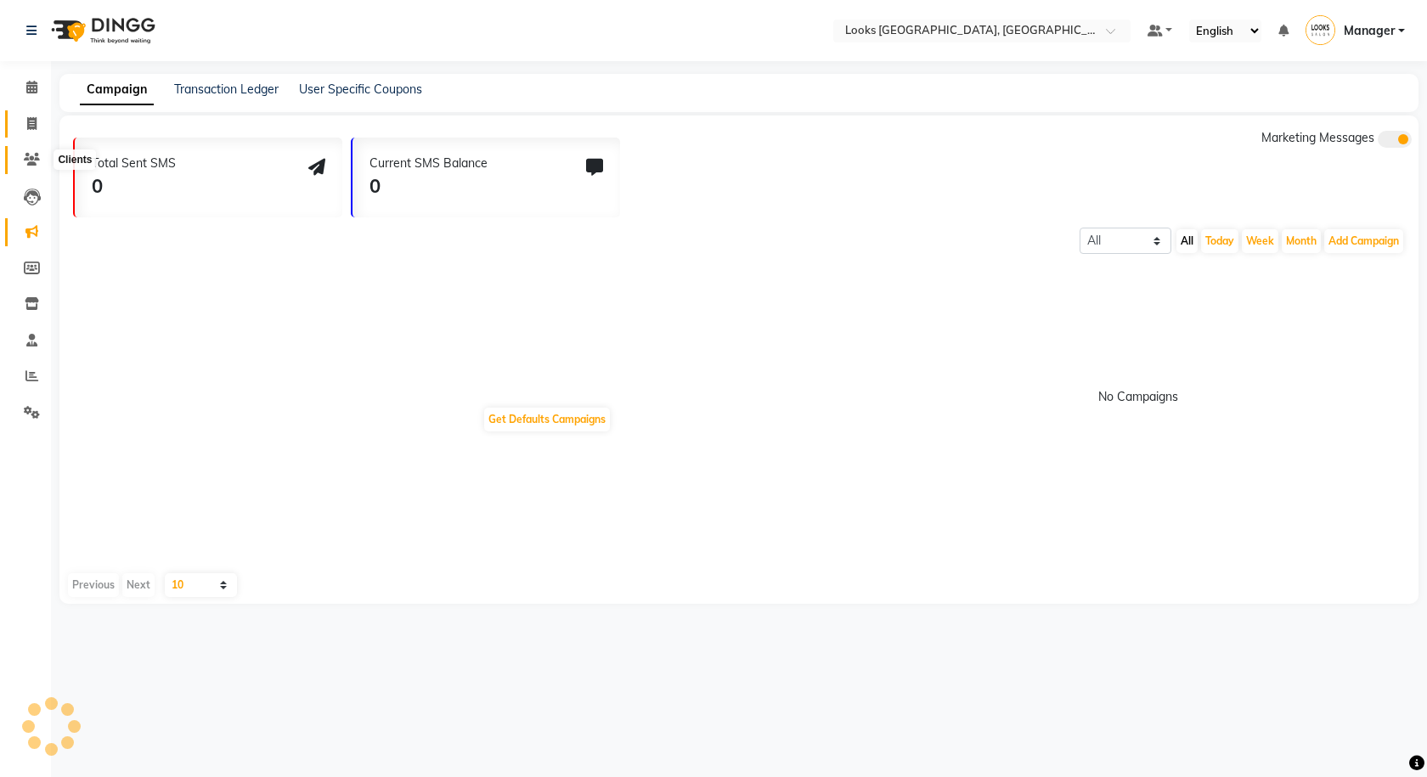
drag, startPoint x: 30, startPoint y: 152, endPoint x: 30, endPoint y: 127, distance: 25.5
click at [30, 151] on span at bounding box center [32, 160] width 30 height 20
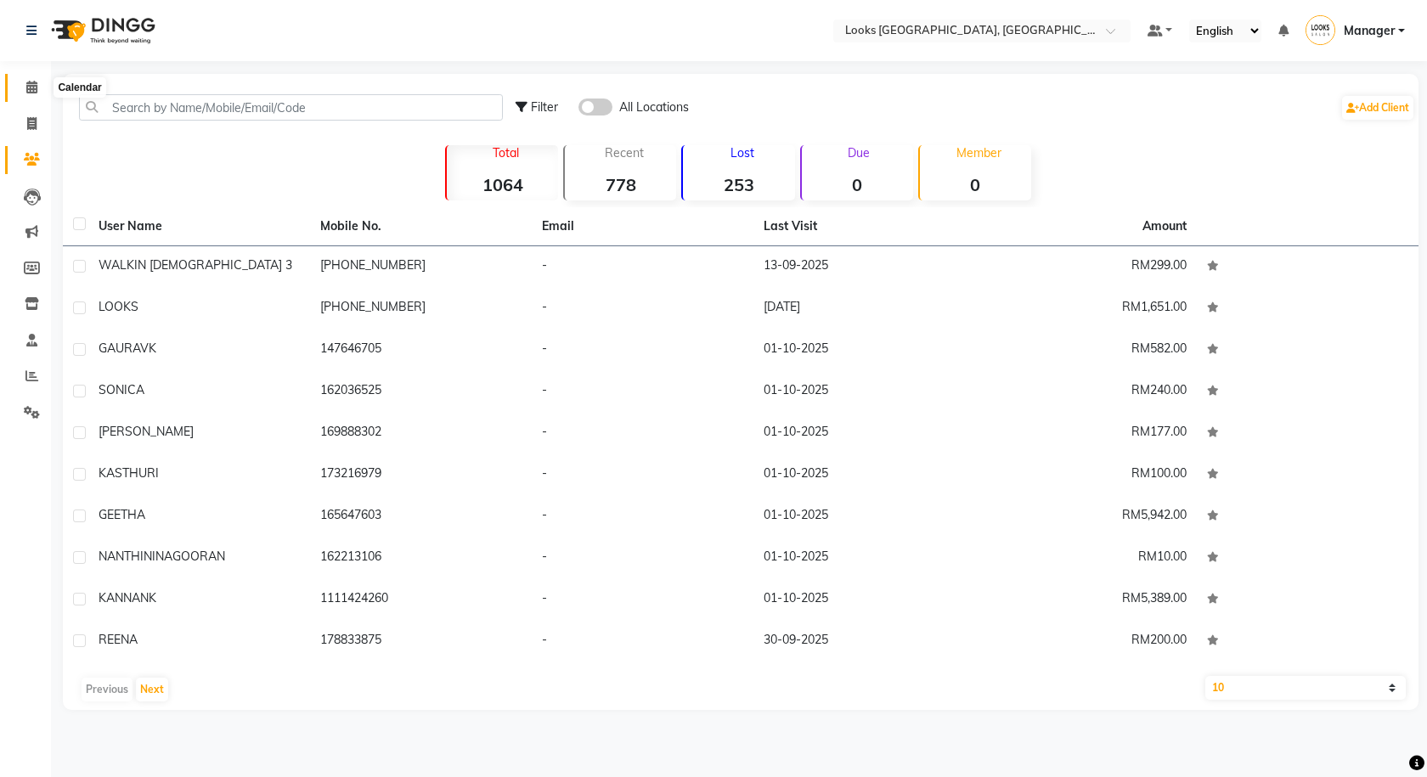
click at [27, 88] on icon at bounding box center [31, 87] width 11 height 13
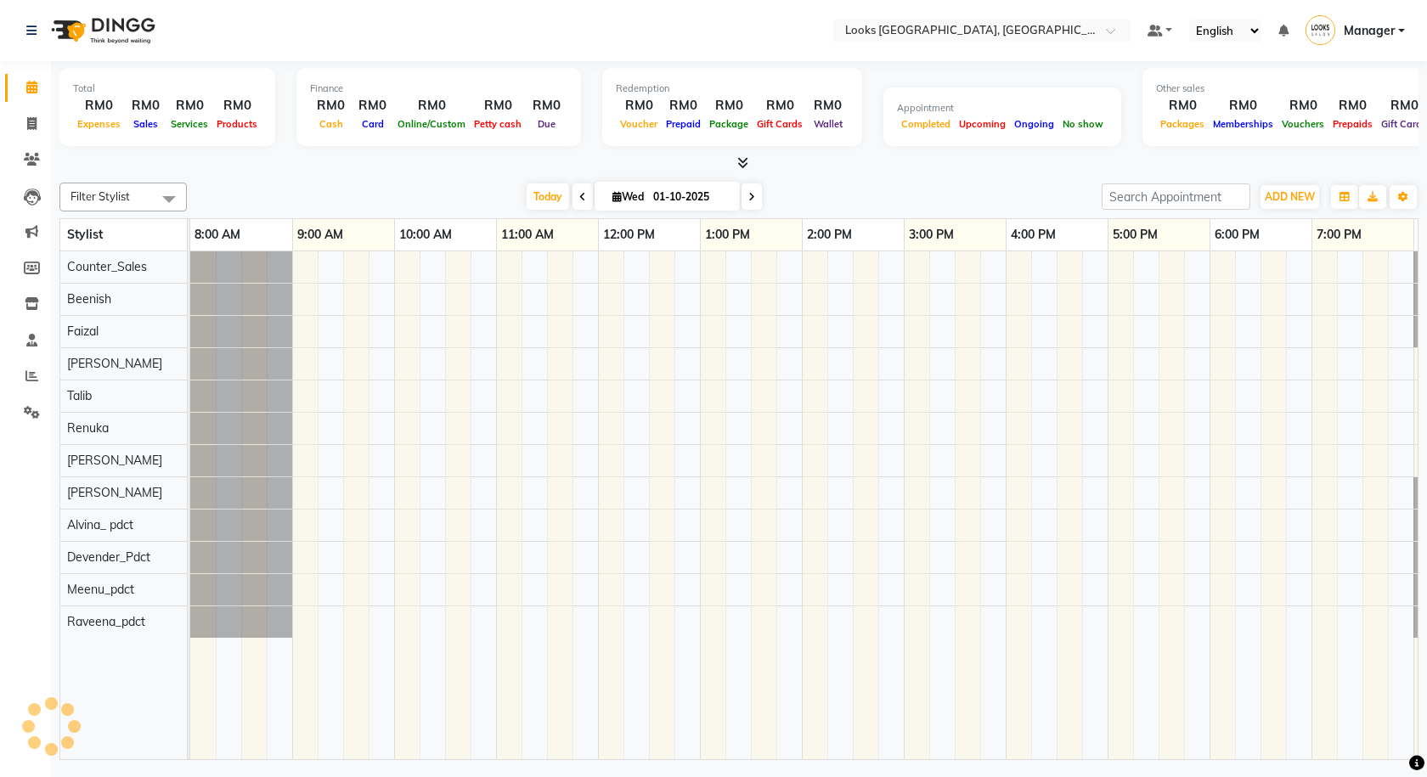
scroll to position [0, 98]
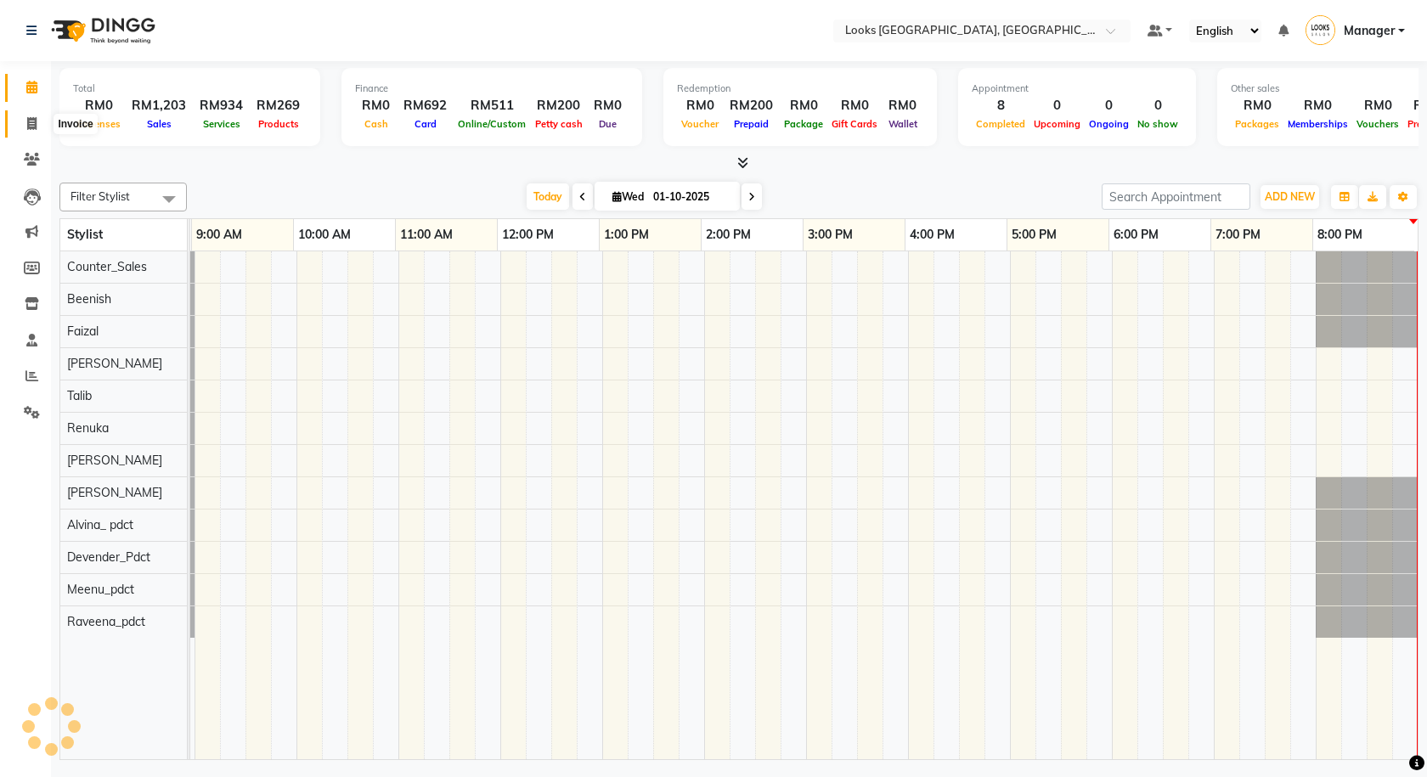
click at [33, 124] on icon at bounding box center [31, 123] width 9 height 13
select select "service"
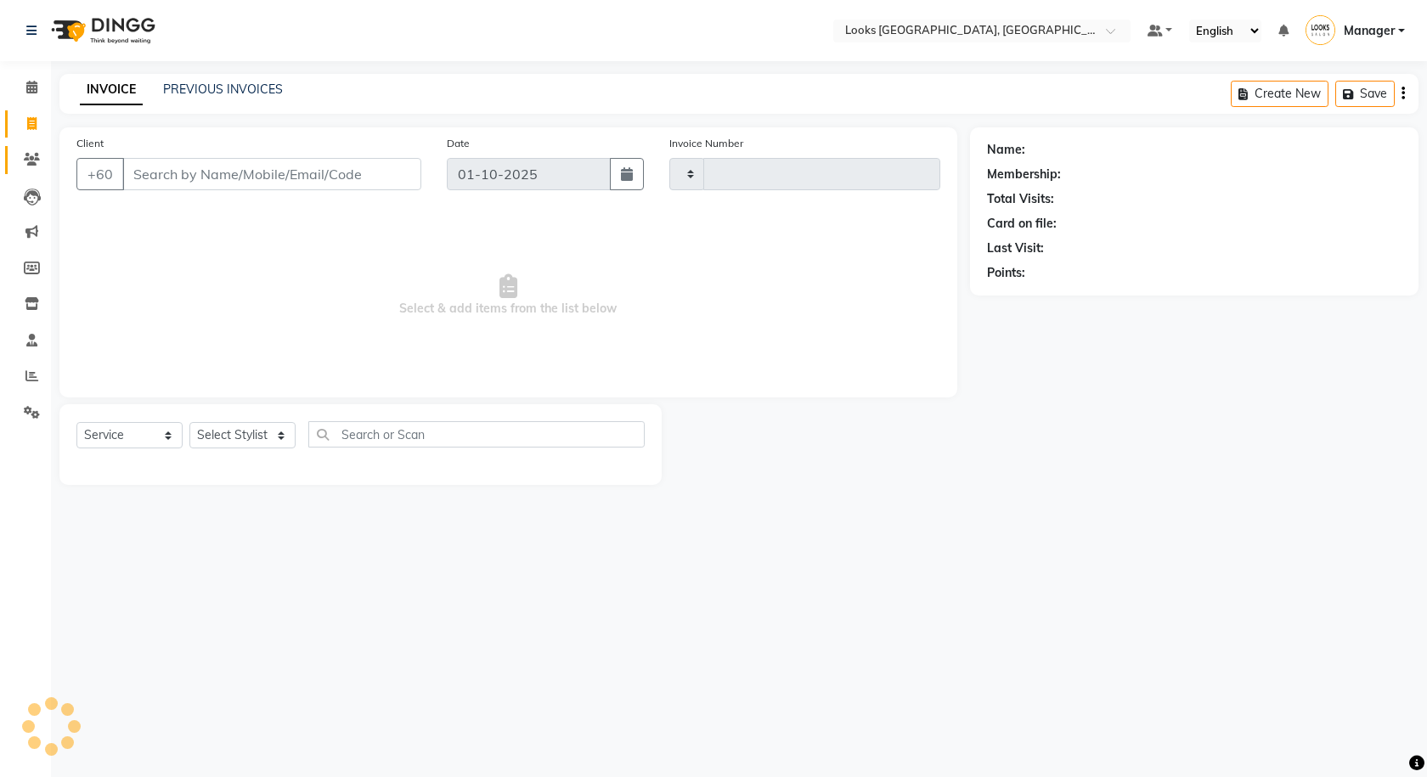
type input "1597"
click at [37, 158] on icon at bounding box center [32, 159] width 16 height 13
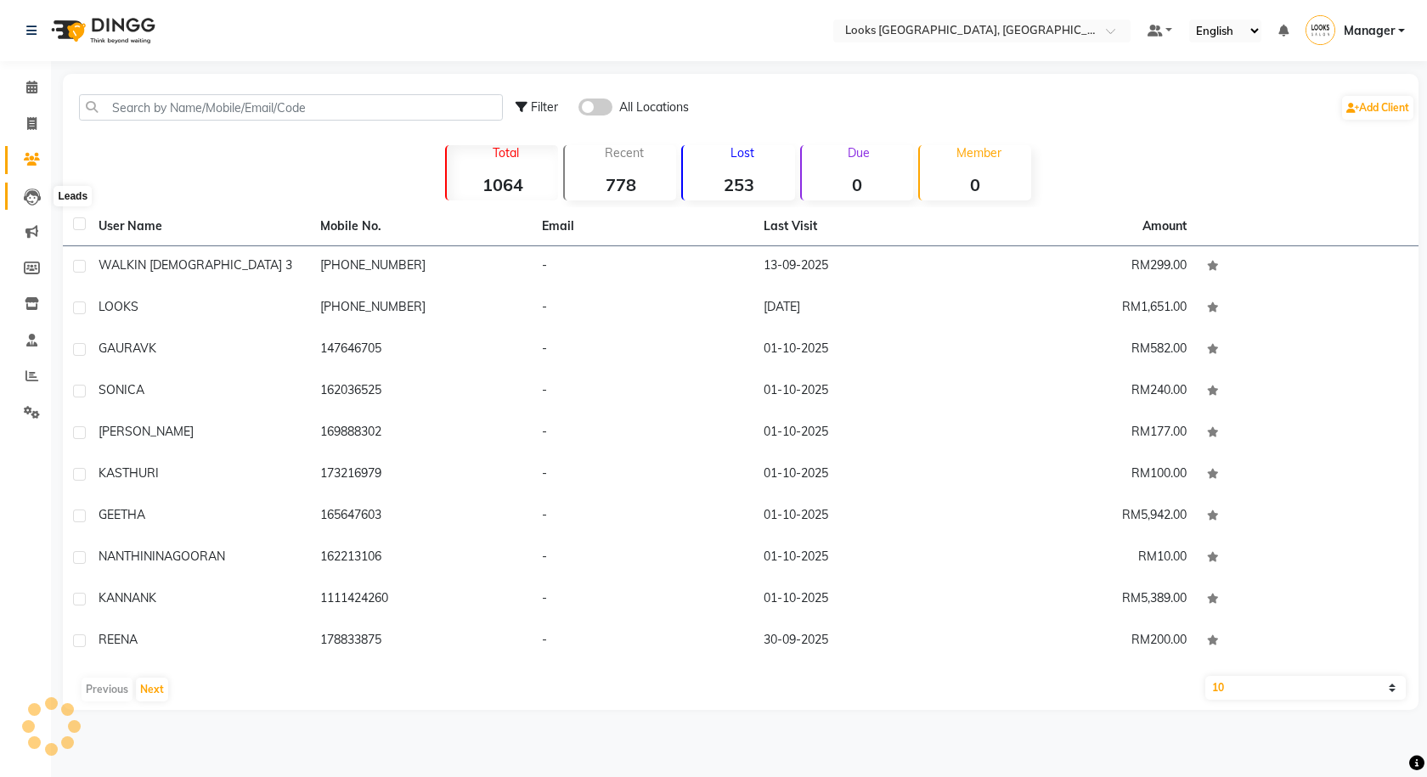
click at [39, 194] on icon at bounding box center [32, 197] width 17 height 17
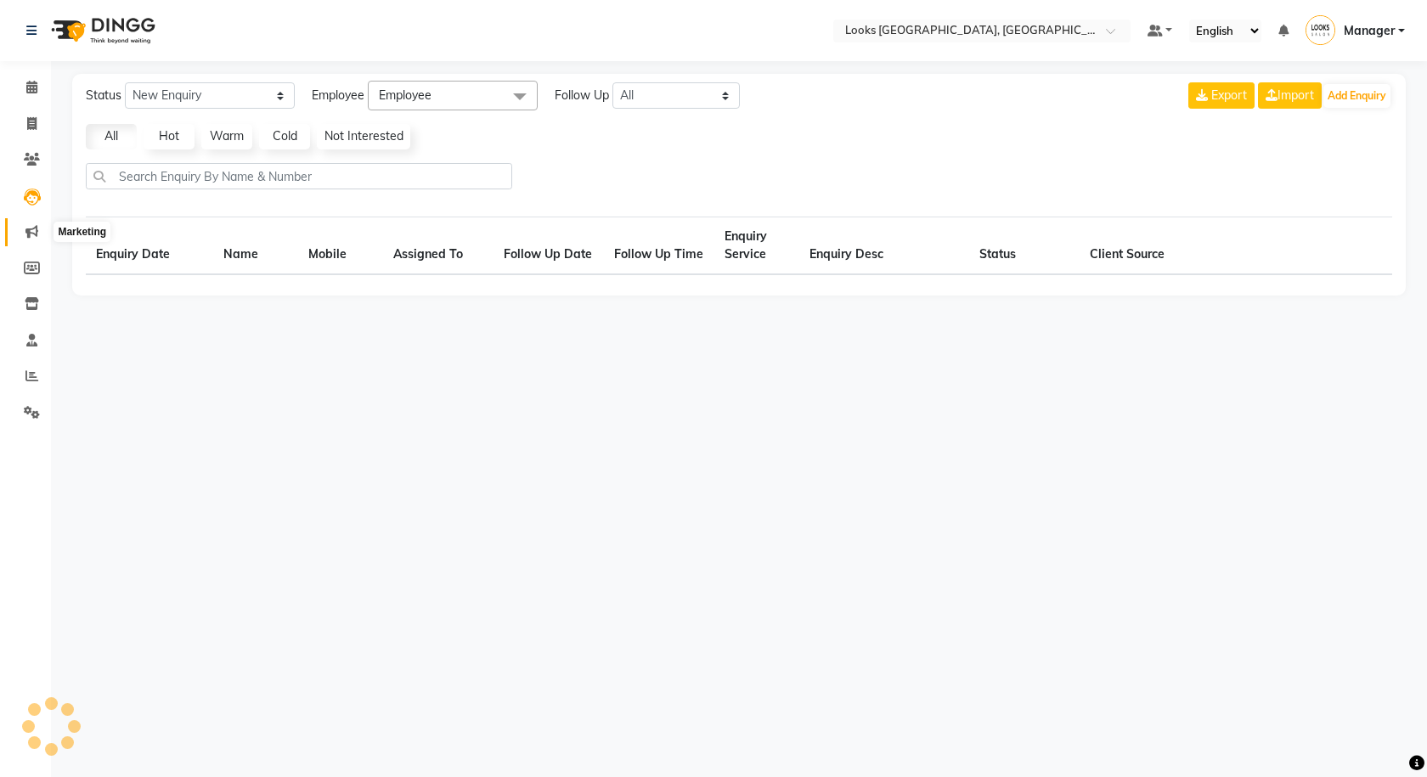
click at [37, 227] on icon at bounding box center [31, 231] width 13 height 13
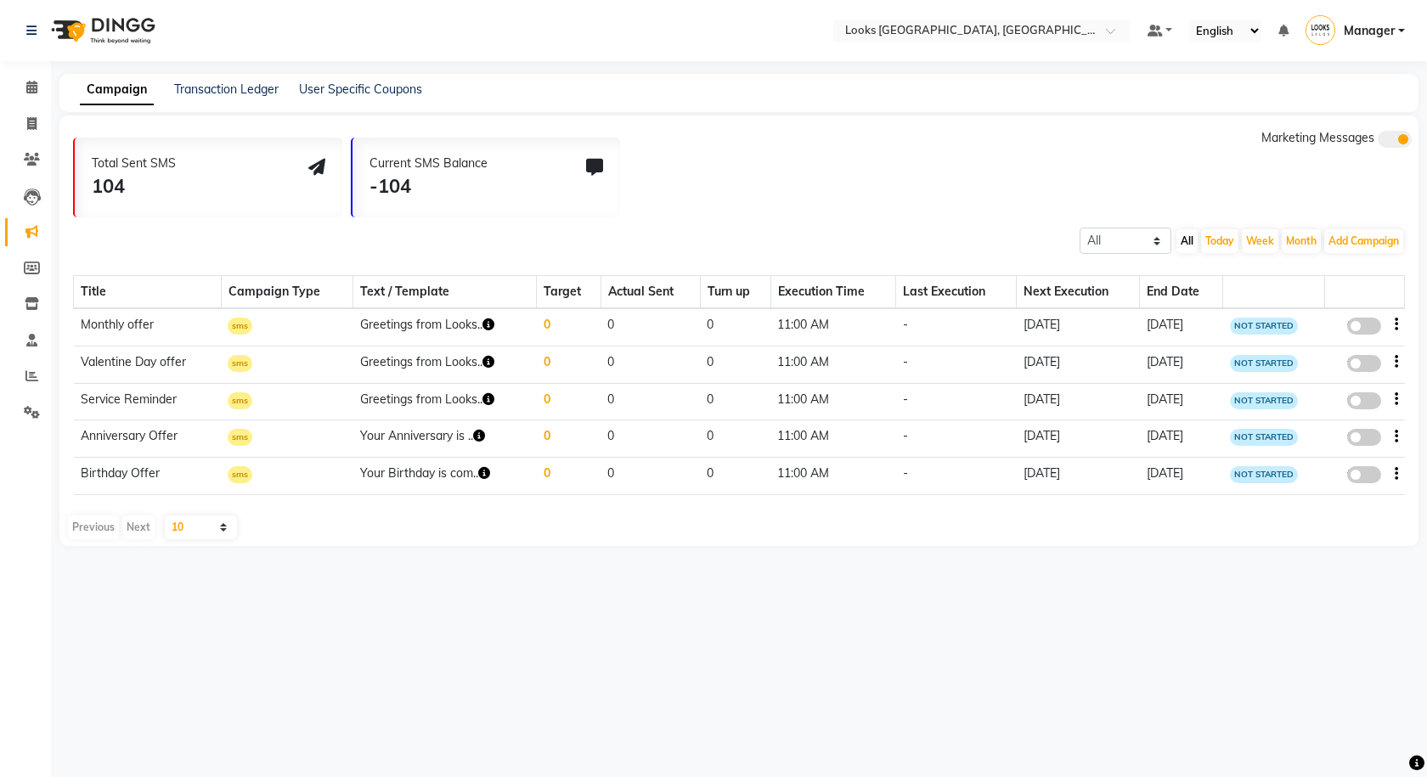
drag, startPoint x: 25, startPoint y: 484, endPoint x: 25, endPoint y: 497, distance: 12.7
click at [25, 491] on div "Calendar Invoice Clients Leads Marketing Members Inventory Staff Reports Settin…" at bounding box center [114, 399] width 229 height 703
drag, startPoint x: 29, startPoint y: 597, endPoint x: 35, endPoint y: 96, distance: 501.0
click at [35, 96] on div "Calendar Invoice Clients Leads Marketing Members Inventory Staff Reports Settin…" at bounding box center [114, 399] width 229 height 703
click at [35, 95] on span at bounding box center [32, 88] width 30 height 20
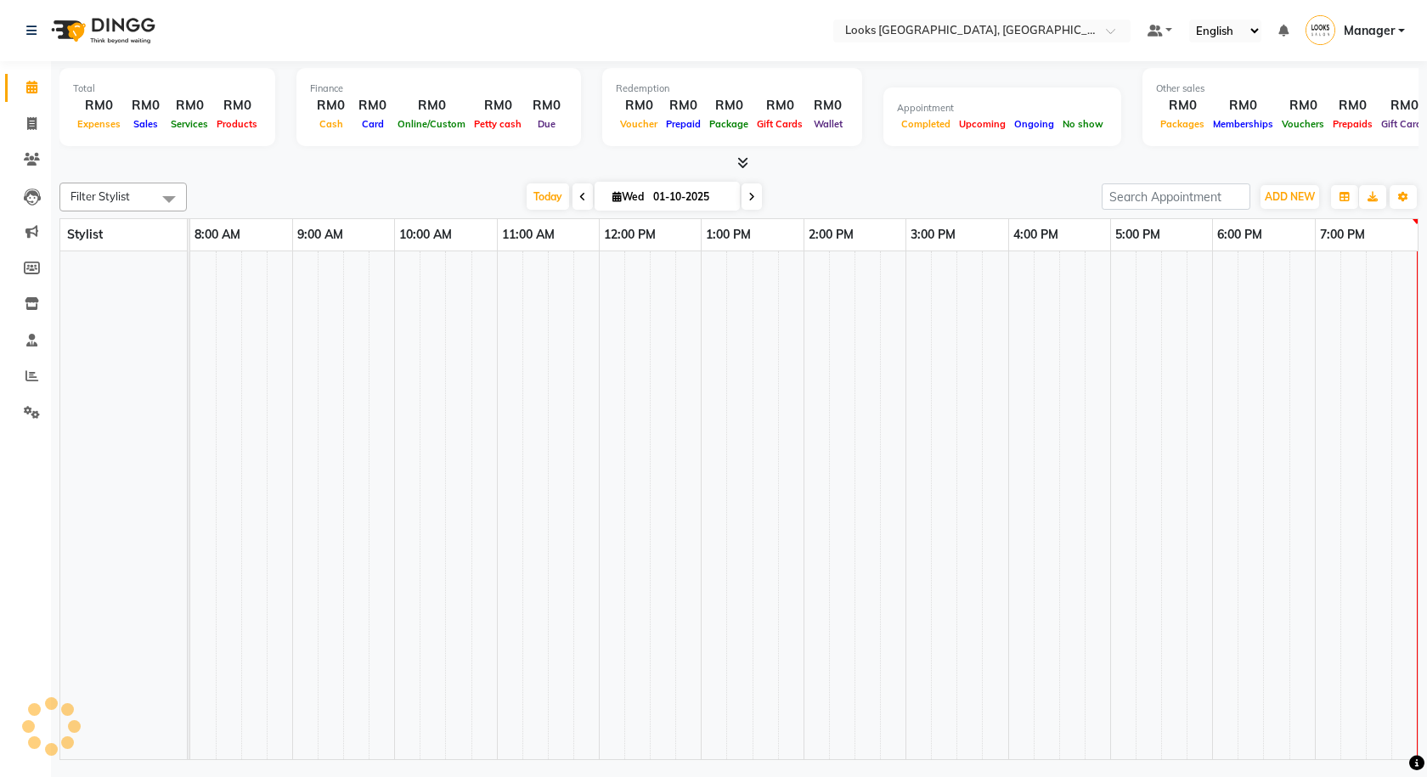
click at [35, 95] on span at bounding box center [32, 88] width 30 height 20
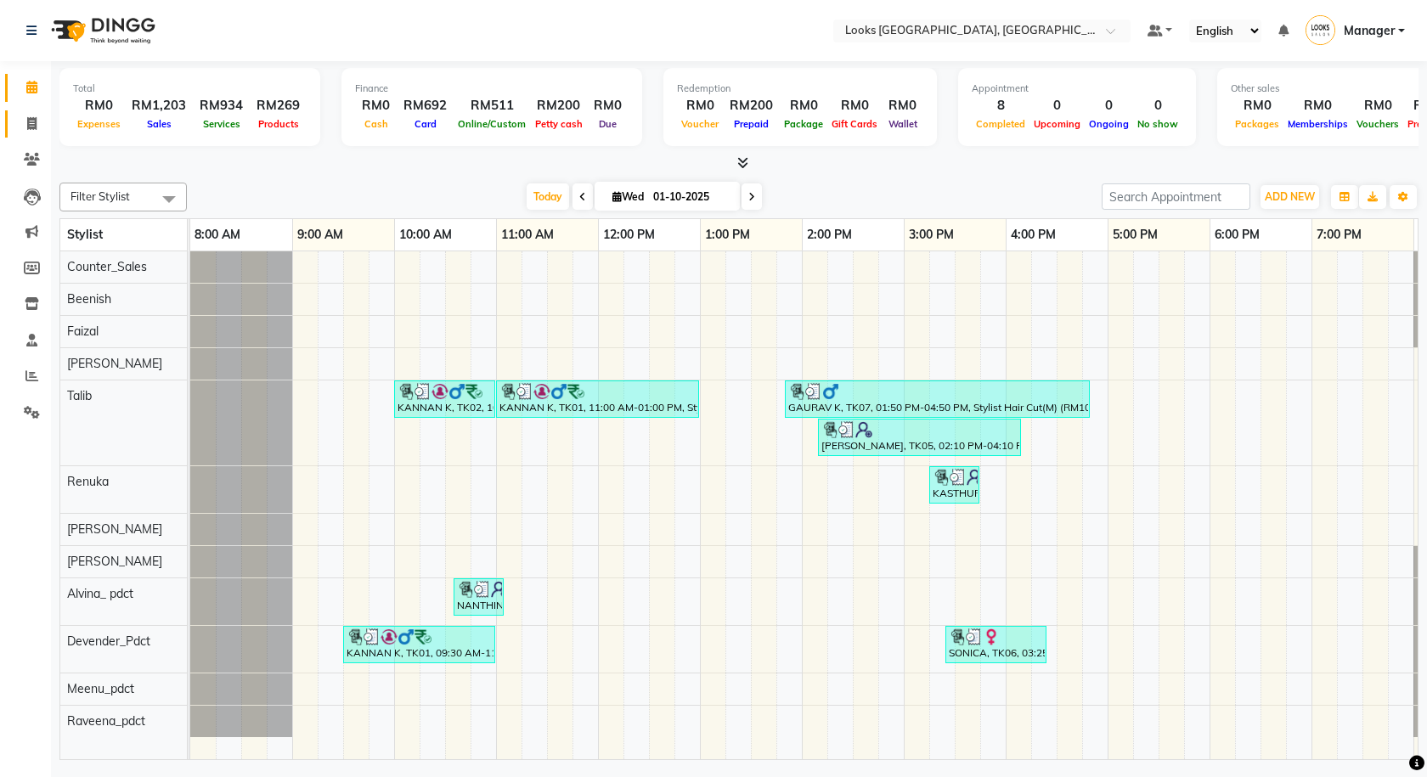
click at [15, 122] on link "Invoice" at bounding box center [25, 124] width 41 height 28
select select "service"
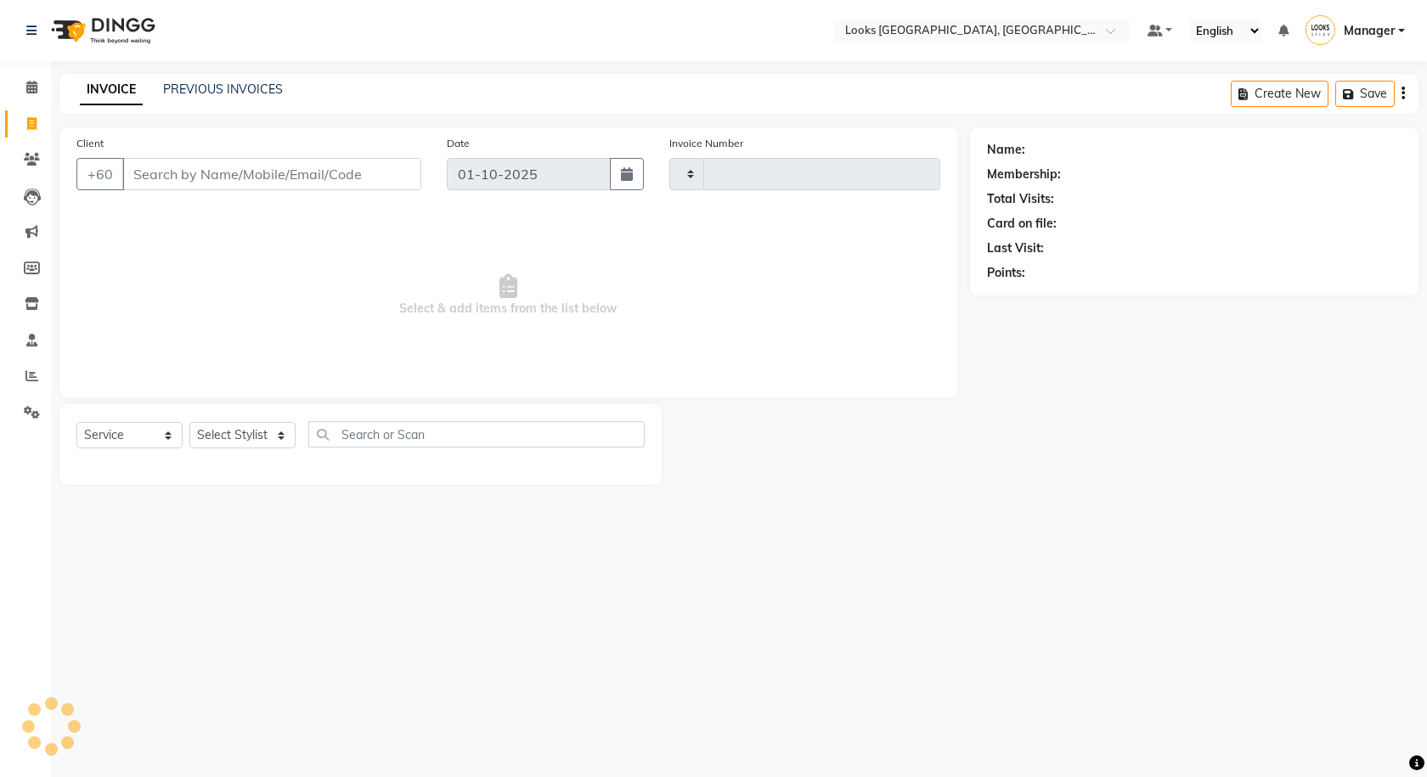
type input "1597"
select select "8109"
click at [233, 432] on select "Select Stylist" at bounding box center [242, 435] width 106 height 26
click at [168, 83] on link "PREVIOUS INVOICES" at bounding box center [223, 89] width 120 height 15
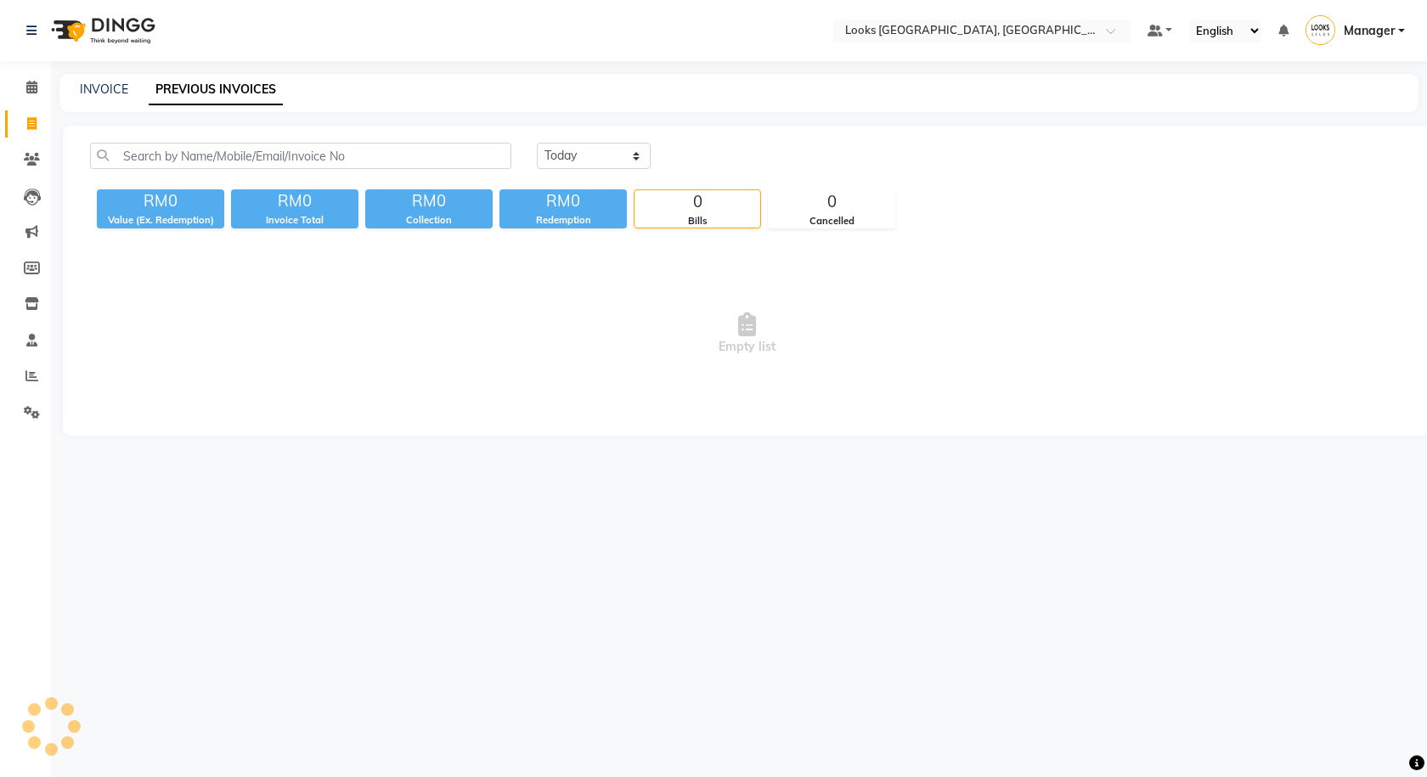
click at [177, 87] on link "PREVIOUS INVOICES" at bounding box center [216, 90] width 134 height 31
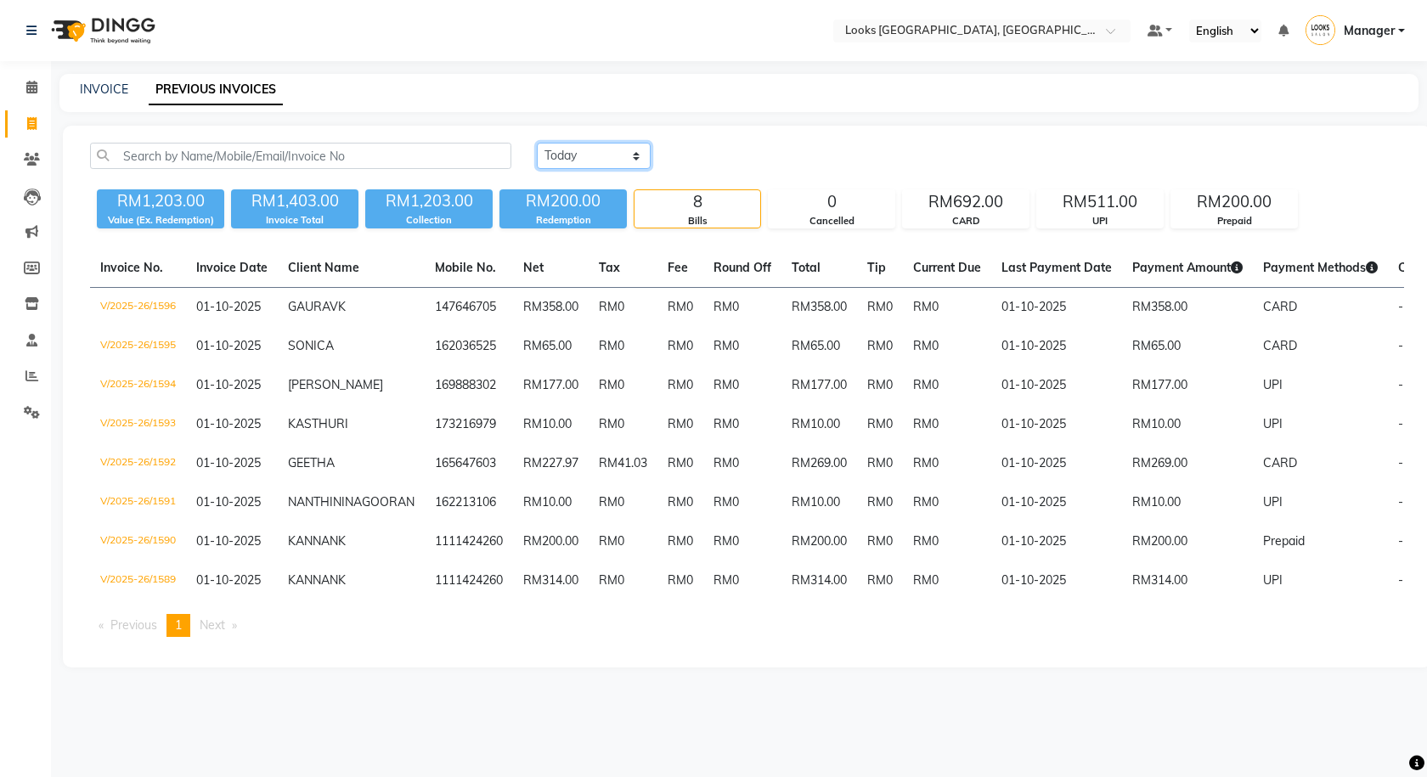
drag, startPoint x: 582, startPoint y: 151, endPoint x: 594, endPoint y: 165, distance: 18.1
click at [582, 151] on select "Today Yesterday Custom Range" at bounding box center [594, 156] width 114 height 26
select select "yesterday"
click at [537, 143] on select "Today Yesterday Custom Range" at bounding box center [594, 156] width 114 height 26
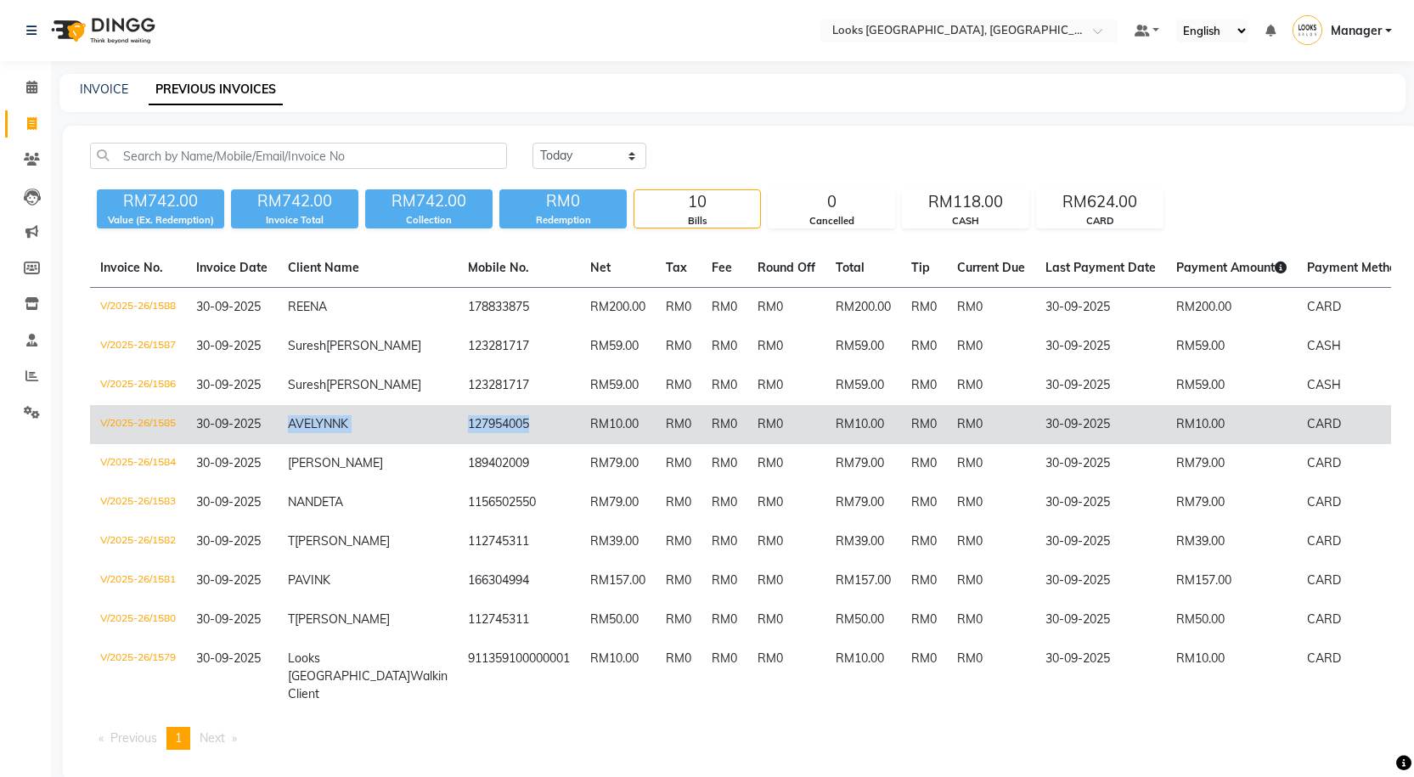
copy tr "AVELYNN K 127954005"
drag, startPoint x: 285, startPoint y: 459, endPoint x: 465, endPoint y: 451, distance: 180.2
click at [465, 444] on tr "V/2025-26/1585 30-09-2025 AVELYNN K 127954005 RM10.00 RM0 RM0 RM0 RM10.00 RM0 R…" at bounding box center [842, 424] width 1504 height 39
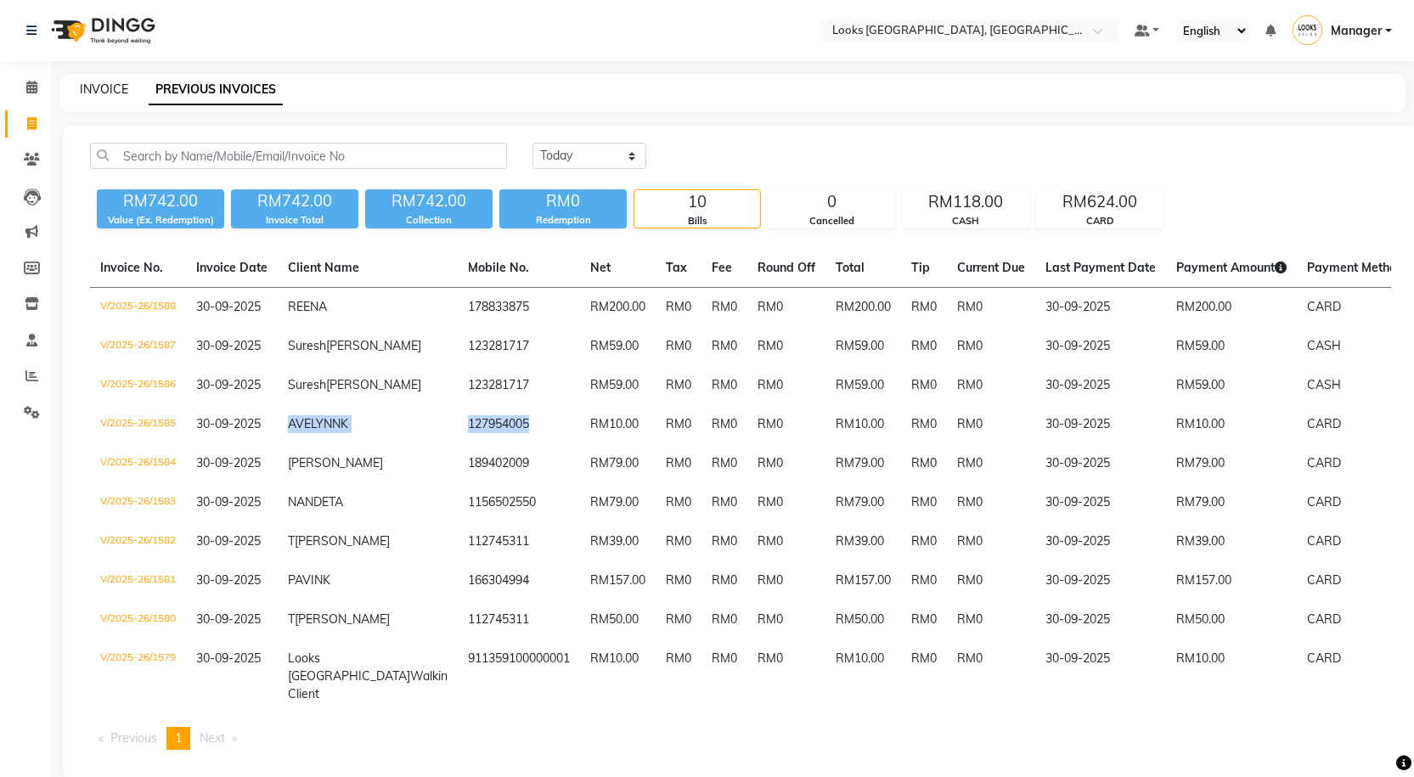
click at [116, 91] on link "INVOICE" at bounding box center [104, 89] width 48 height 15
select select "service"
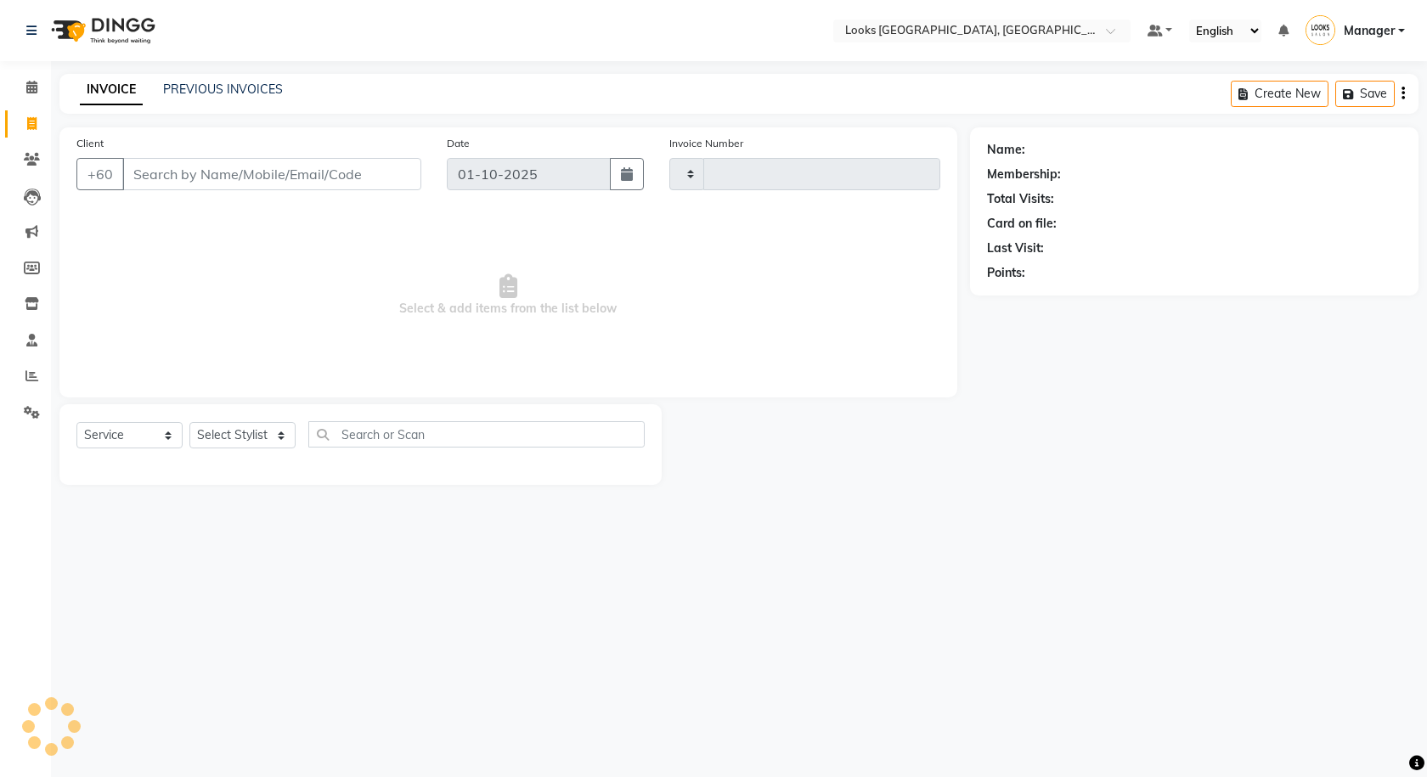
type input "1597"
select select "8109"
drag, startPoint x: 222, startPoint y: 171, endPoint x: 200, endPoint y: 179, distance: 22.9
click at [200, 179] on input "AVELYNN K 127954005" at bounding box center [271, 174] width 299 height 32
type input "127954005"
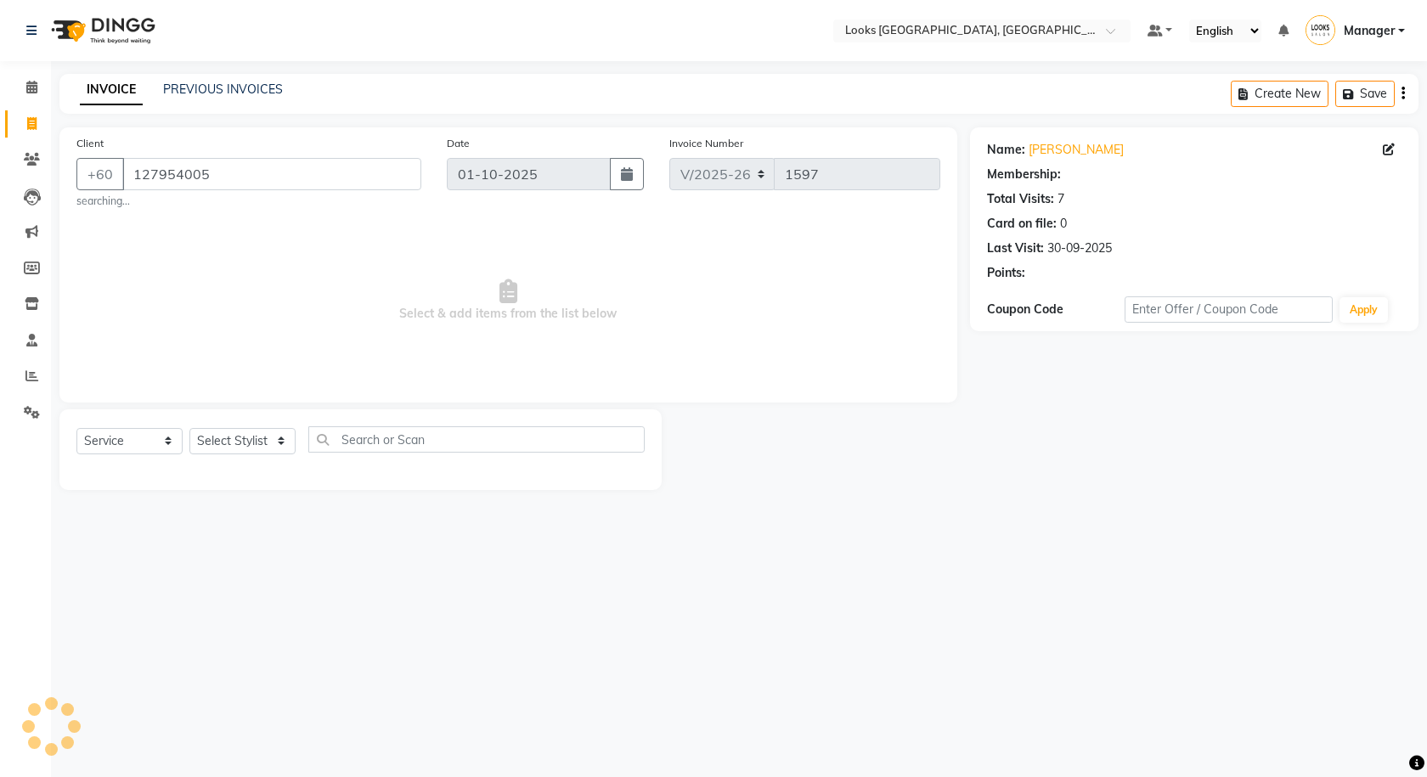
select select "1: Object"
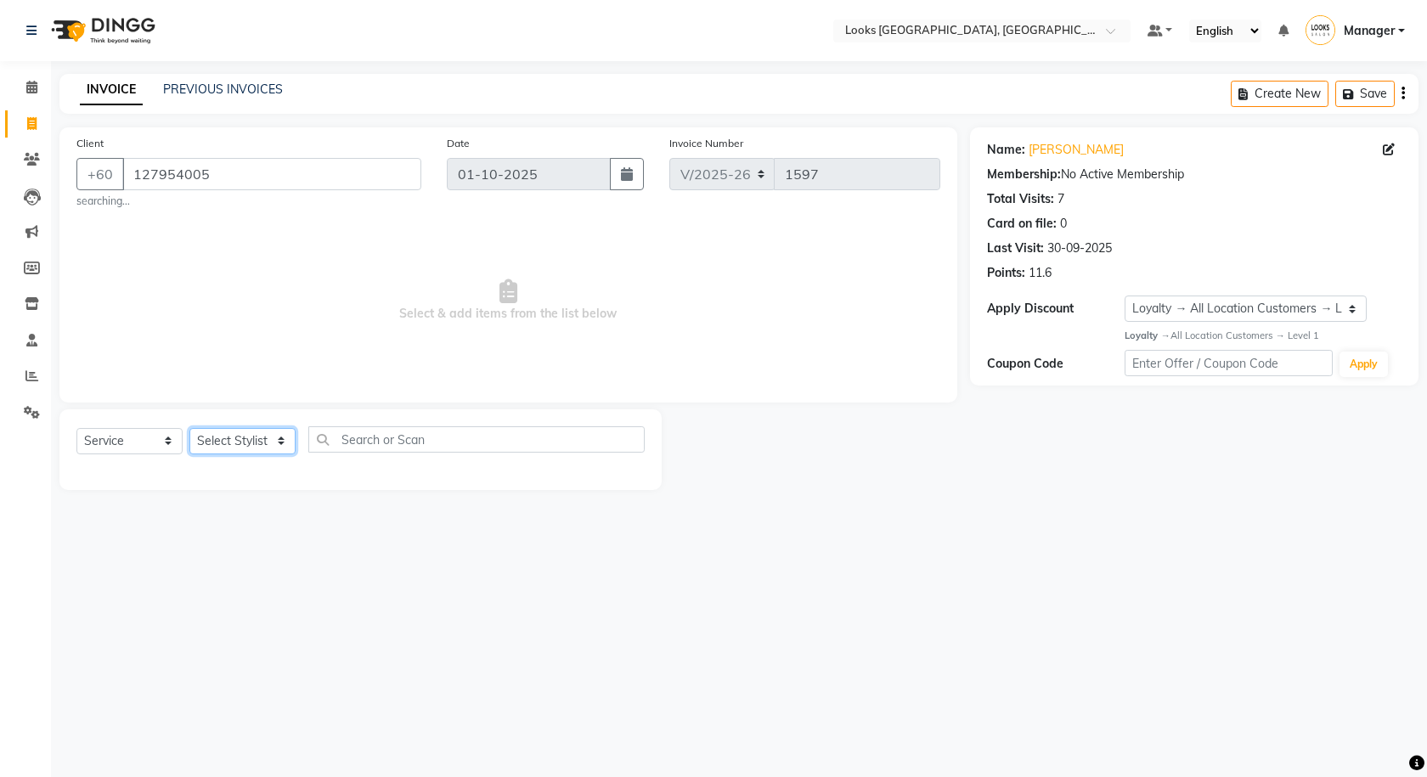
click at [237, 438] on select "Select Stylist Alvina_ pdct Awaiz_Mgr Beenish Counter_Sales Cynthia_pdct Devend…" at bounding box center [242, 441] width 106 height 26
select select "75538"
click at [189, 428] on select "Select Stylist Alvina_ pdct Awaiz_Mgr Beenish Counter_Sales Cynthia_pdct Devend…" at bounding box center [242, 441] width 106 height 26
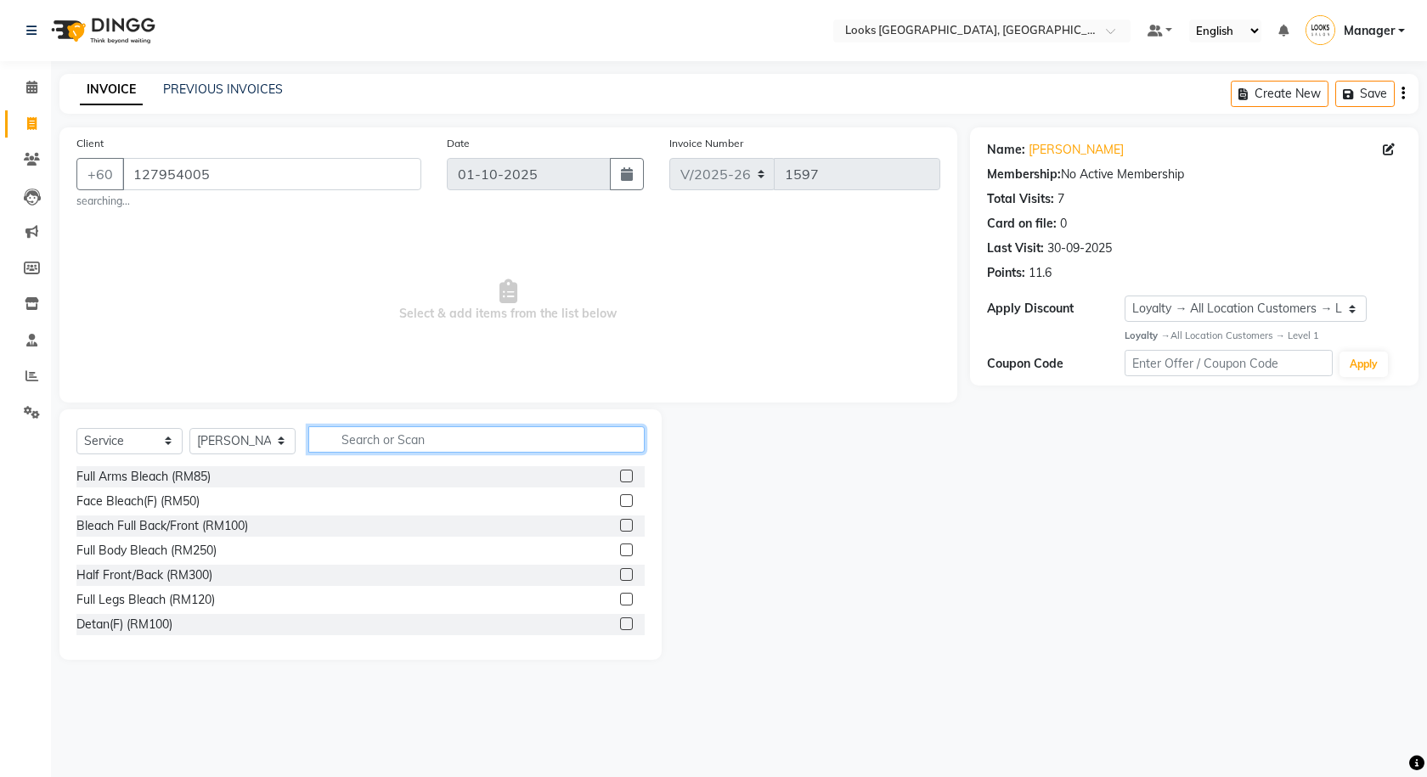
click at [365, 446] on input "text" at bounding box center [476, 439] width 336 height 26
type input "wash"
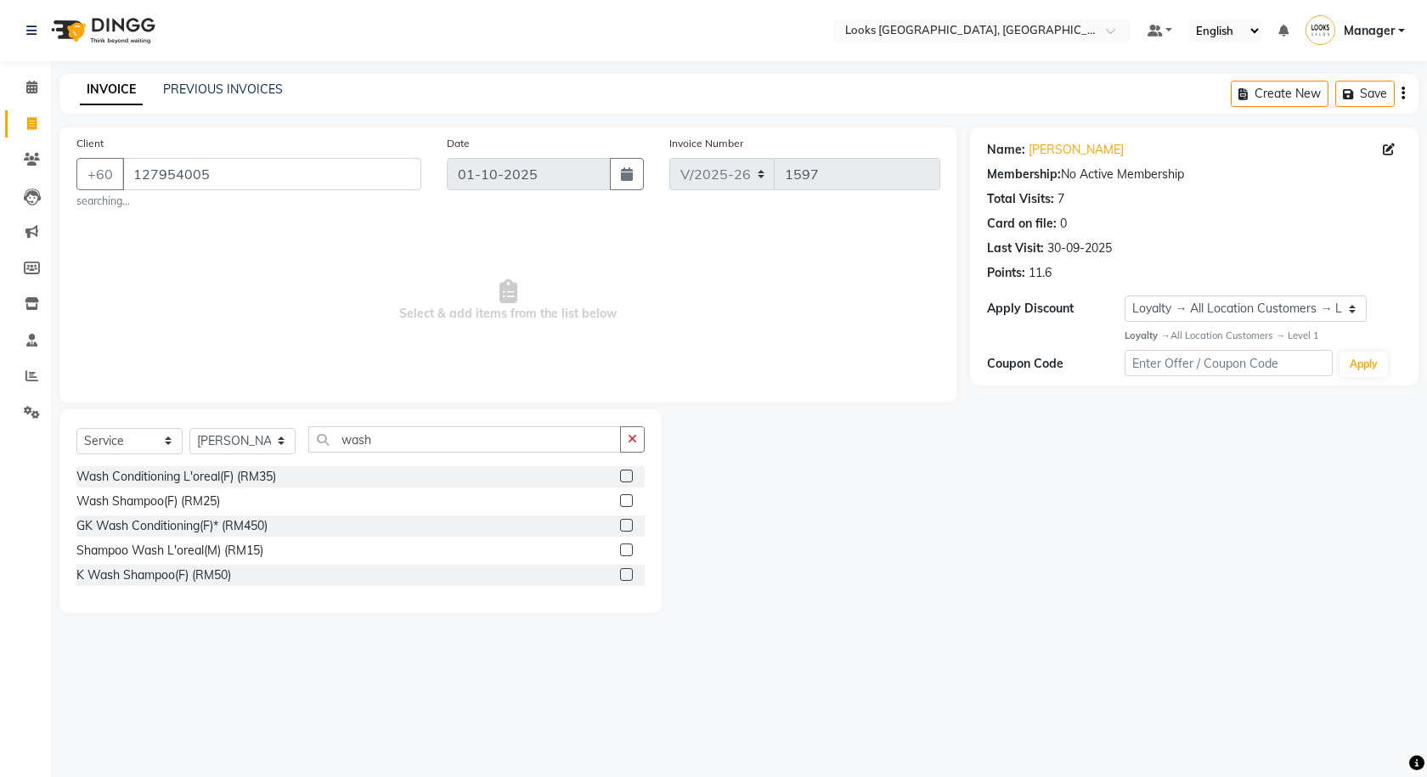
click at [626, 571] on label at bounding box center [626, 574] width 13 height 13
click at [626, 571] on input "checkbox" at bounding box center [625, 575] width 11 height 11
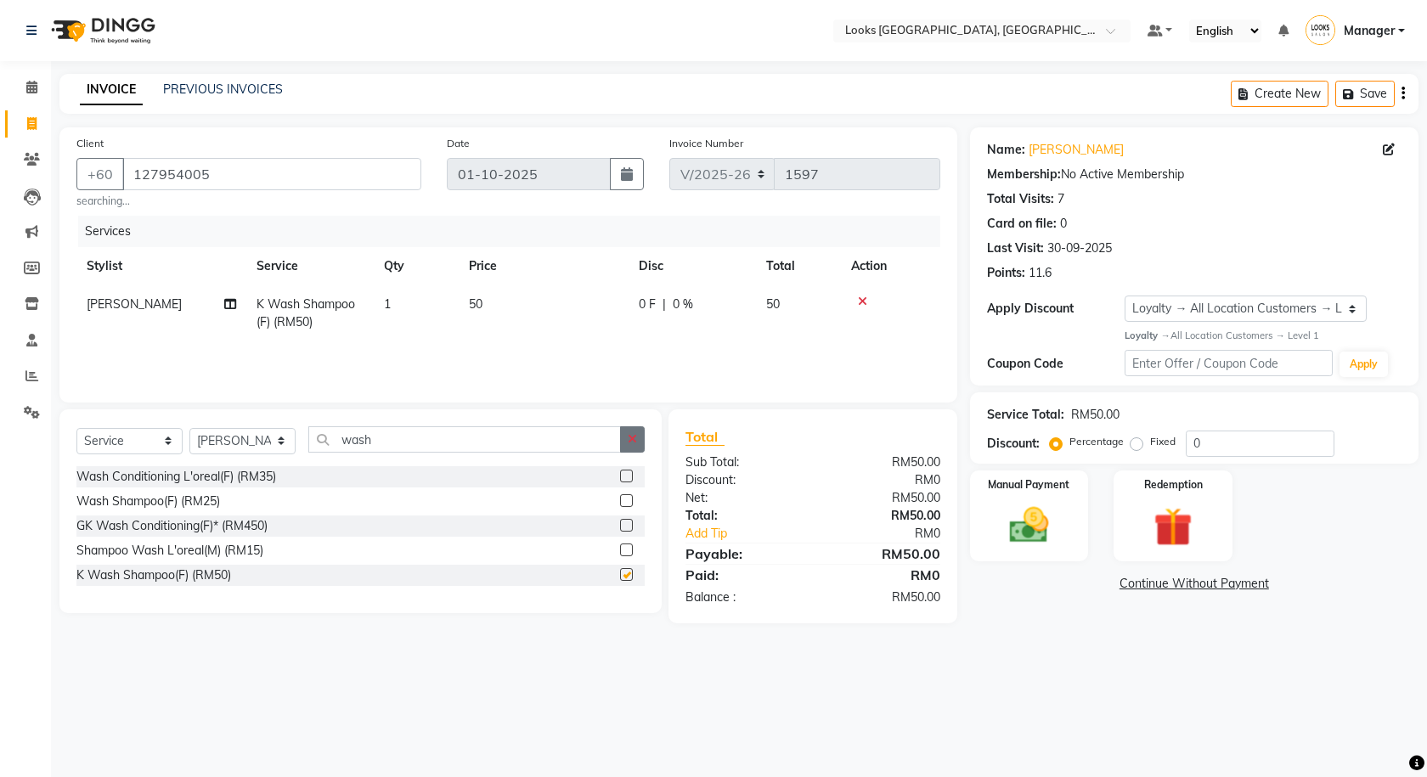
checkbox input "false"
click at [628, 435] on icon "button" at bounding box center [632, 439] width 9 height 12
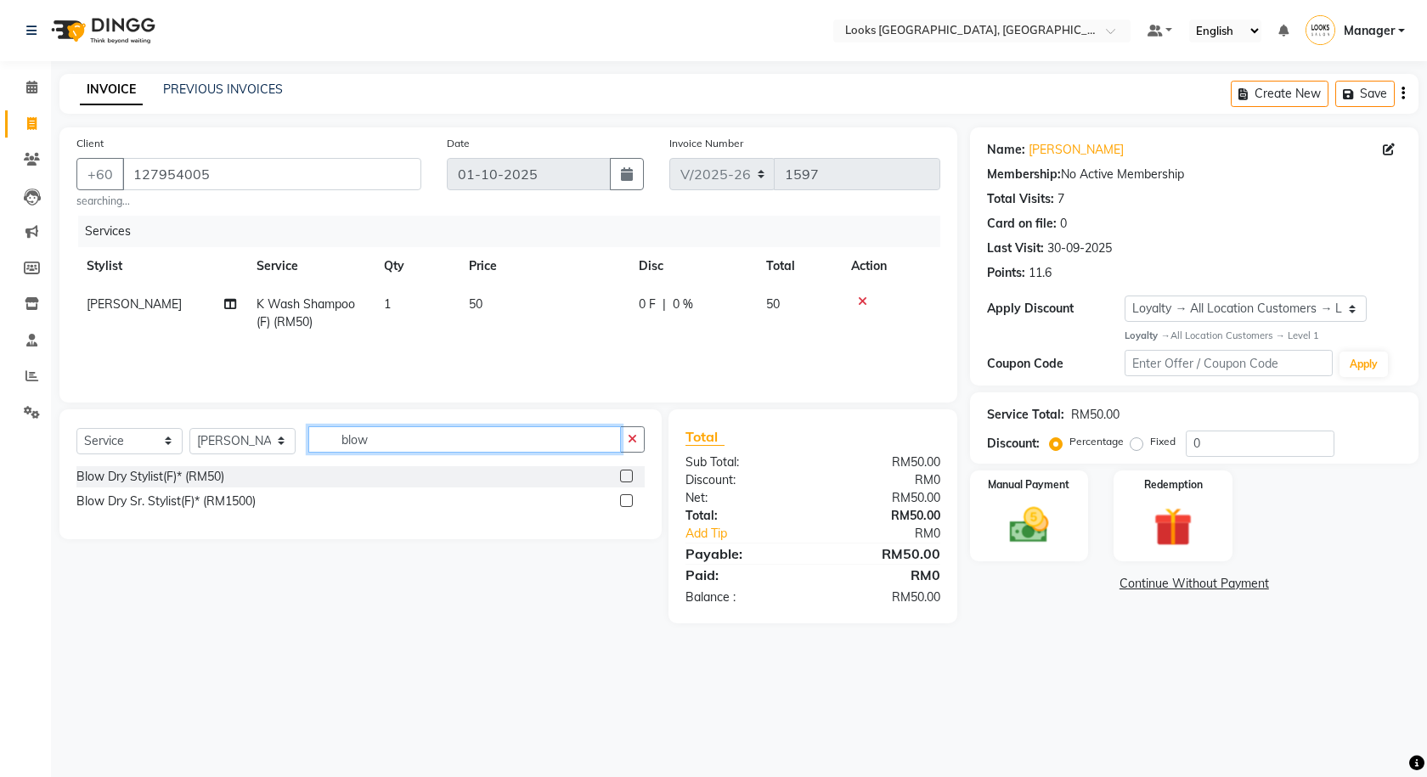
type input "blow"
click at [622, 476] on label at bounding box center [626, 476] width 13 height 13
click at [622, 476] on input "checkbox" at bounding box center [625, 476] width 11 height 11
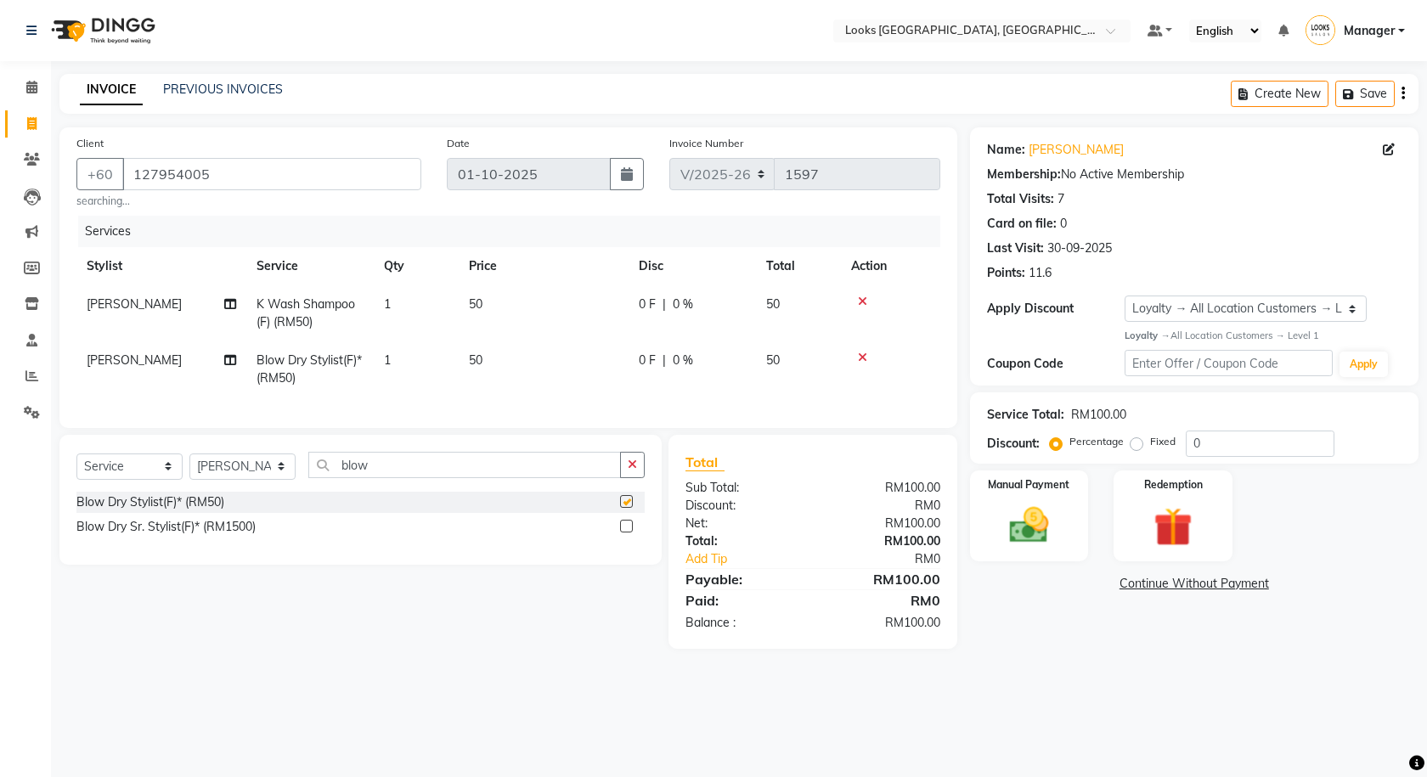
checkbox input "false"
click at [531, 307] on td "50" at bounding box center [544, 313] width 170 height 56
select select "75538"
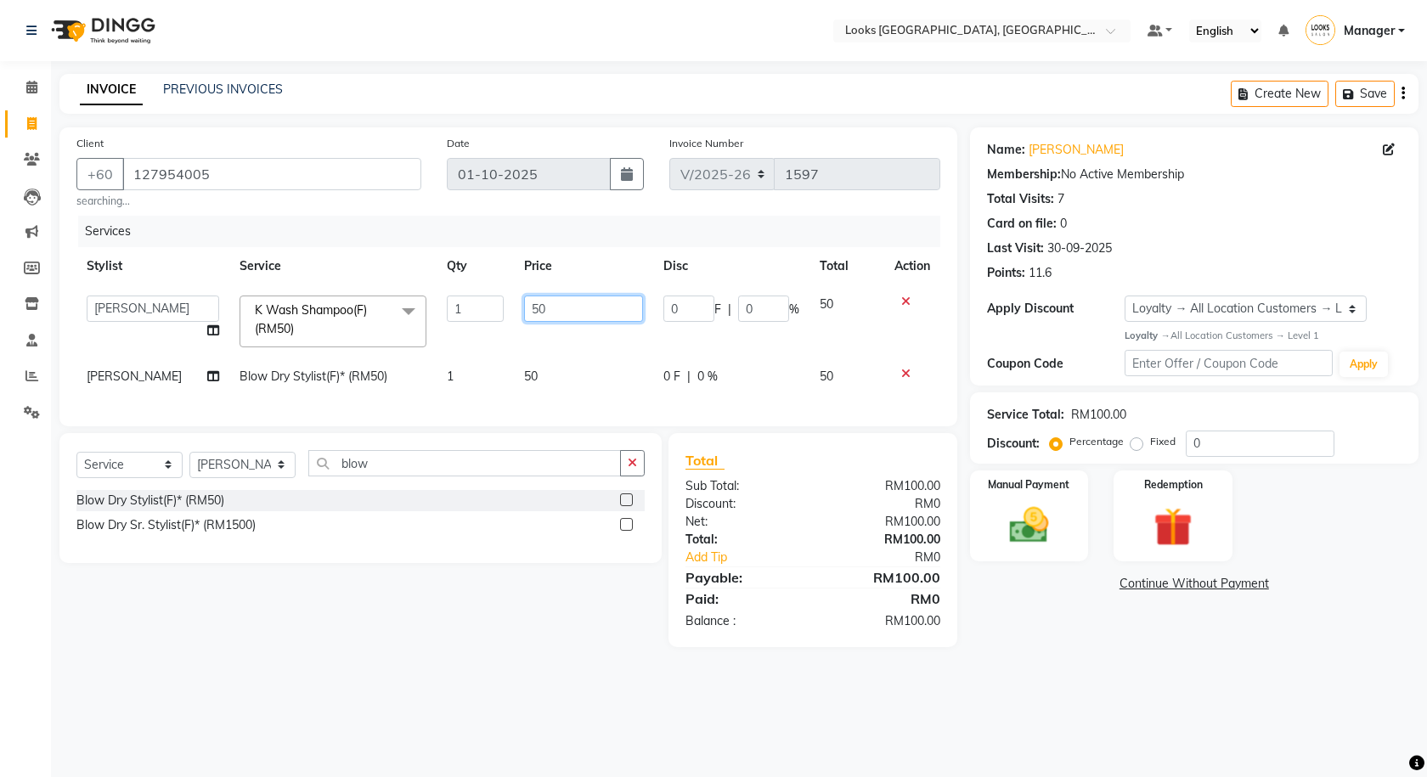
drag, startPoint x: 550, startPoint y: 297, endPoint x: 482, endPoint y: 275, distance: 71.4
click at [483, 275] on table "Stylist Service Qty Price Disc Total Action Alvina_ pdct Awaiz_Mgr Beenish Coun…" at bounding box center [508, 321] width 864 height 149
type input "40"
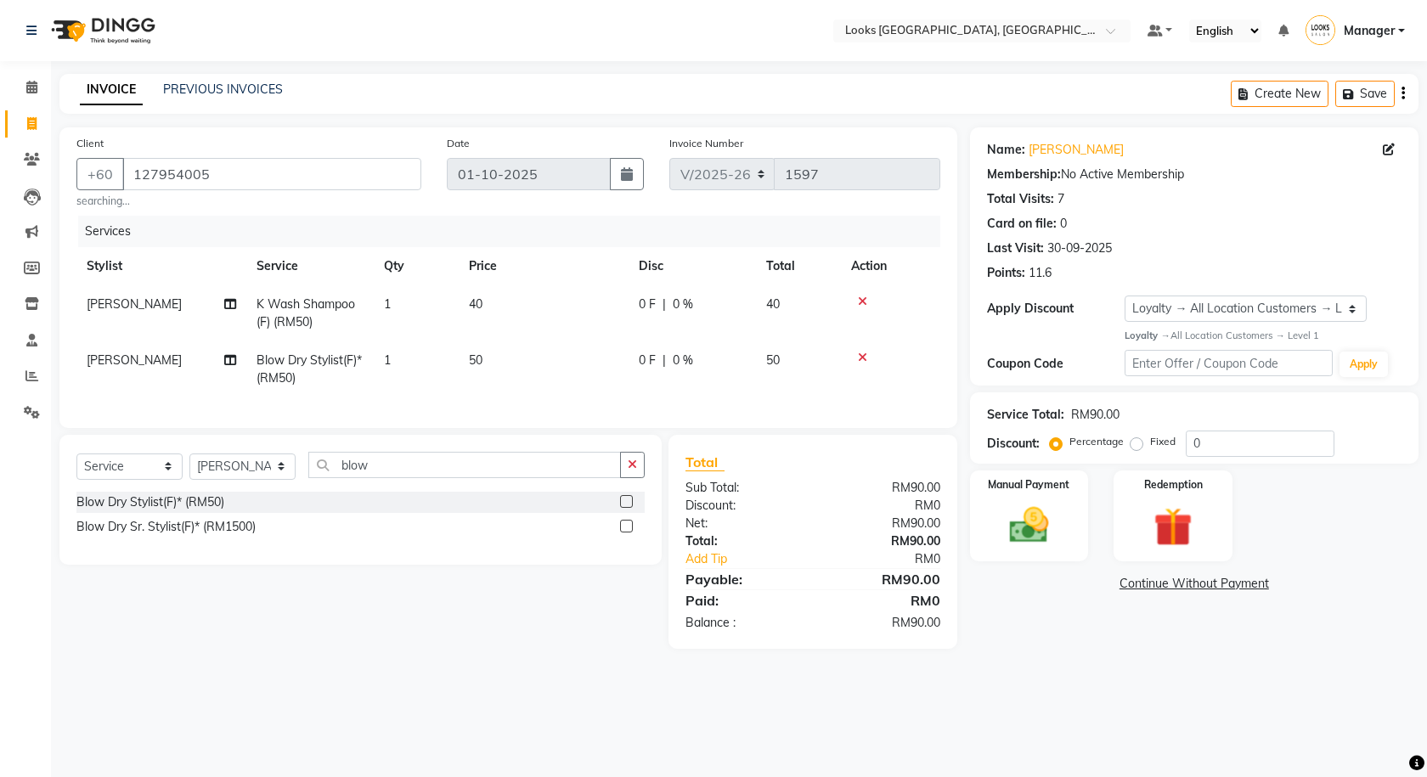
click at [1058, 661] on main "INVOICE PREVIOUS INVOICES Create New Save Client +60 127954005 searching... Dat…" at bounding box center [739, 374] width 1376 height 600
click at [1351, 93] on icon "button" at bounding box center [1350, 94] width 17 height 12
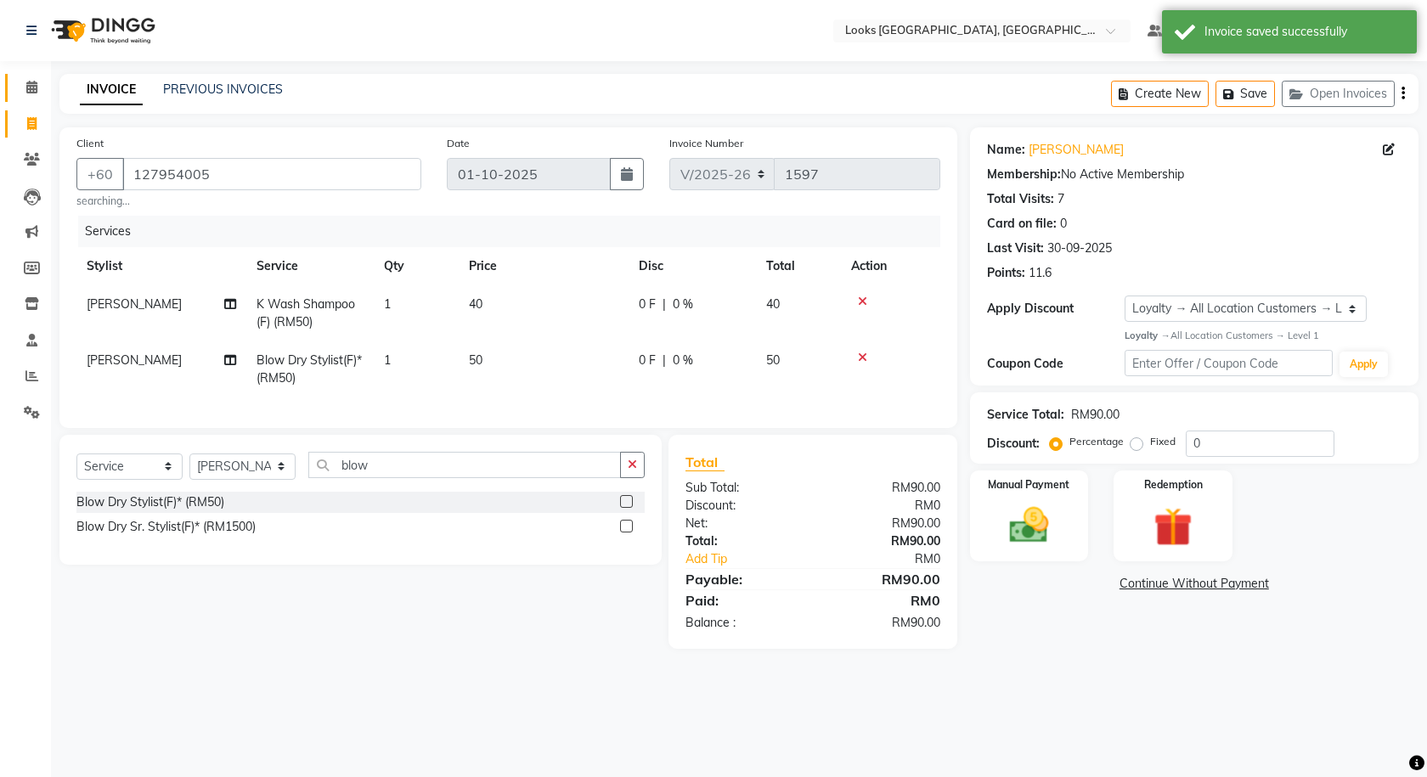
click at [24, 75] on link "Calendar" at bounding box center [25, 88] width 41 height 28
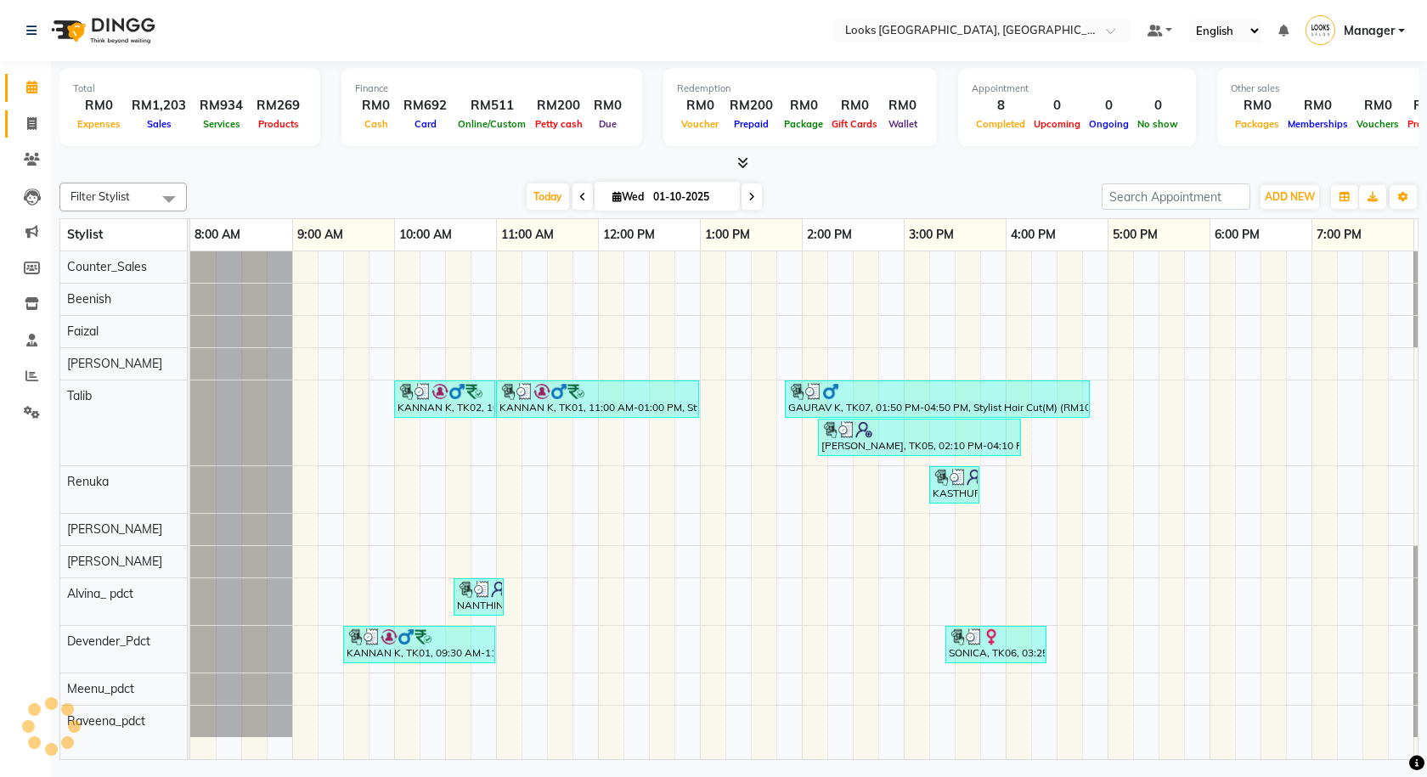
click at [27, 134] on link "Invoice" at bounding box center [25, 124] width 41 height 28
select select "service"
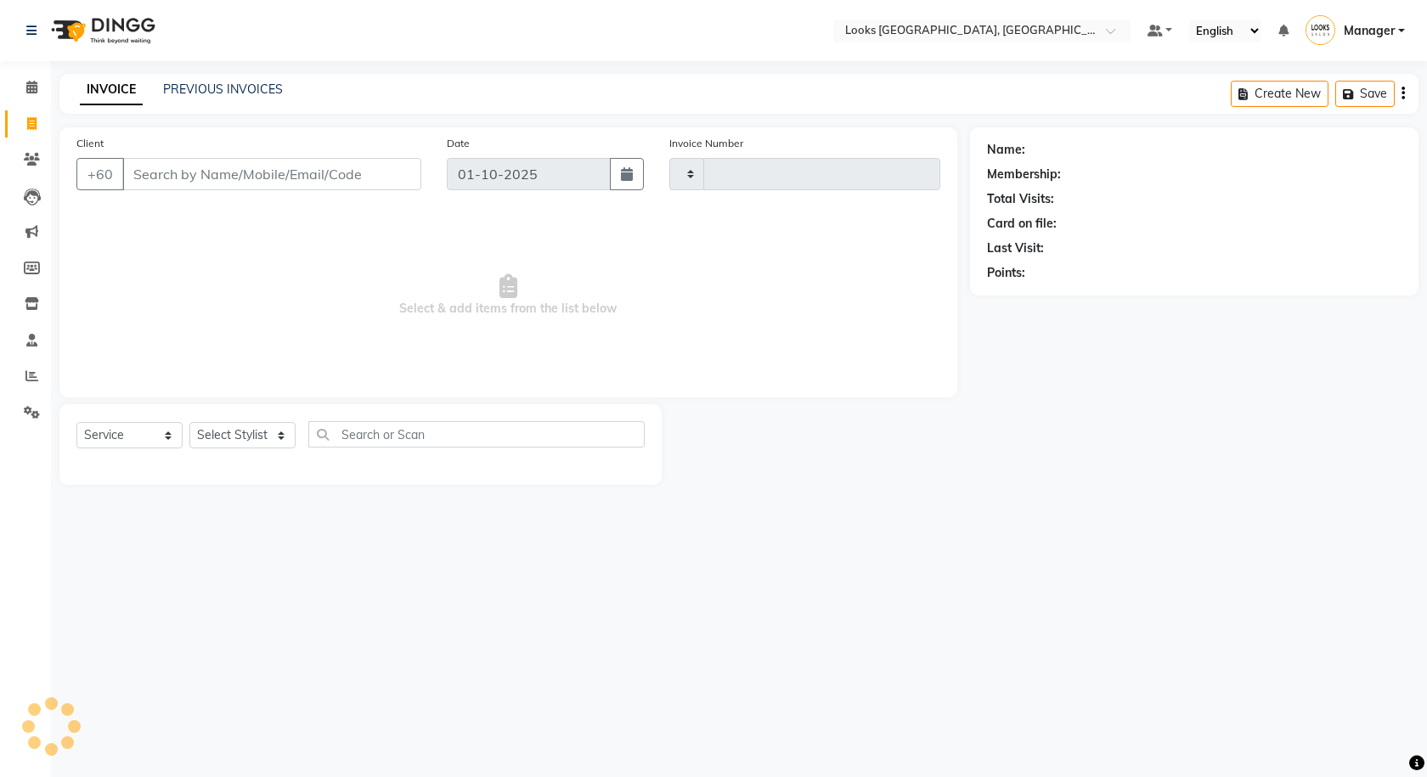
type input "1597"
select select "8109"
click at [1371, 87] on button "Open Invoices" at bounding box center [1337, 94] width 113 height 26
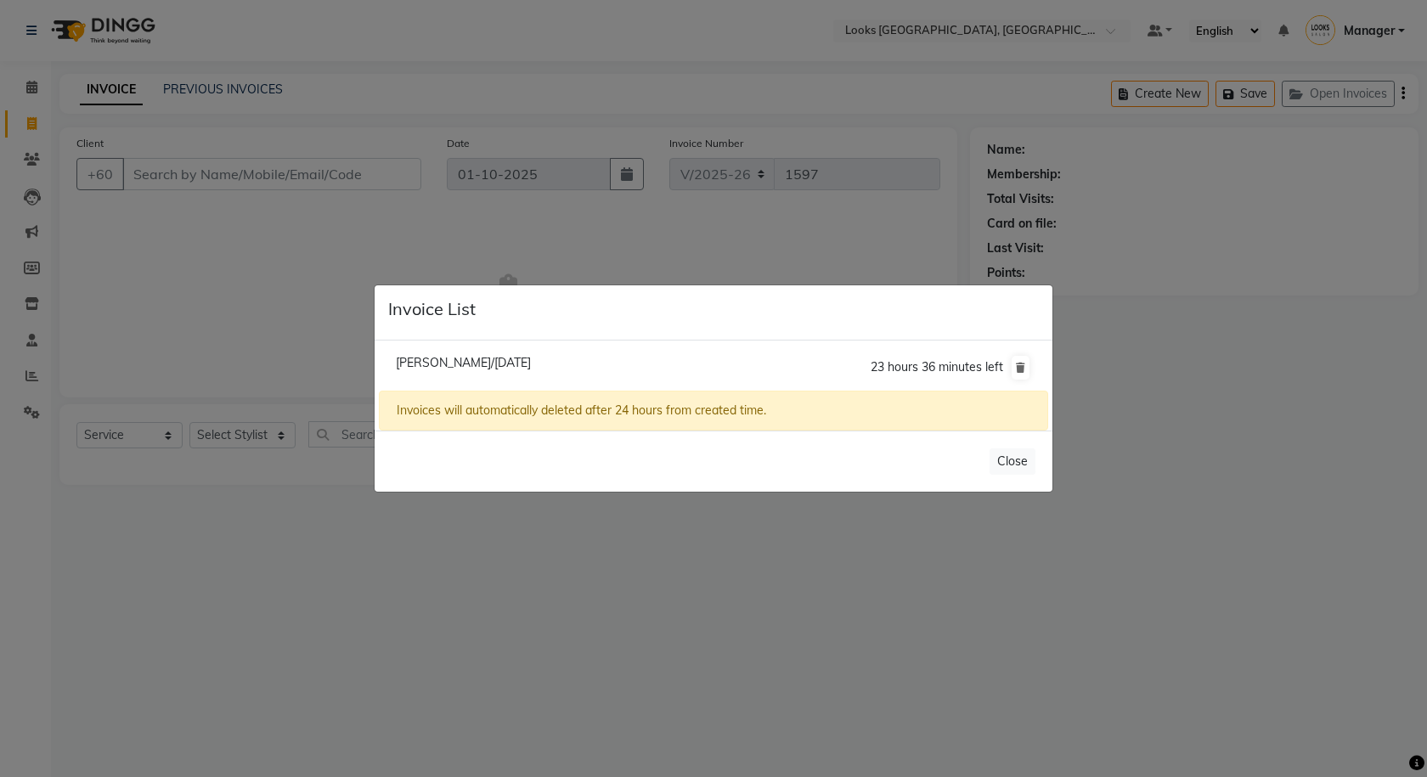
click at [436, 364] on span "Avelynn K/01 October 2025" at bounding box center [463, 362] width 135 height 15
type input "127954005"
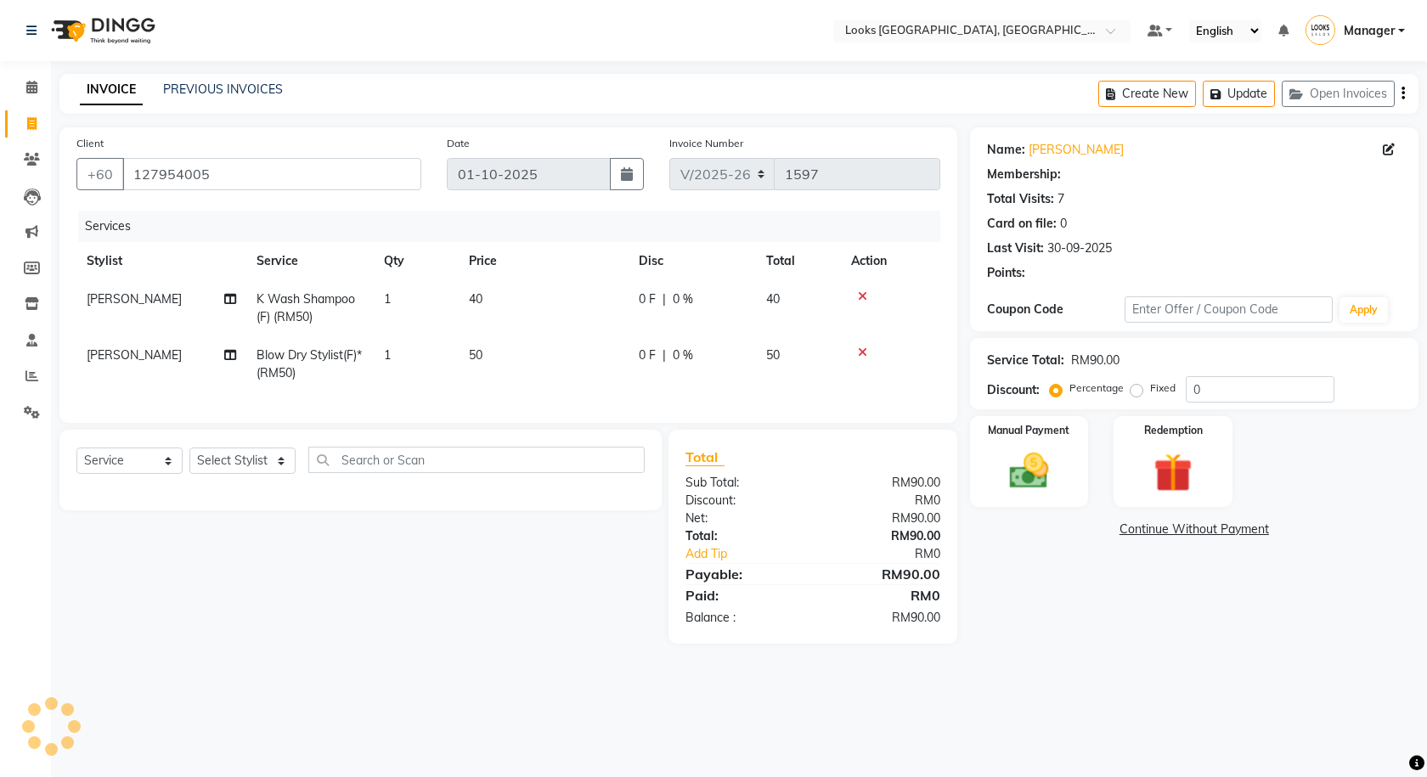
select select "1: Object"
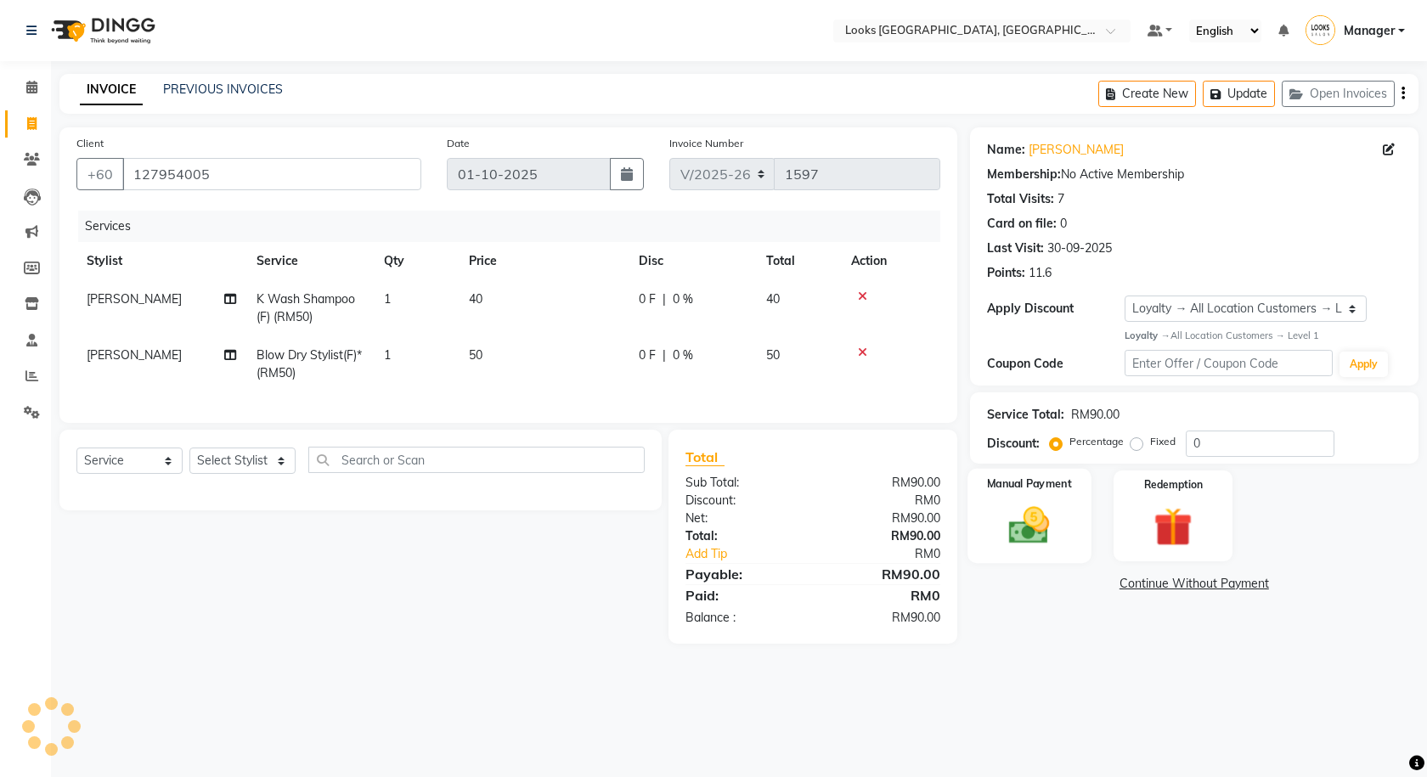
click at [1038, 542] on img at bounding box center [1029, 525] width 66 height 47
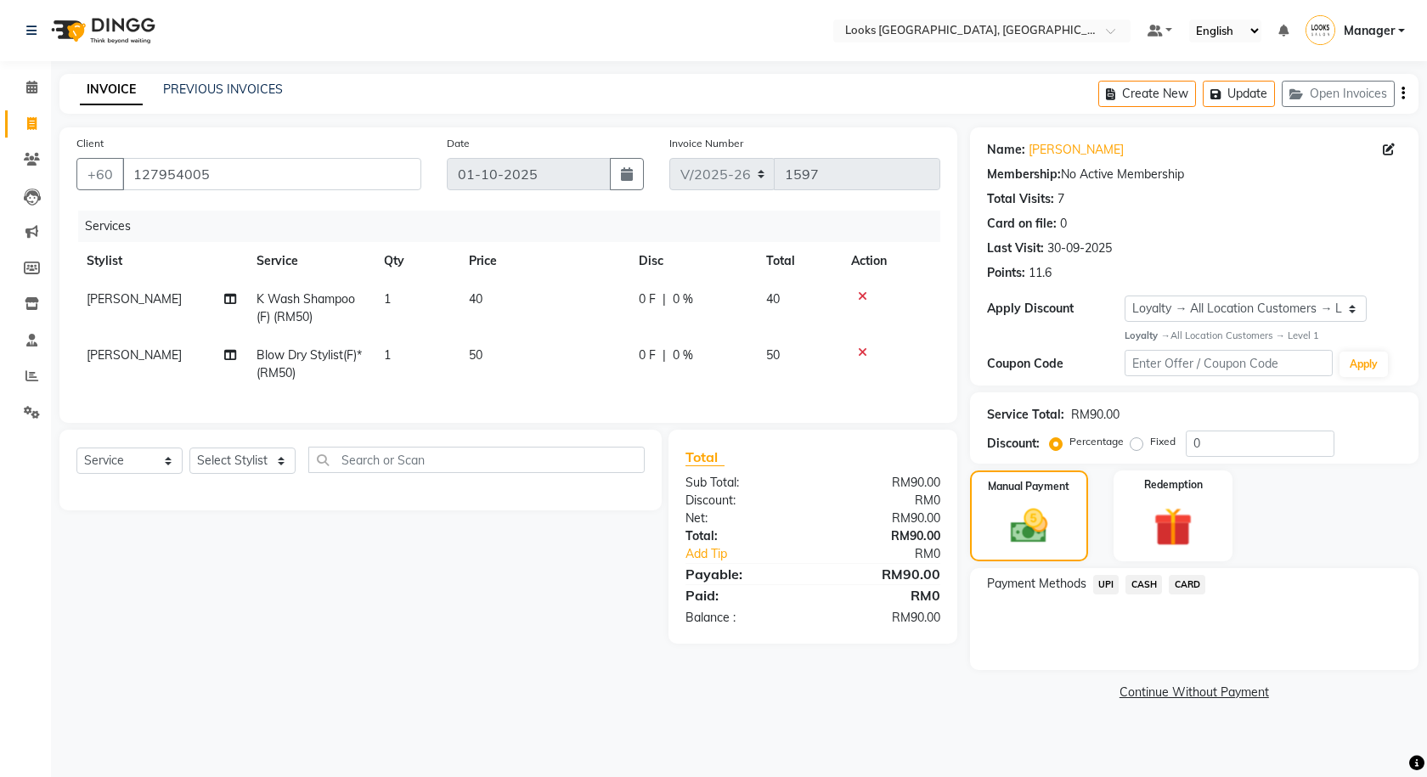
click at [1112, 584] on span "UPI" at bounding box center [1106, 585] width 26 height 20
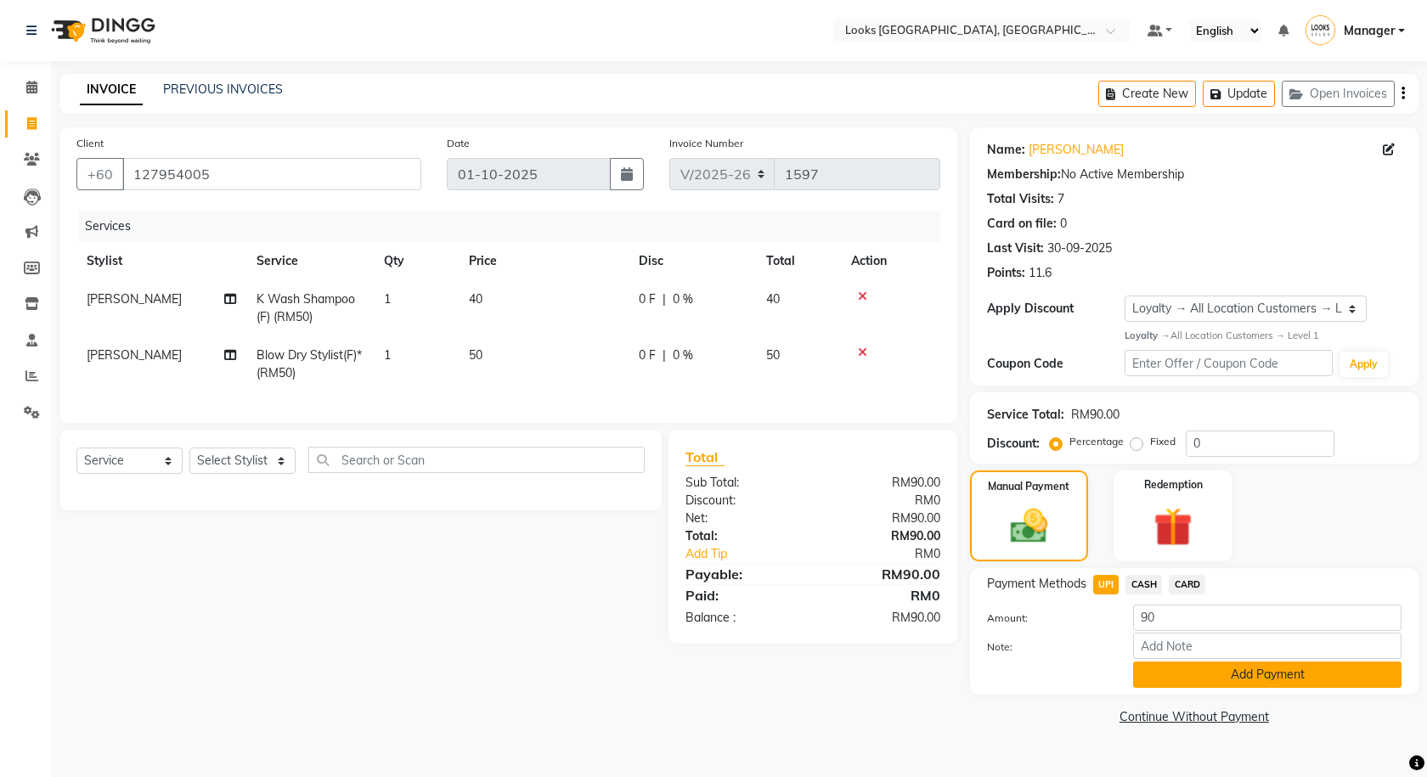
click at [1172, 668] on button "Add Payment" at bounding box center [1267, 674] width 268 height 26
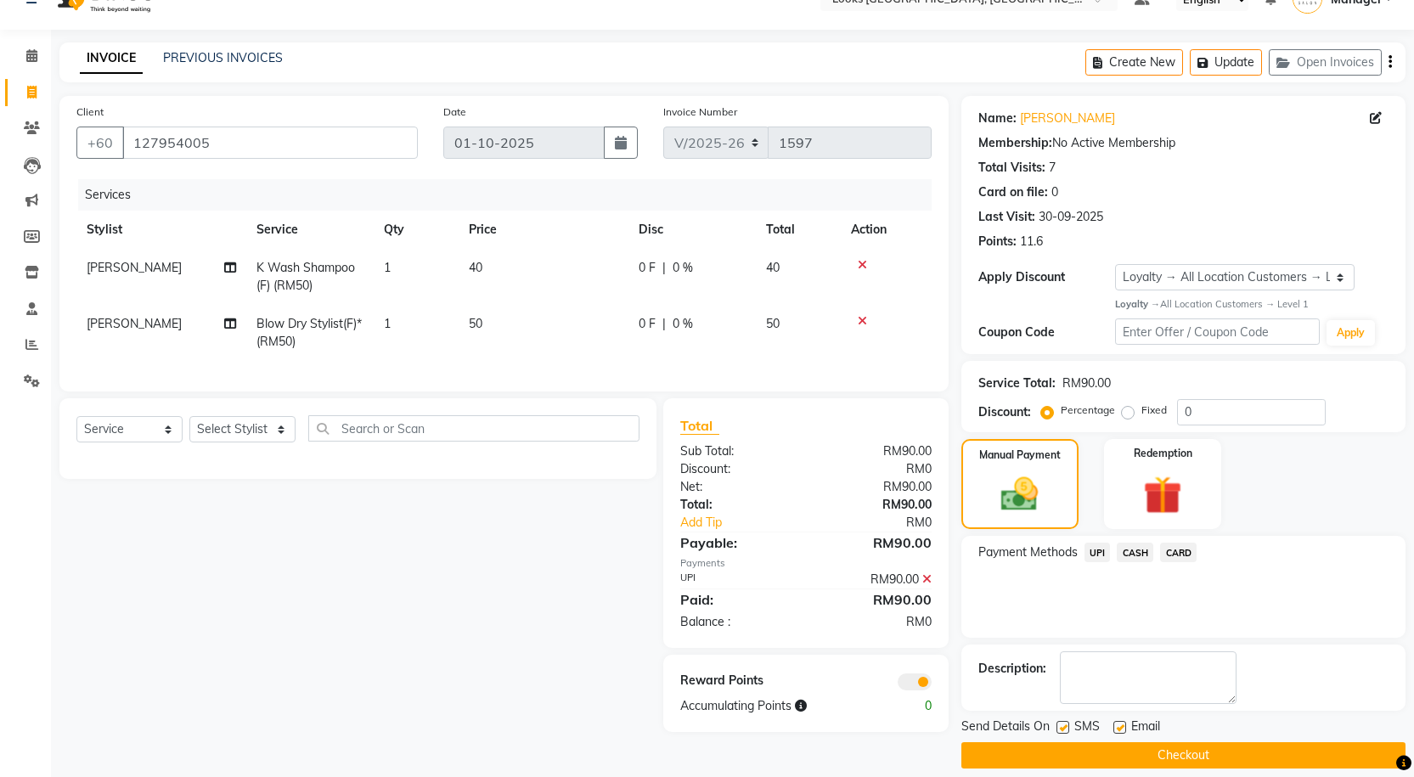
scroll to position [48, 0]
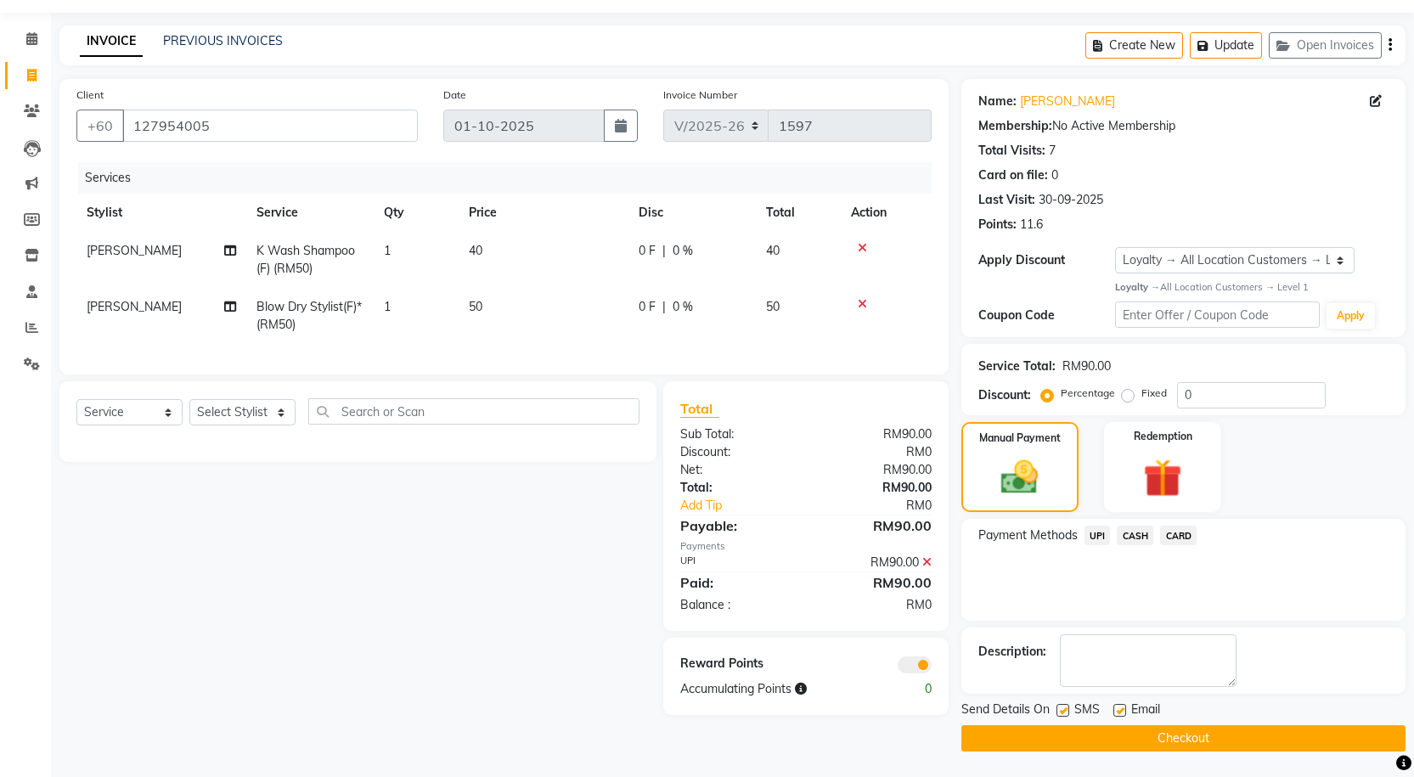
click at [1057, 739] on button "Checkout" at bounding box center [1183, 738] width 444 height 26
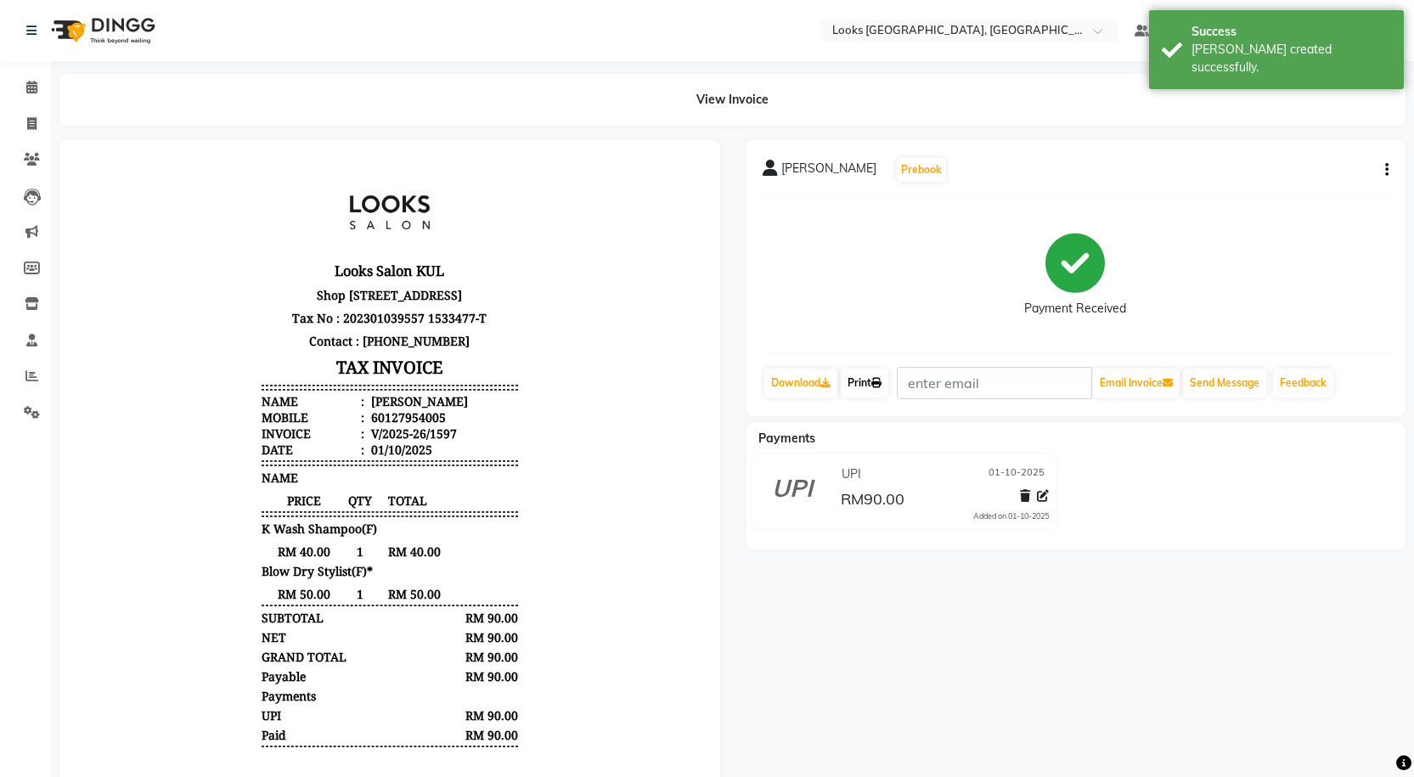
click at [870, 395] on link "Print" at bounding box center [865, 383] width 48 height 29
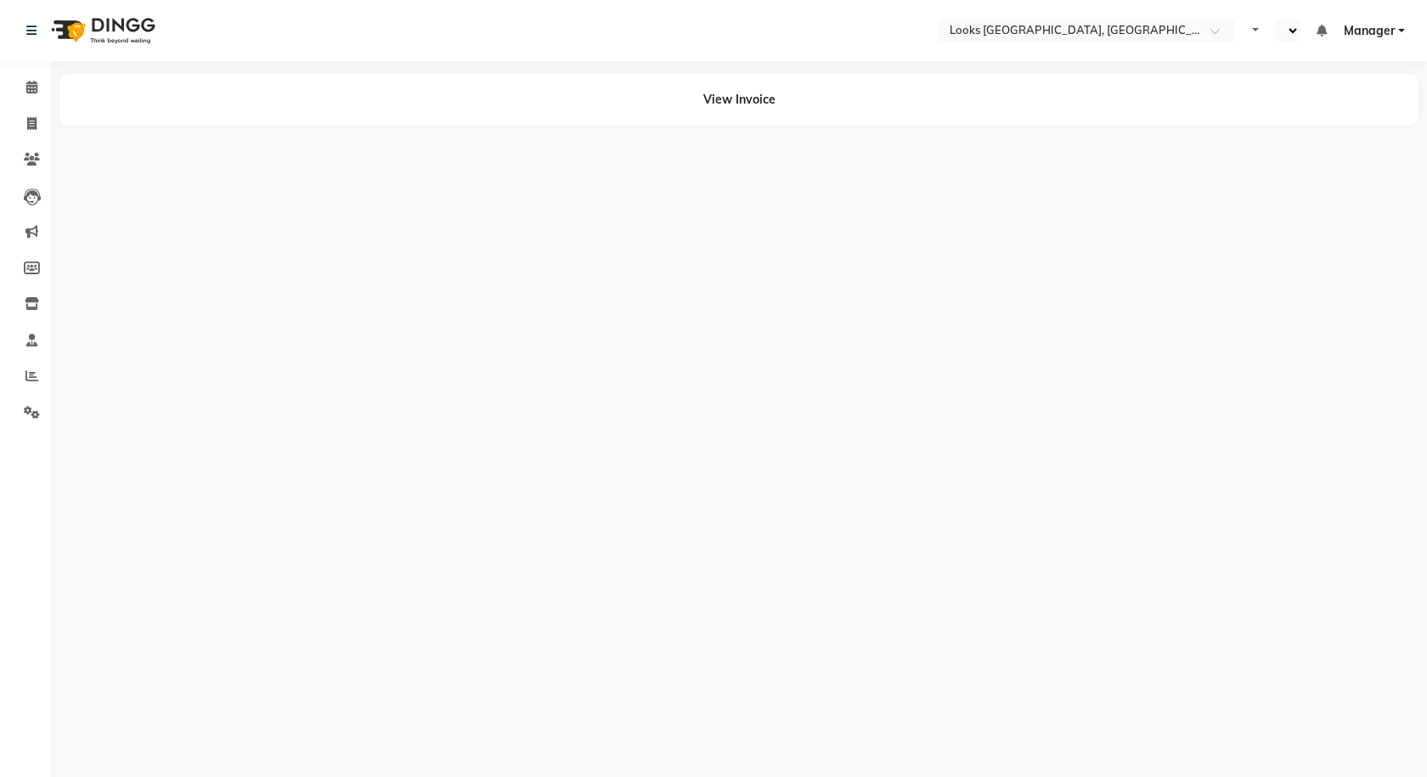
select select "en"
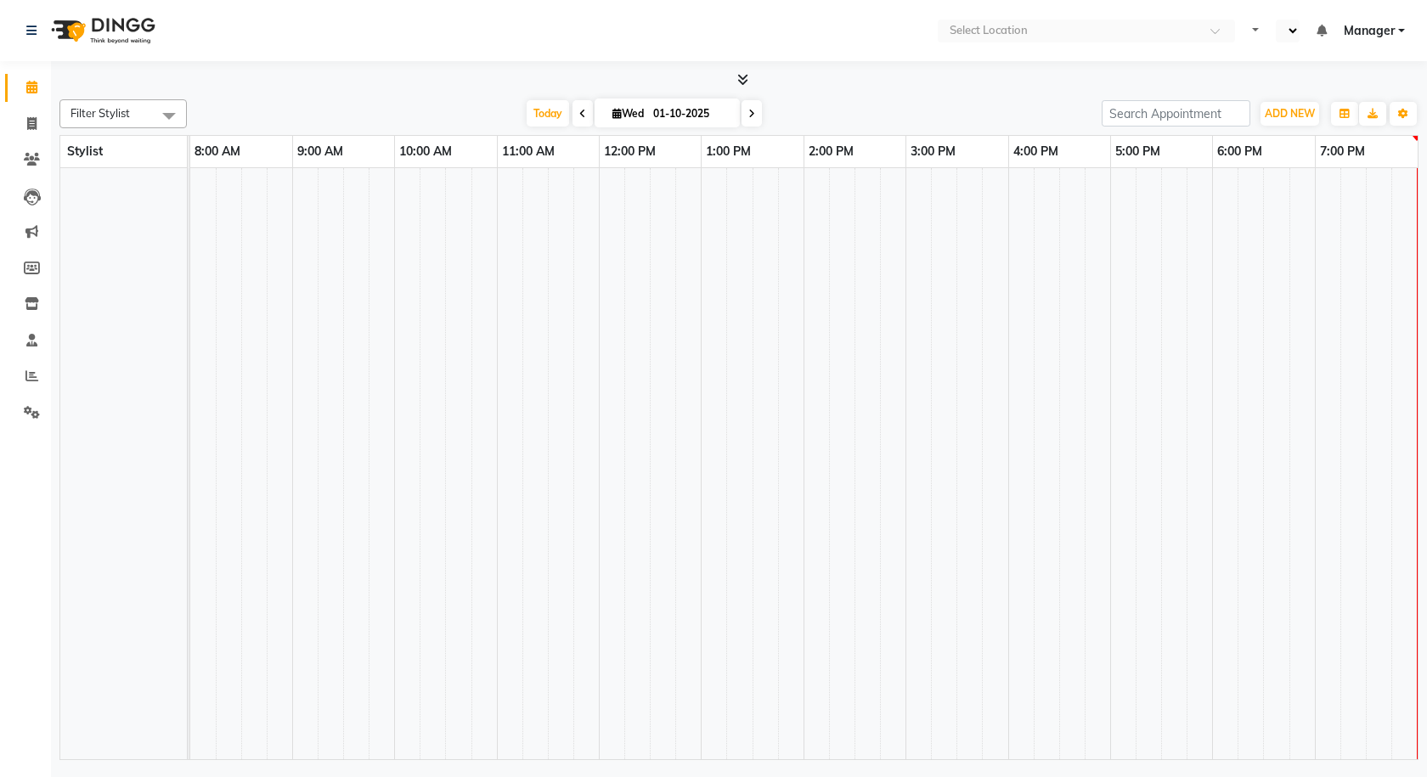
select select "en"
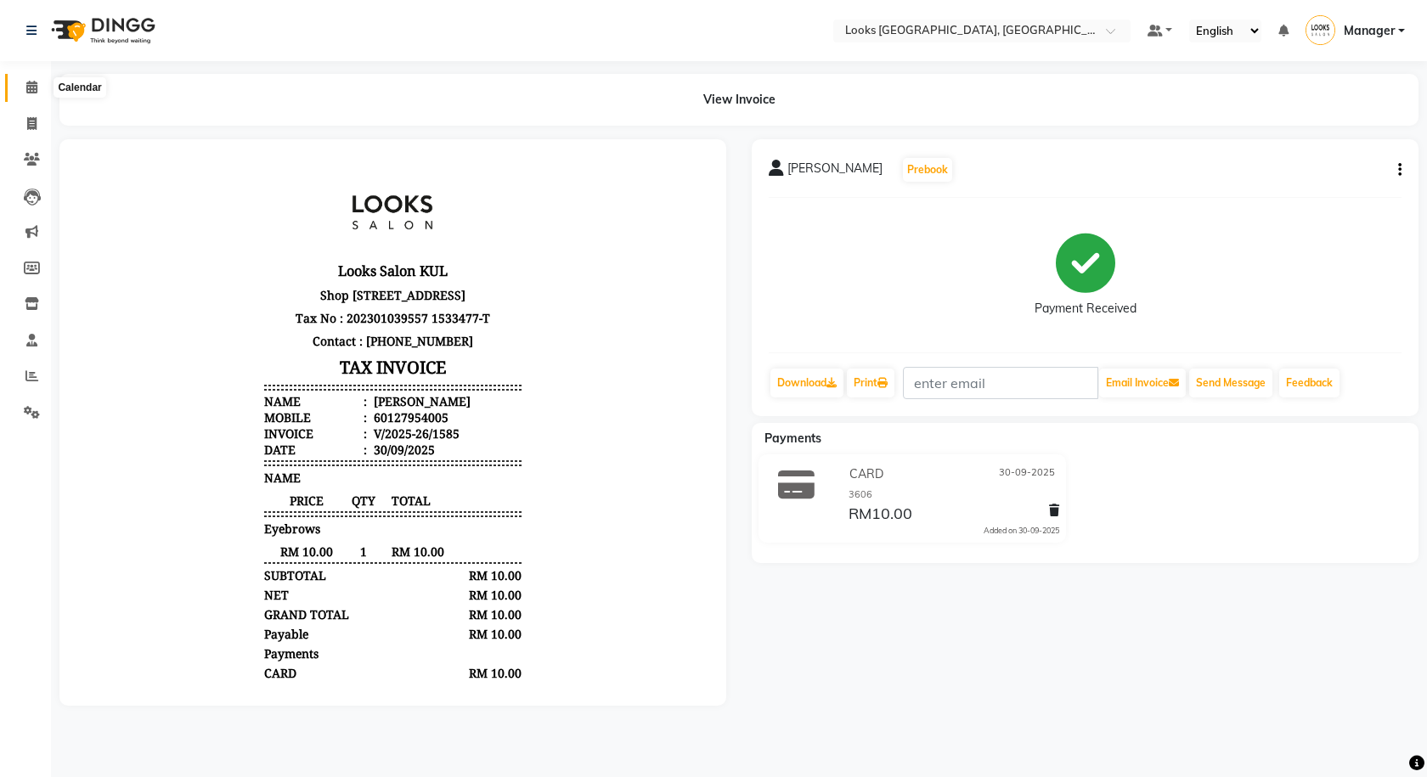
click at [25, 93] on span at bounding box center [32, 88] width 30 height 20
